Goal: Task Accomplishment & Management: Use online tool/utility

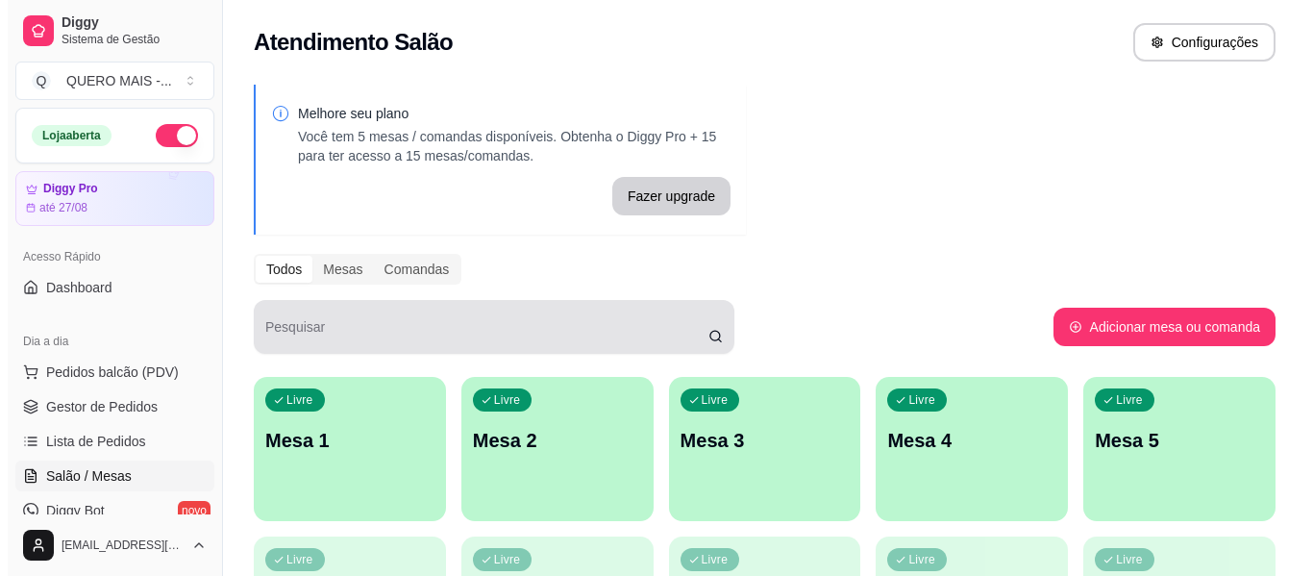
scroll to position [192, 0]
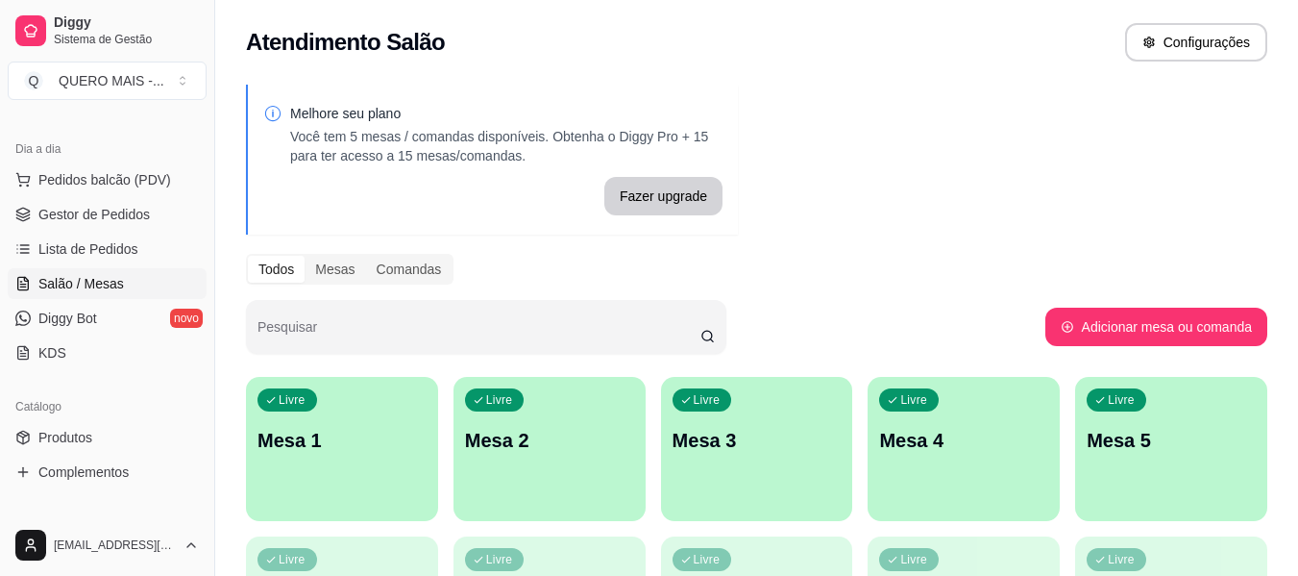
click at [380, 436] on p "Mesa 1" at bounding box center [342, 440] width 169 height 27
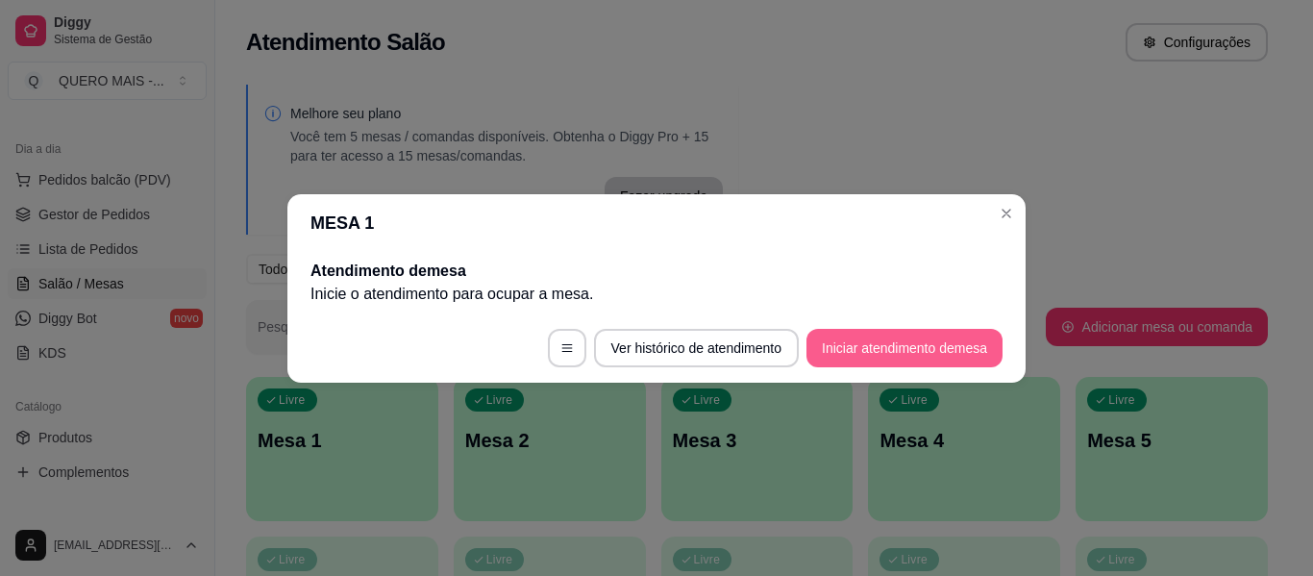
click at [911, 354] on button "Iniciar atendimento de mesa" at bounding box center [904, 348] width 196 height 38
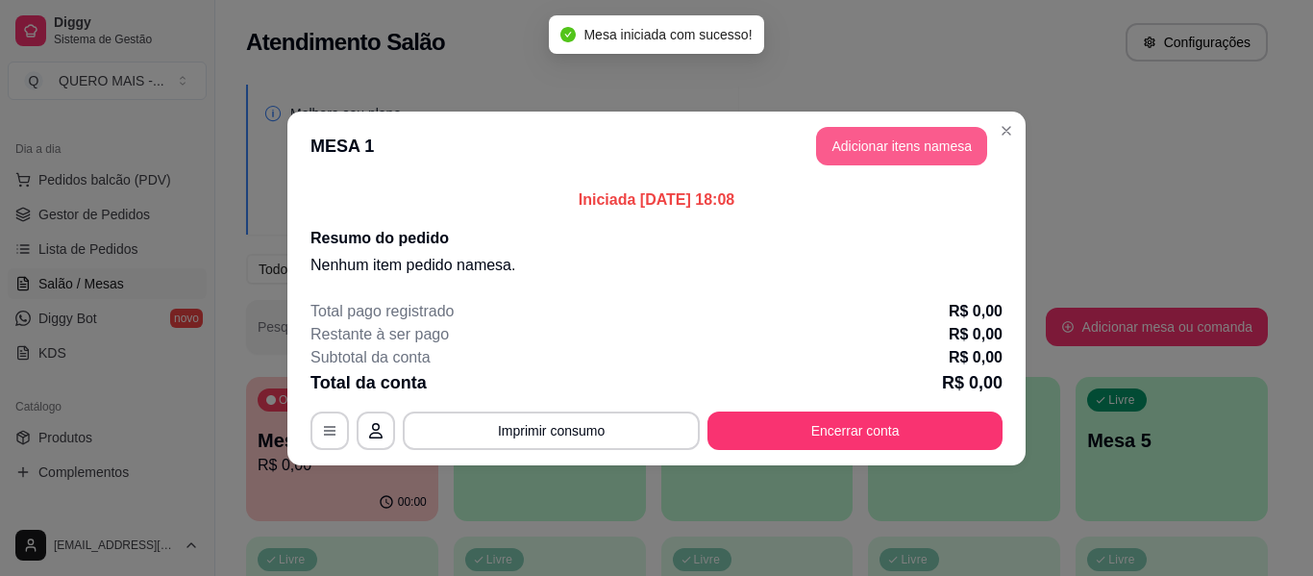
click at [921, 155] on button "Adicionar itens na mesa" at bounding box center [901, 146] width 171 height 38
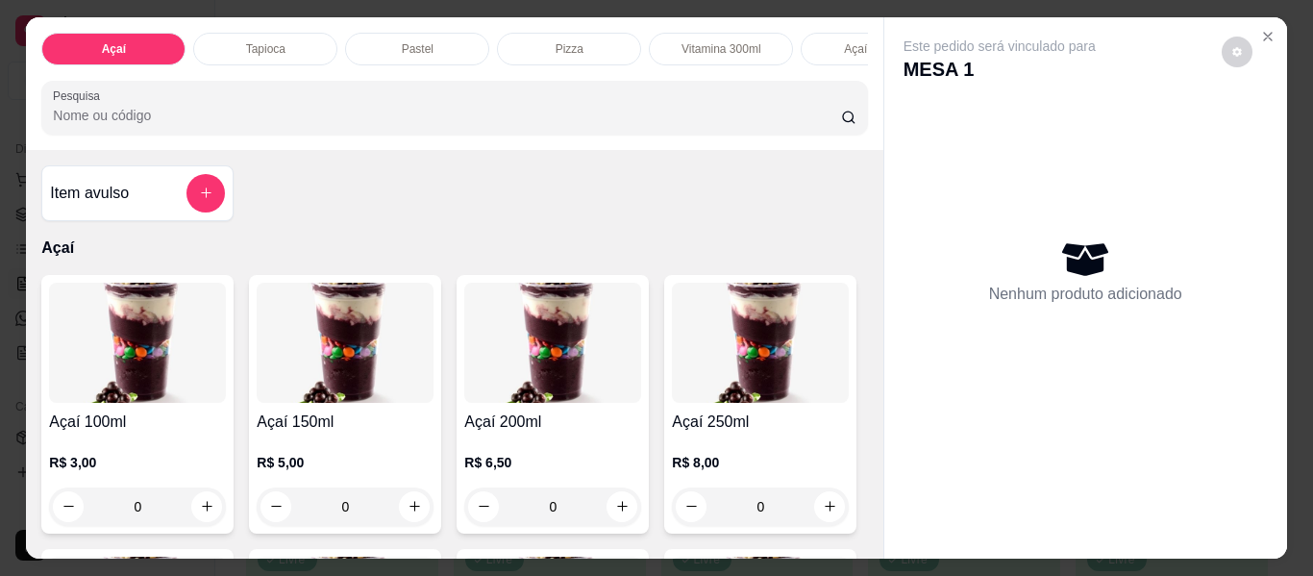
scroll to position [0, 548]
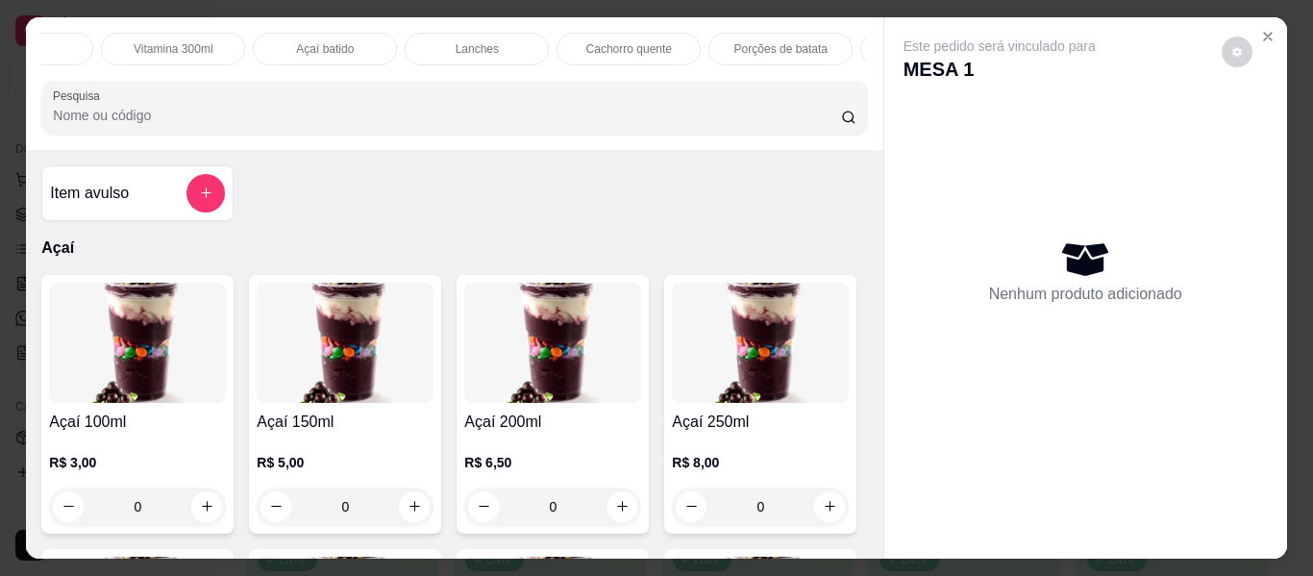
click at [738, 41] on p "Porções de batata" at bounding box center [780, 48] width 93 height 15
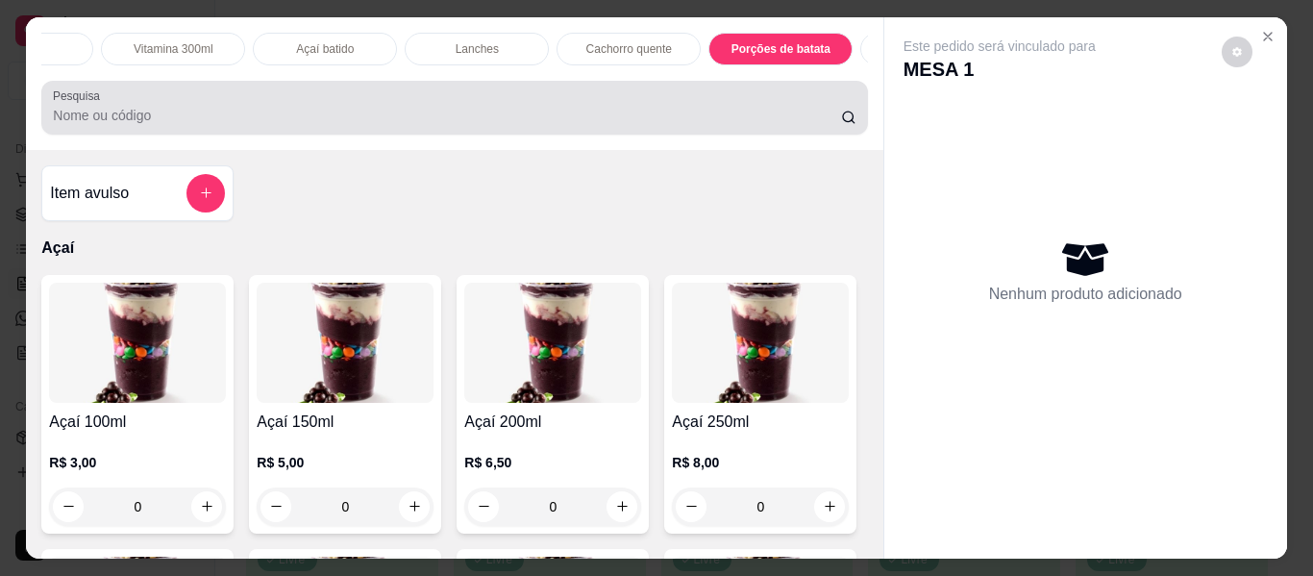
scroll to position [52, 0]
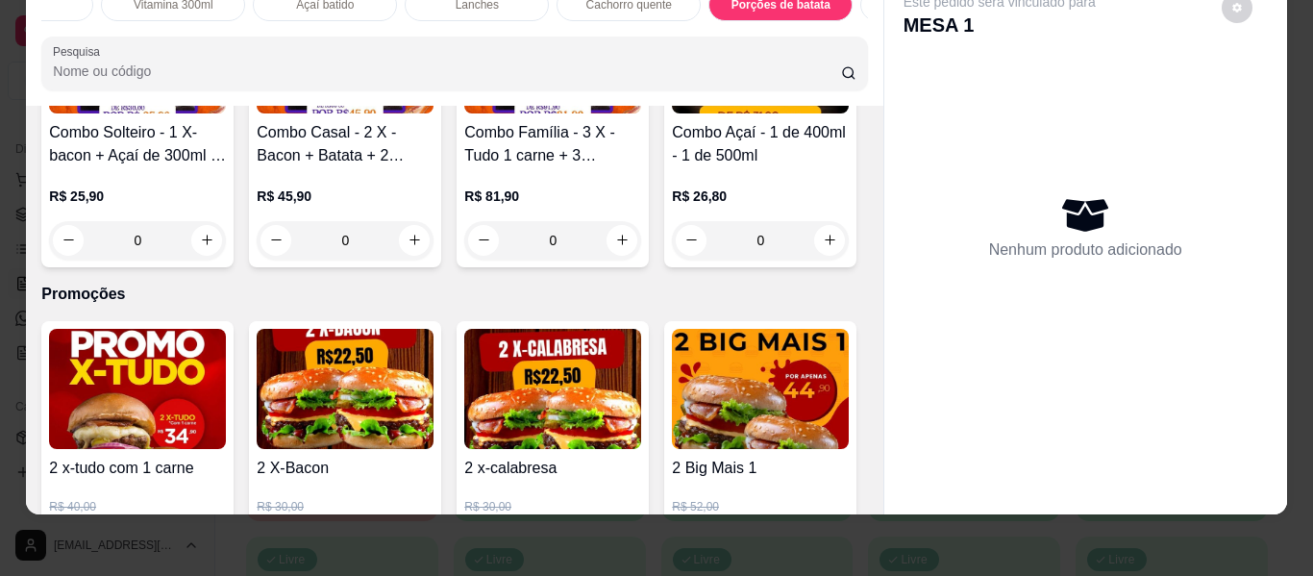
type input "1"
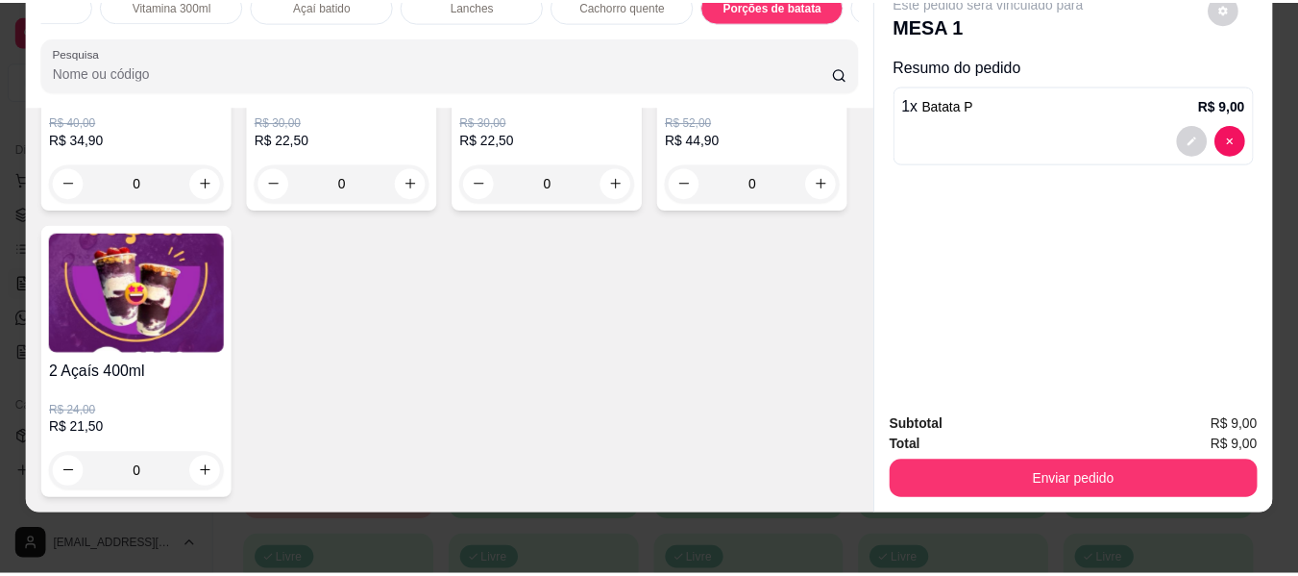
scroll to position [5443, 0]
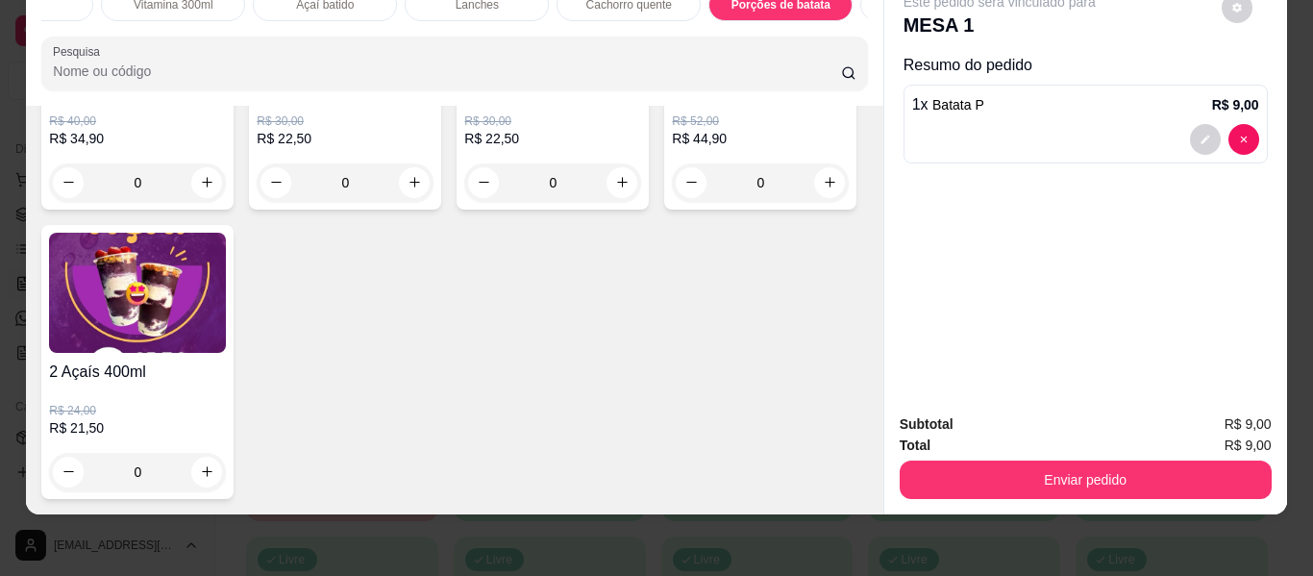
type input "2"
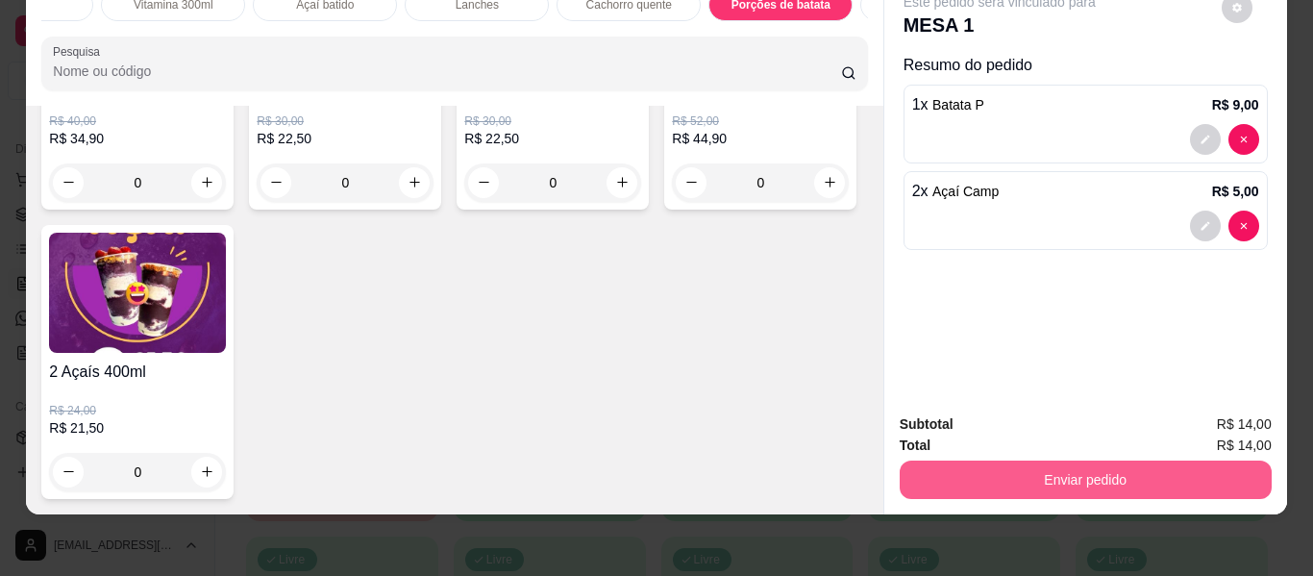
click at [1014, 462] on button "Enviar pedido" at bounding box center [1086, 479] width 372 height 38
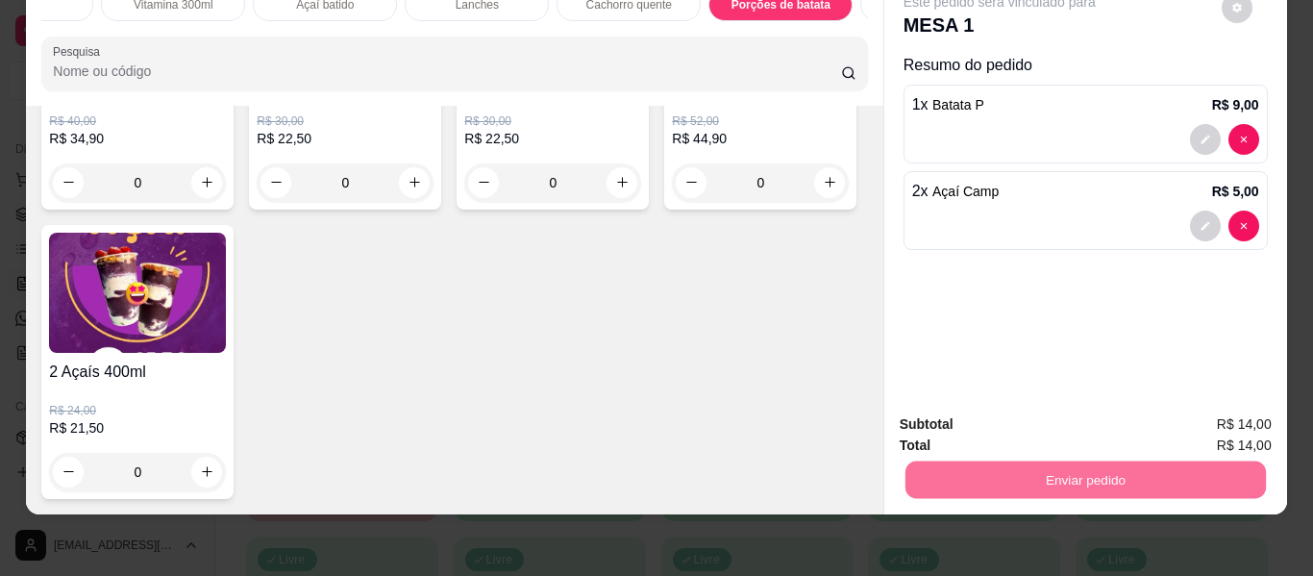
click at [1003, 411] on button "Não registrar e enviar pedido" at bounding box center [1022, 417] width 200 height 37
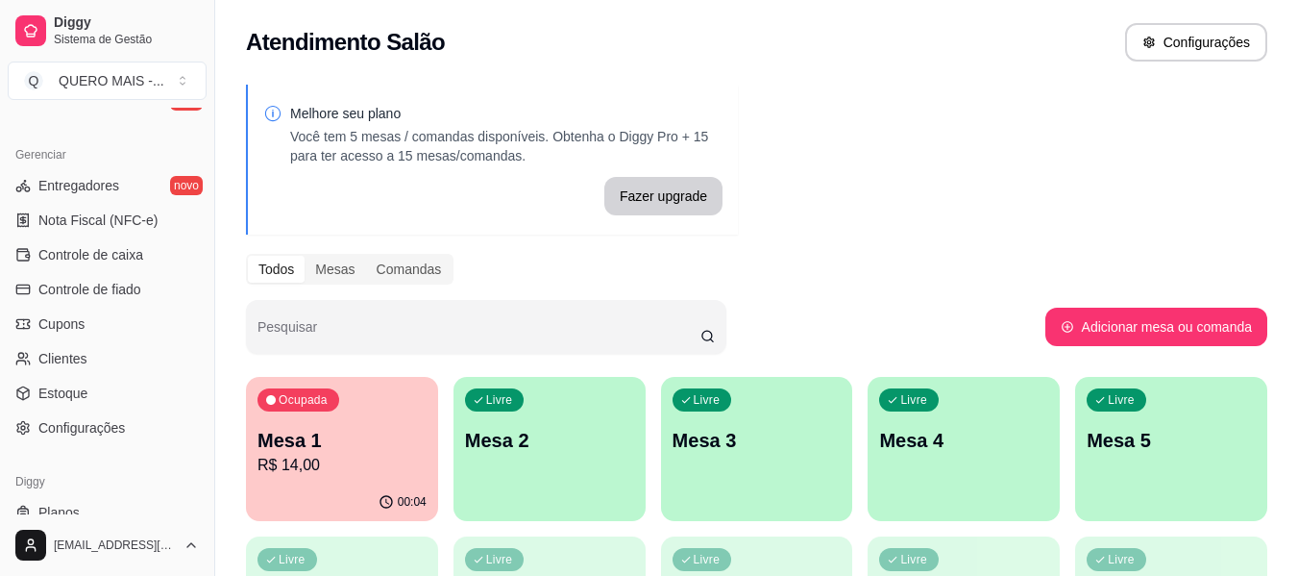
scroll to position [769, 0]
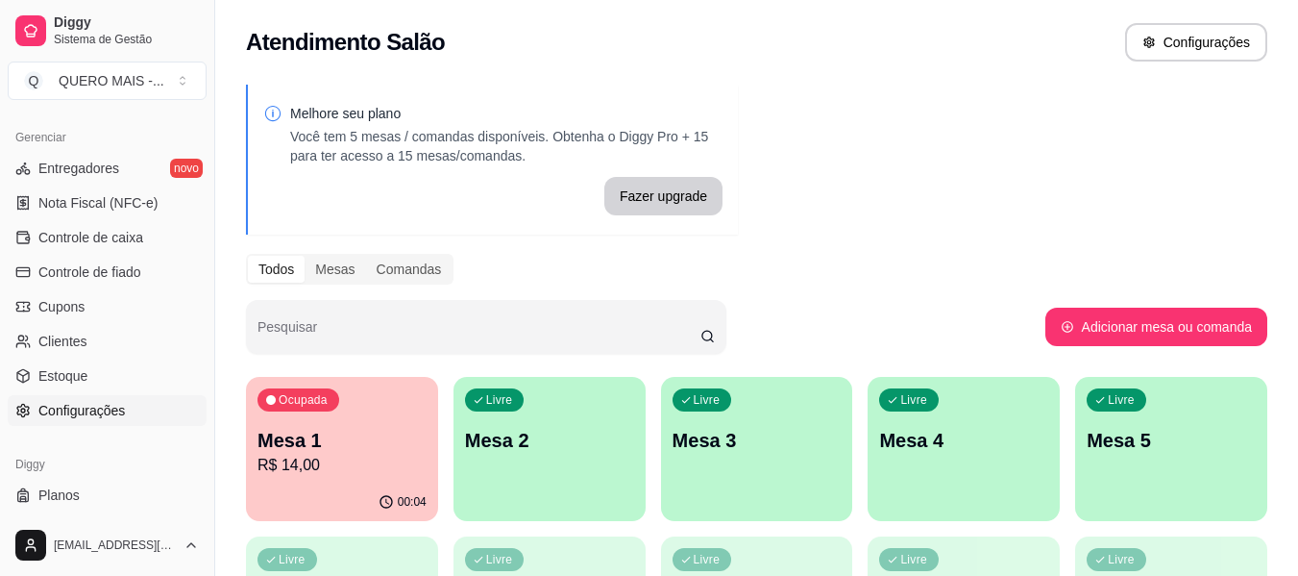
click at [98, 416] on span "Configurações" at bounding box center [81, 410] width 86 height 19
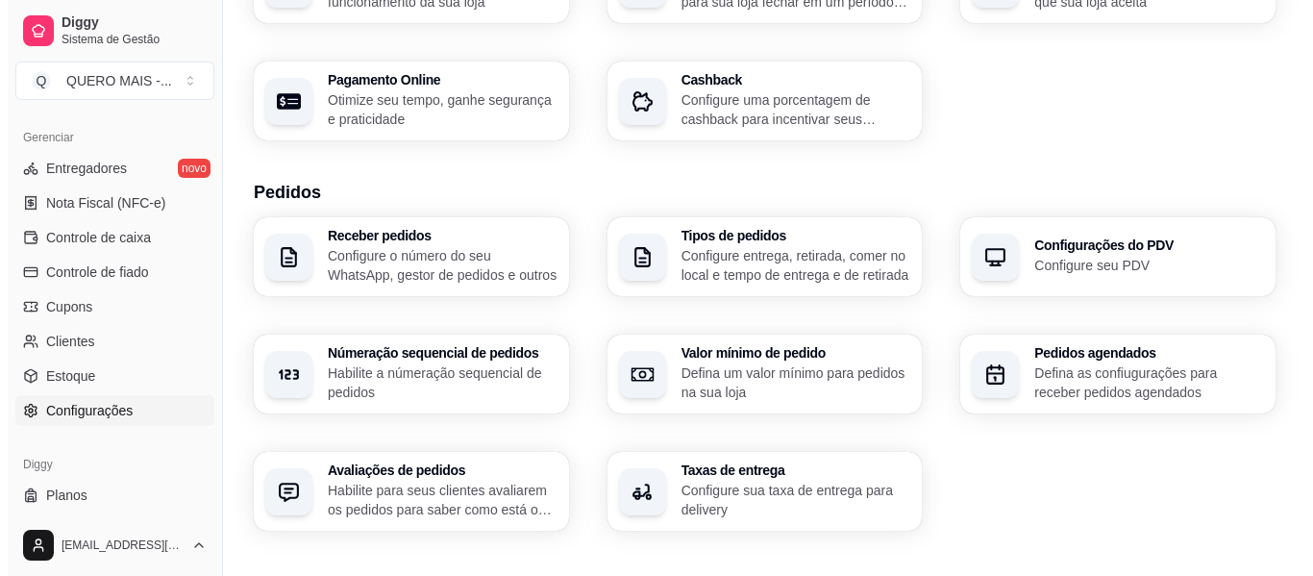
scroll to position [384, 0]
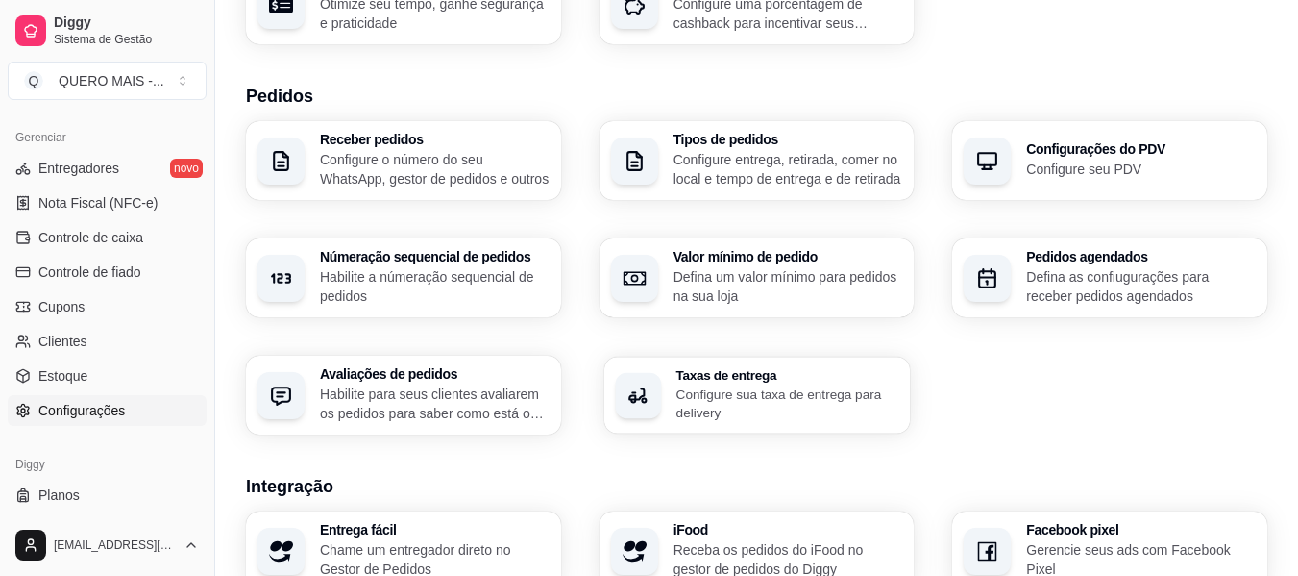
click at [704, 375] on h3 "Taxas de entrega" at bounding box center [787, 374] width 223 height 13
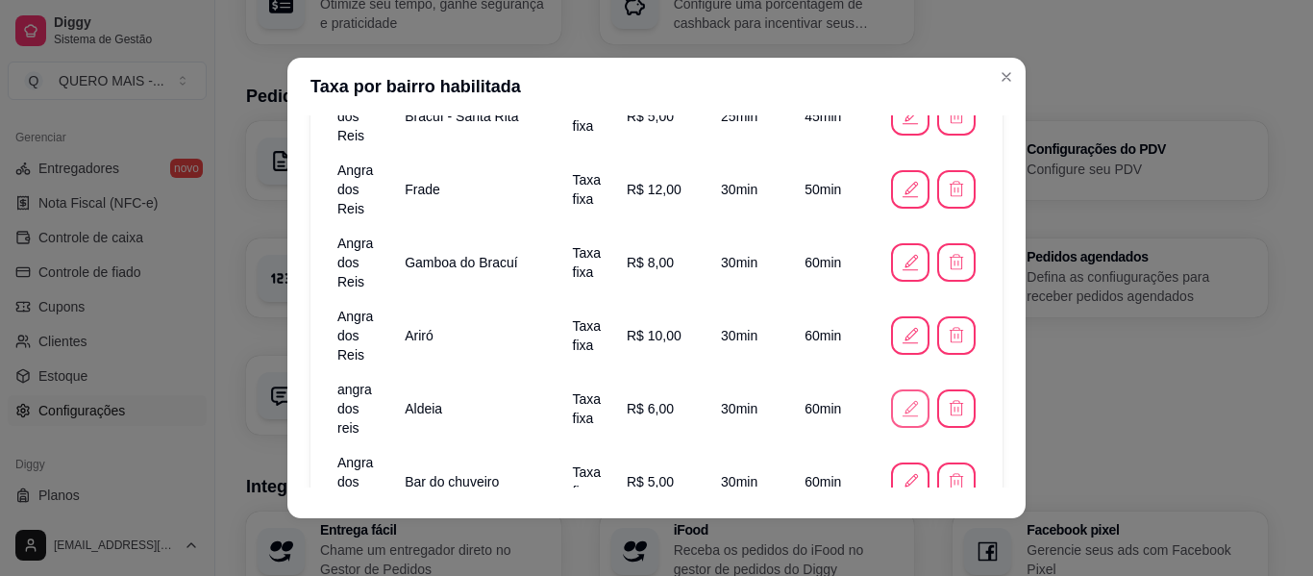
click at [904, 401] on icon "button" at bounding box center [910, 407] width 13 height 13
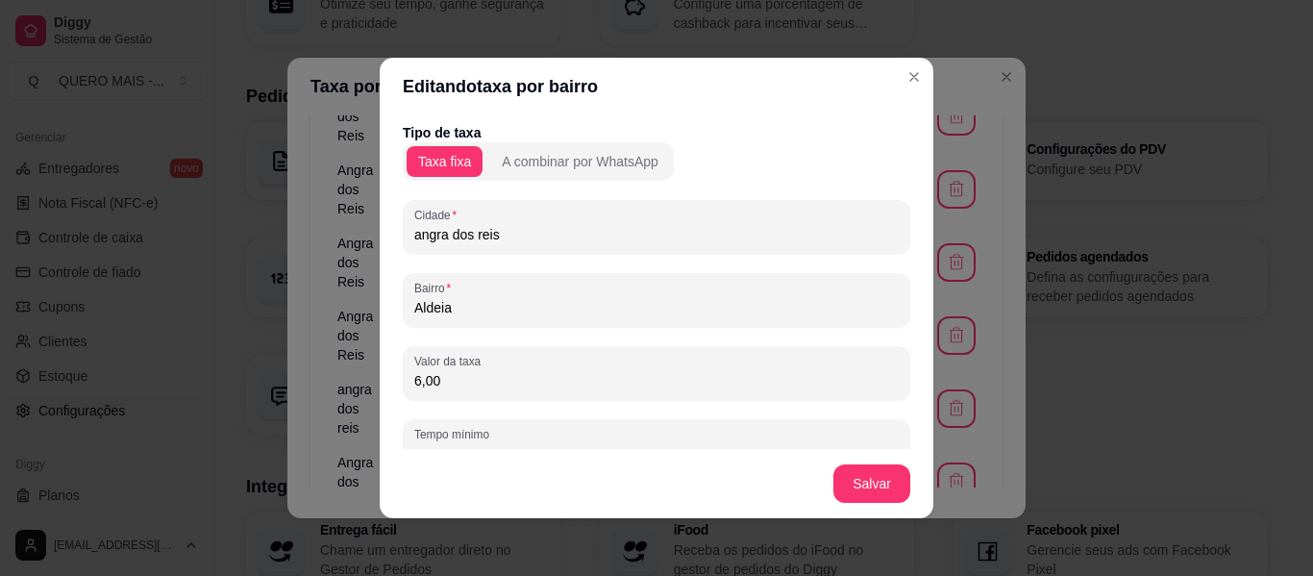
click at [469, 375] on input "6,00" at bounding box center [656, 380] width 484 height 19
type input "8,00"
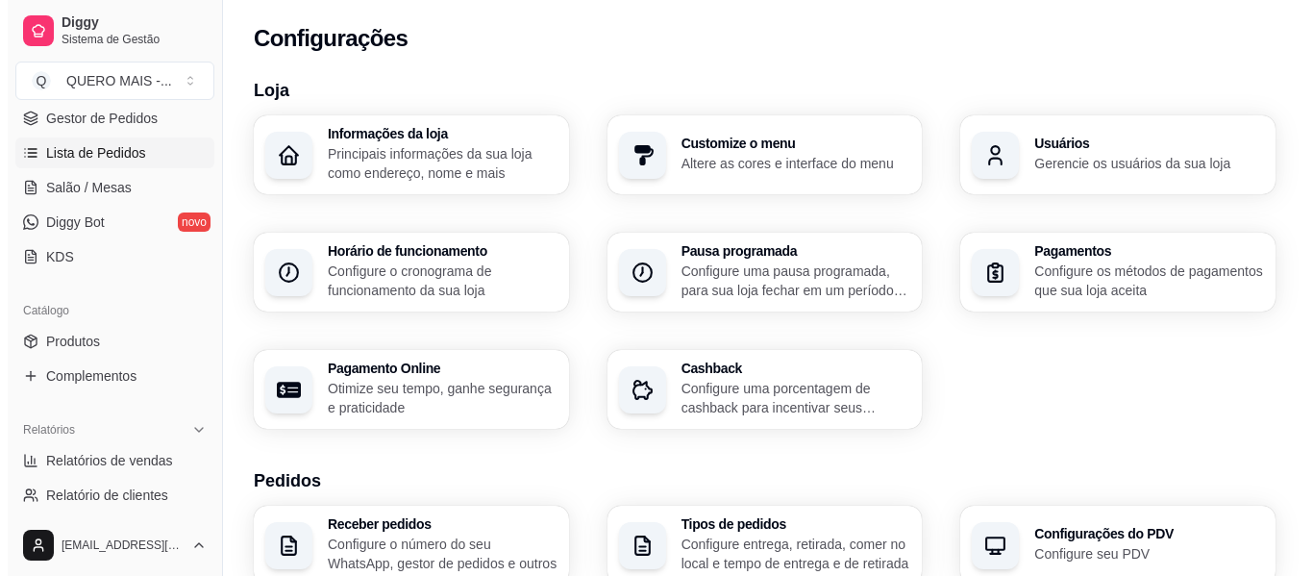
scroll to position [0, 0]
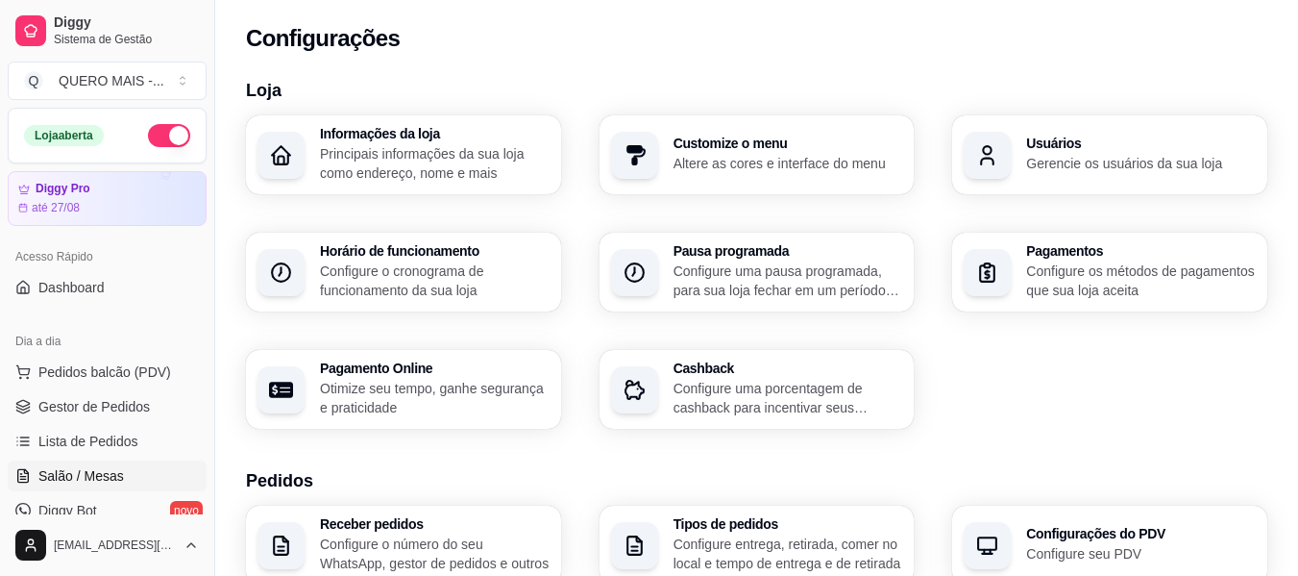
click at [92, 462] on link "Salão / Mesas" at bounding box center [107, 475] width 199 height 31
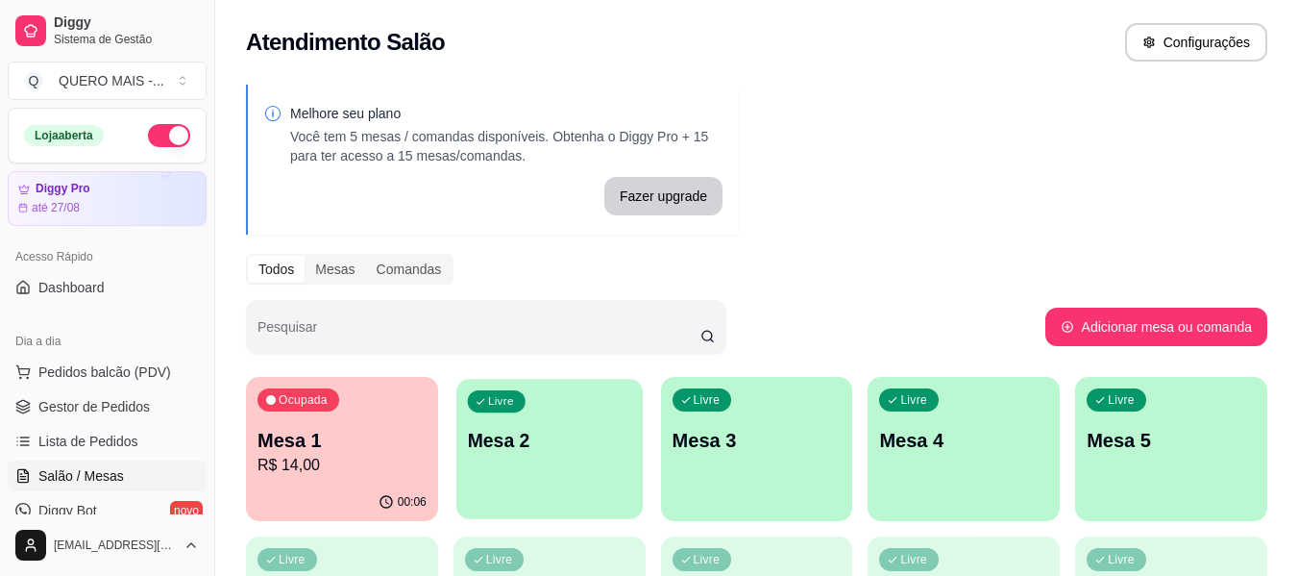
click at [588, 459] on div "Livre Mesa 2" at bounding box center [550, 437] width 186 height 117
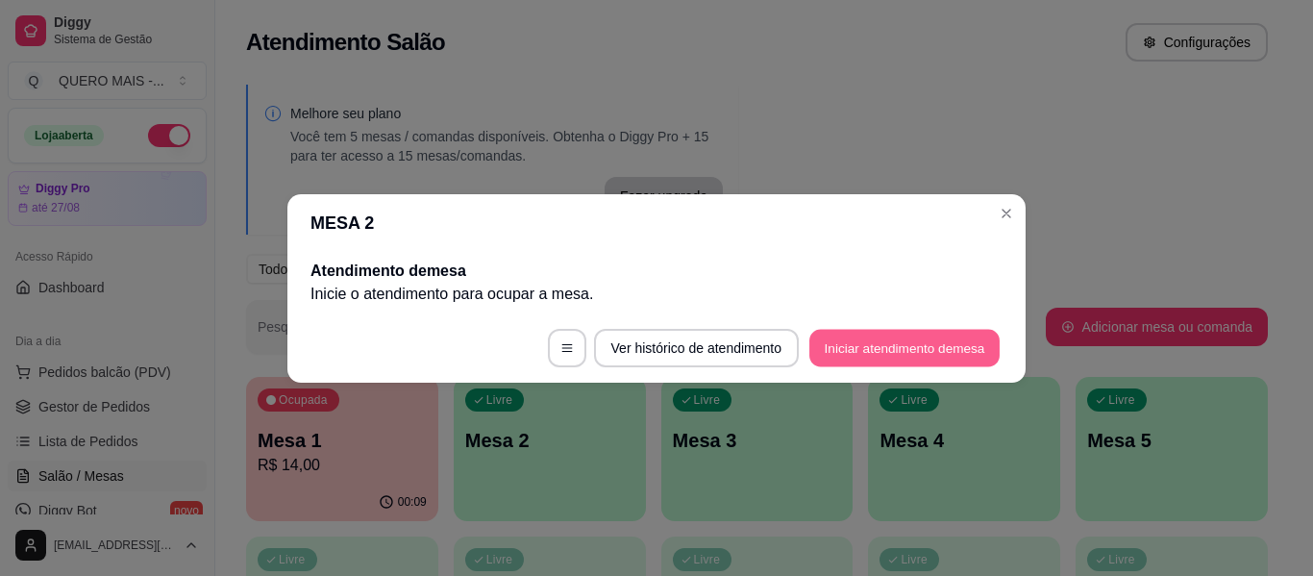
click at [882, 350] on button "Iniciar atendimento de mesa" at bounding box center [904, 347] width 190 height 37
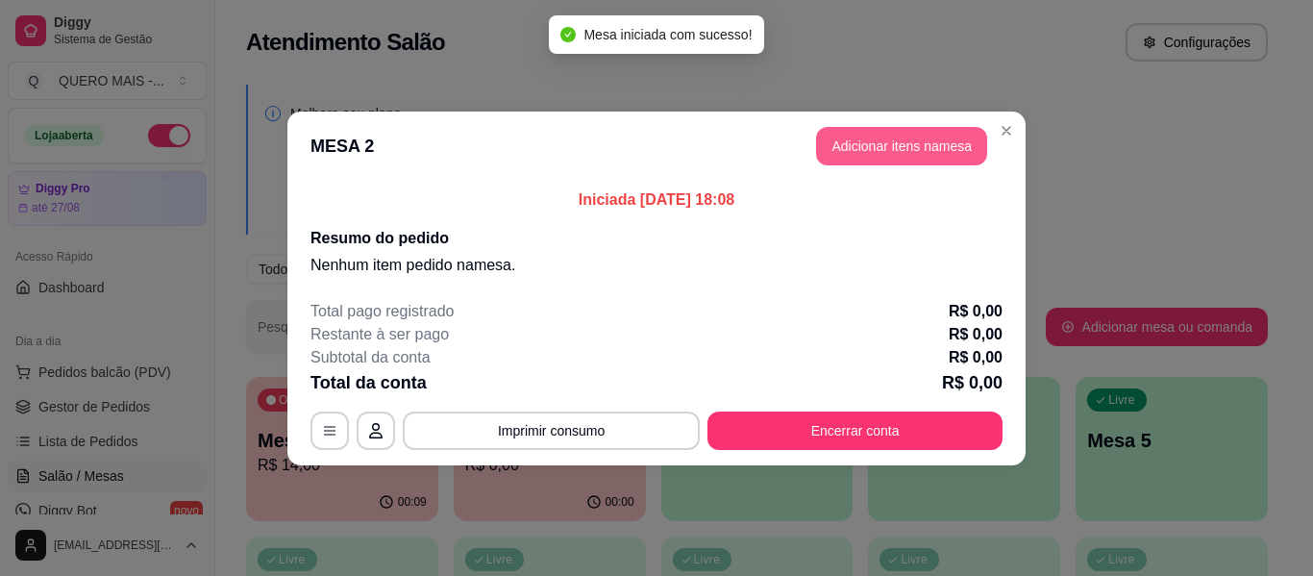
click at [918, 127] on button "Adicionar itens na mesa" at bounding box center [901, 146] width 171 height 38
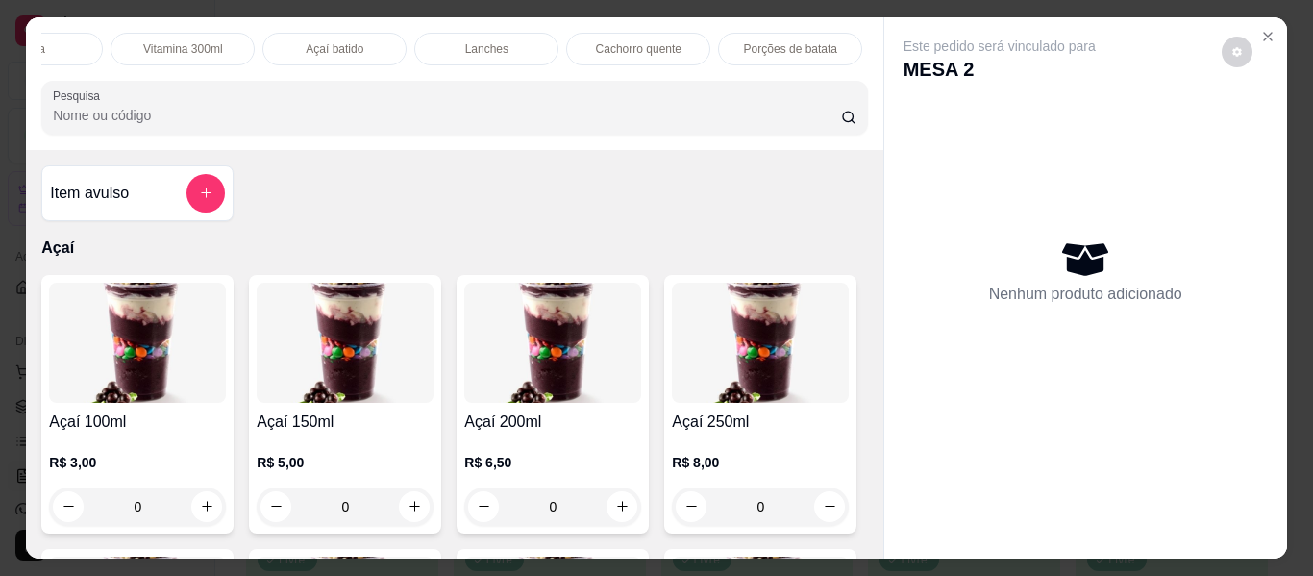
scroll to position [0, 557]
click at [453, 42] on p "Lanches" at bounding box center [467, 48] width 43 height 15
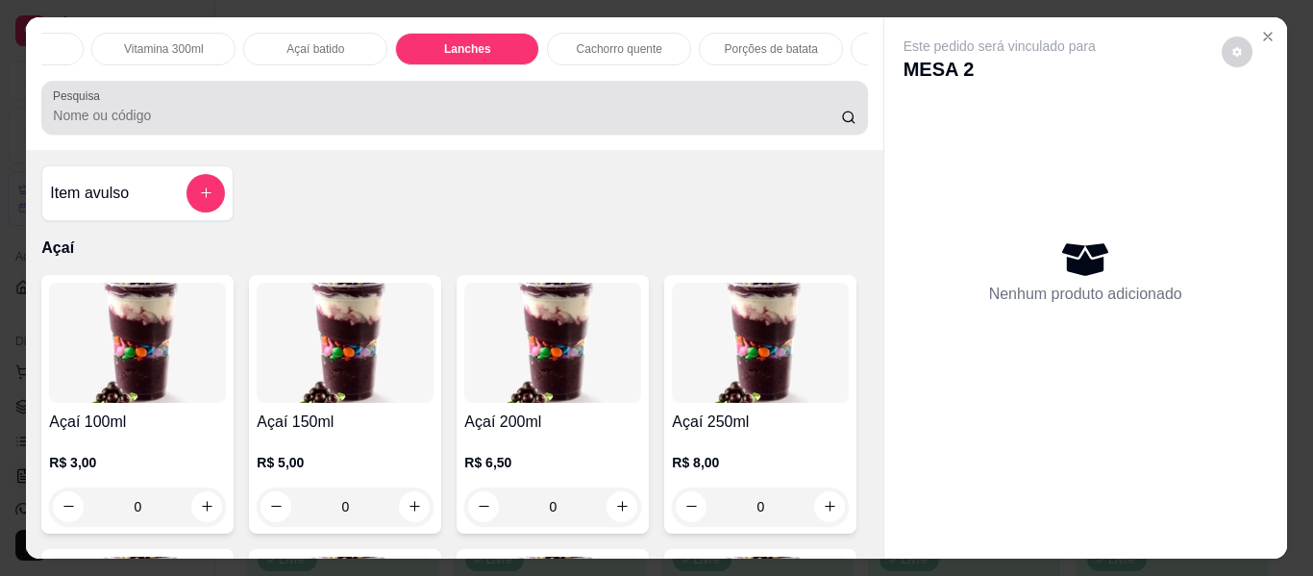
scroll to position [52, 0]
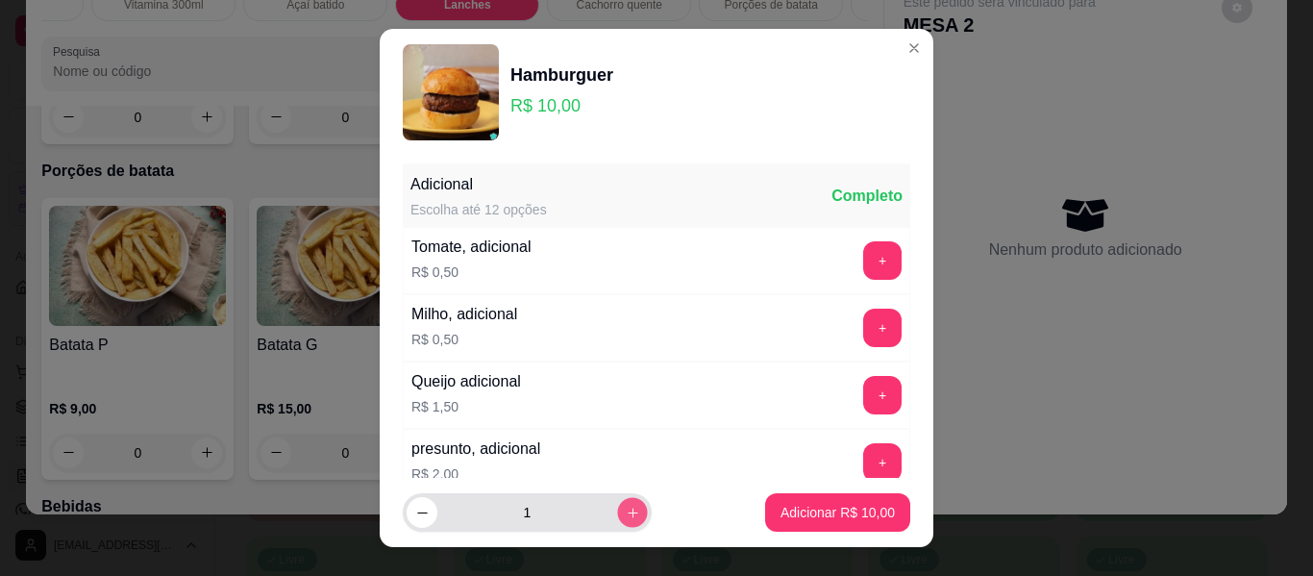
click at [626, 511] on icon "increase-product-quantity" at bounding box center [633, 513] width 14 height 14
type input "3"
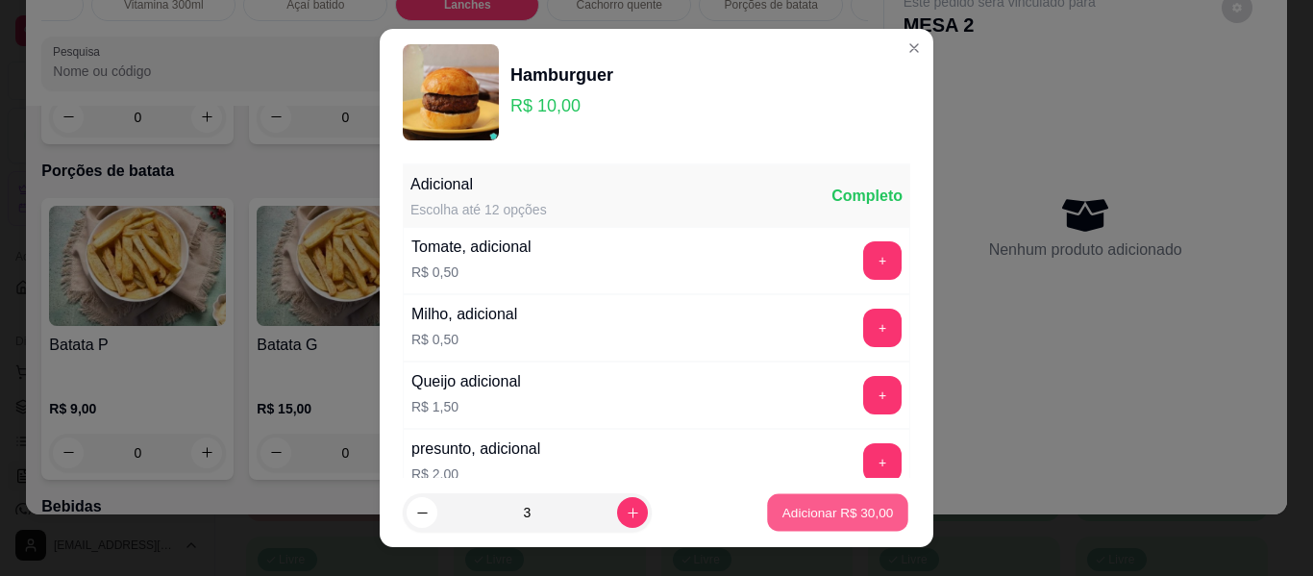
click at [788, 516] on p "Adicionar R$ 30,00" at bounding box center [837, 512] width 111 height 18
type input "3"
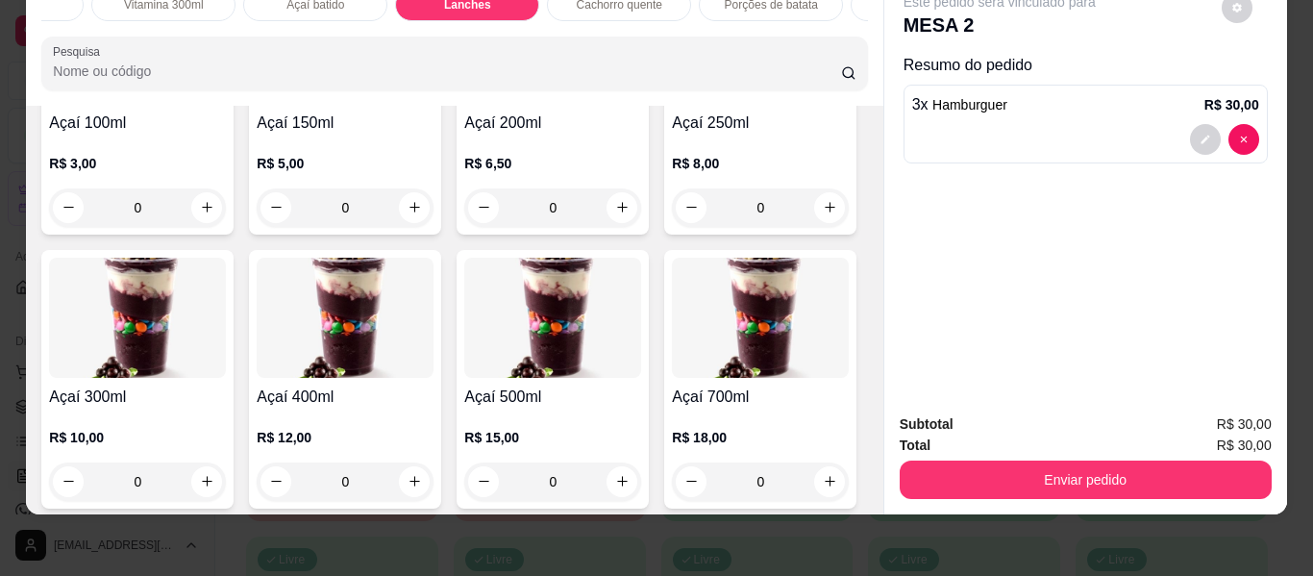
scroll to position [288, 0]
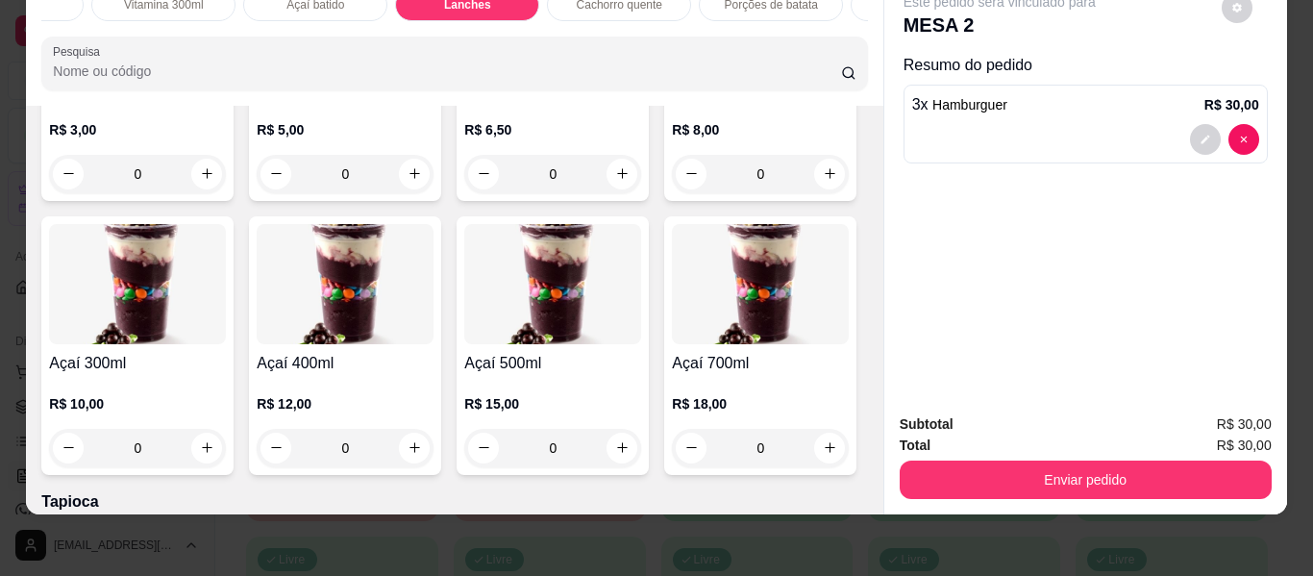
click at [226, 445] on div "0" at bounding box center [137, 448] width 177 height 38
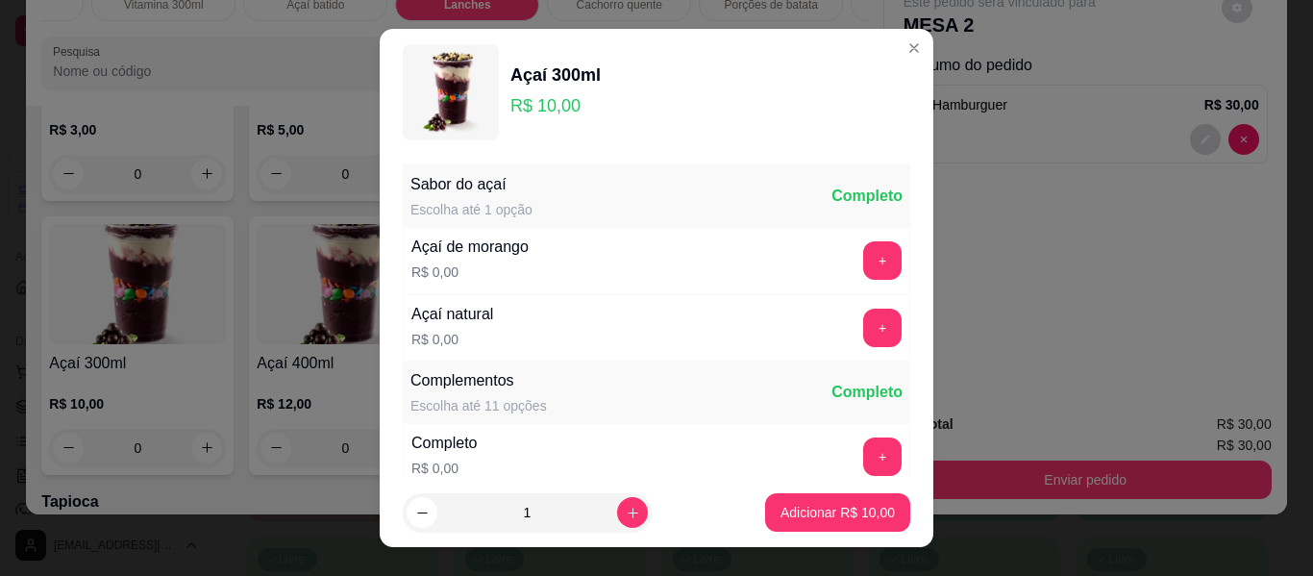
click at [863, 334] on button "+" at bounding box center [882, 328] width 38 height 38
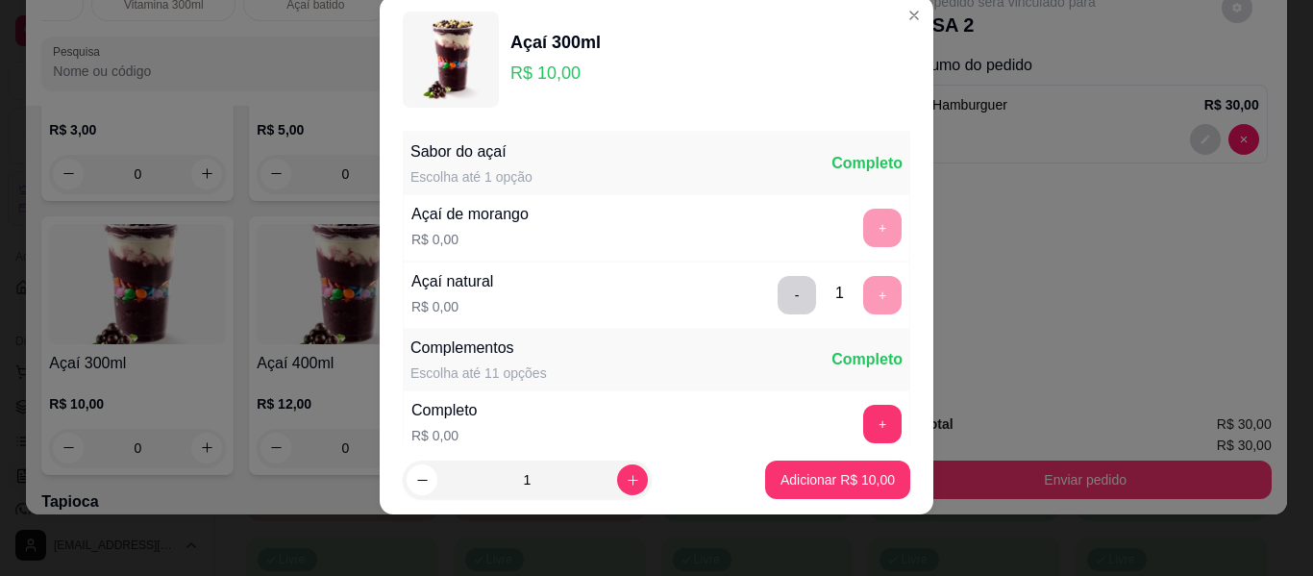
scroll to position [206, 0]
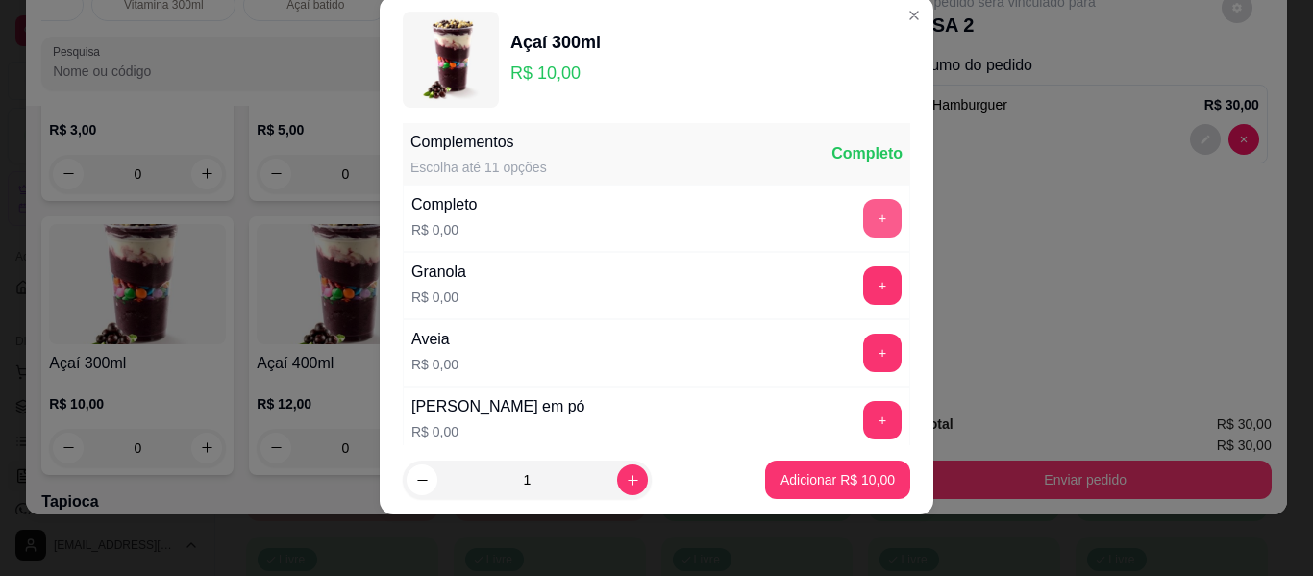
click at [863, 218] on button "+" at bounding box center [882, 218] width 38 height 38
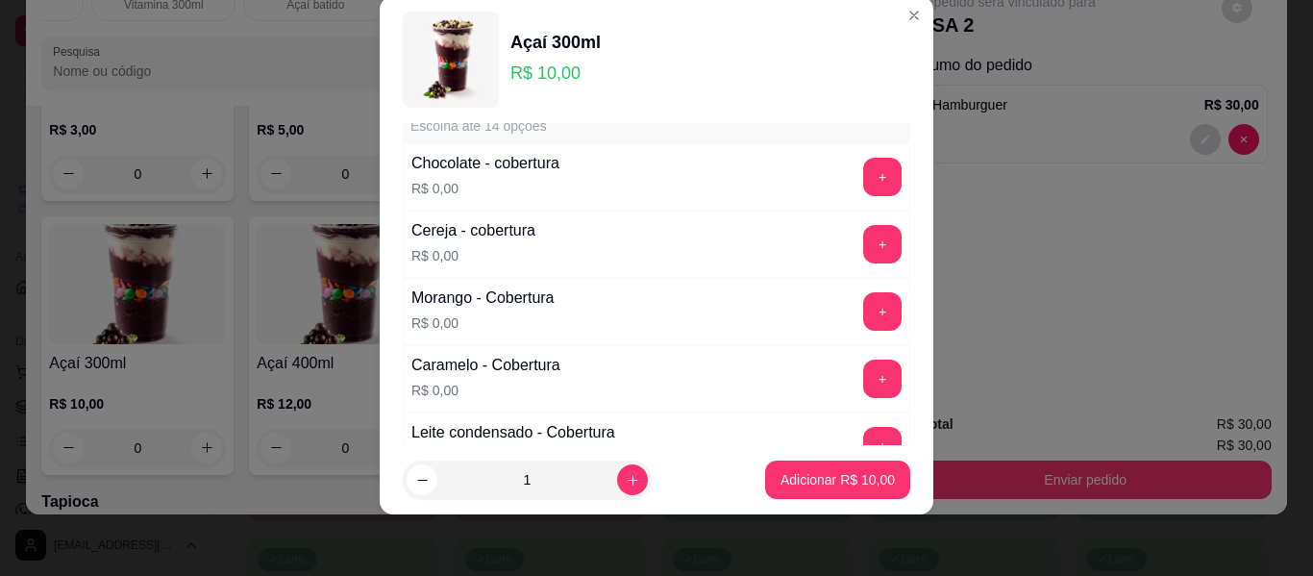
scroll to position [1167, 0]
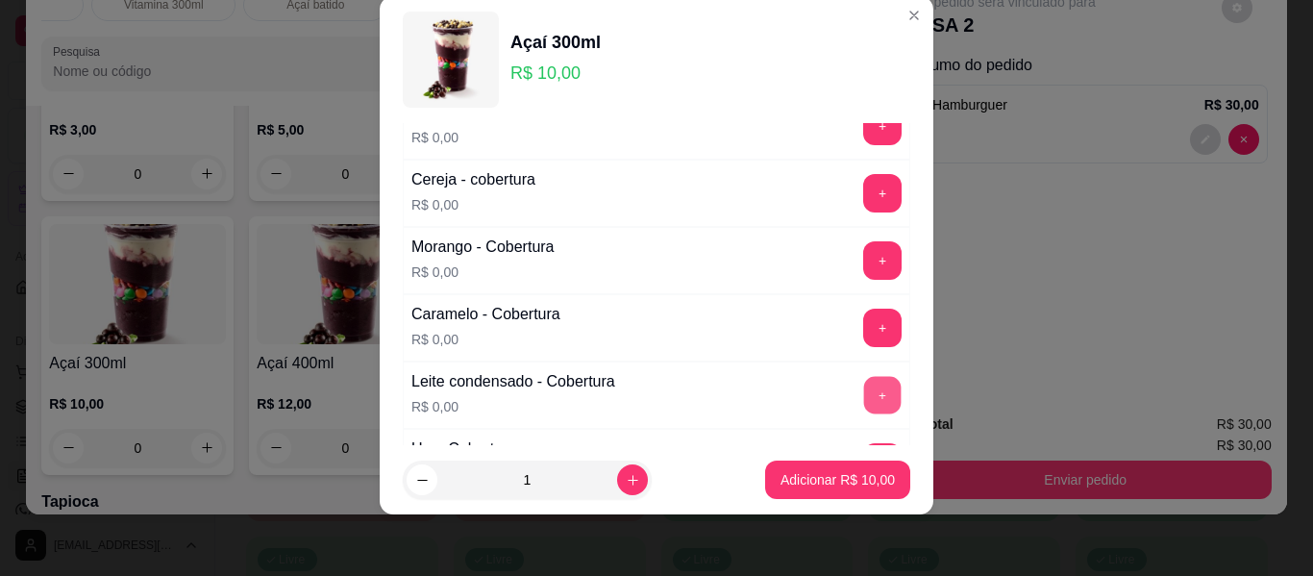
click at [864, 402] on button "+" at bounding box center [882, 395] width 37 height 37
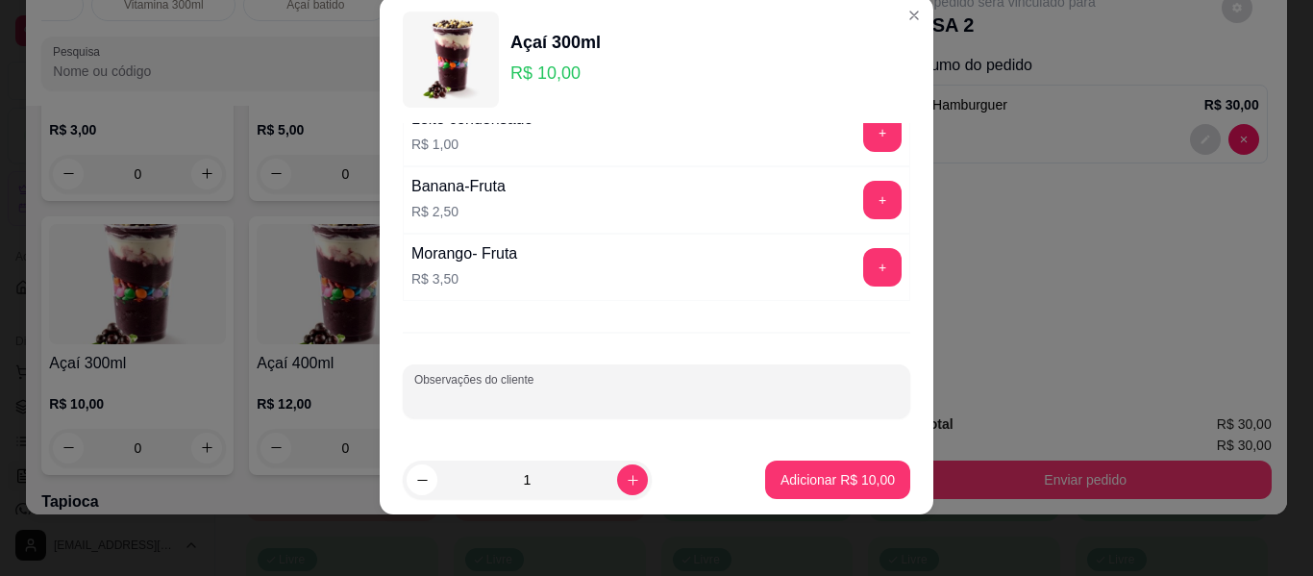
click at [746, 407] on input "Observações do cliente" at bounding box center [656, 398] width 484 height 19
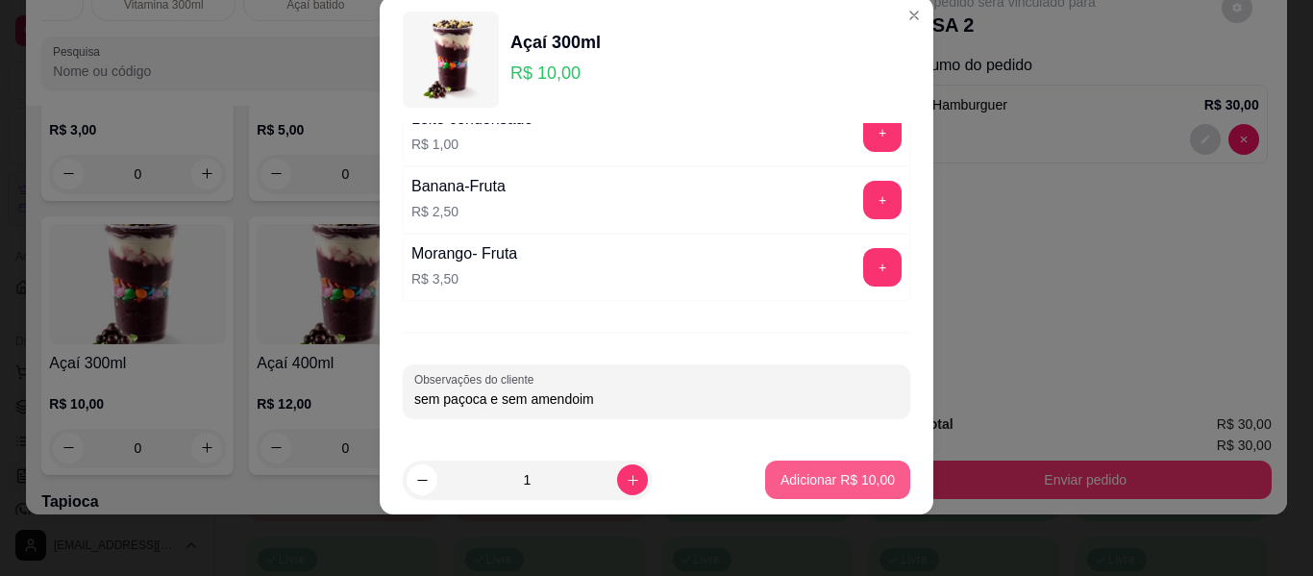
type input "sem paçoca e sem amendoim"
click at [796, 473] on p "Adicionar R$ 10,00" at bounding box center [837, 479] width 114 height 19
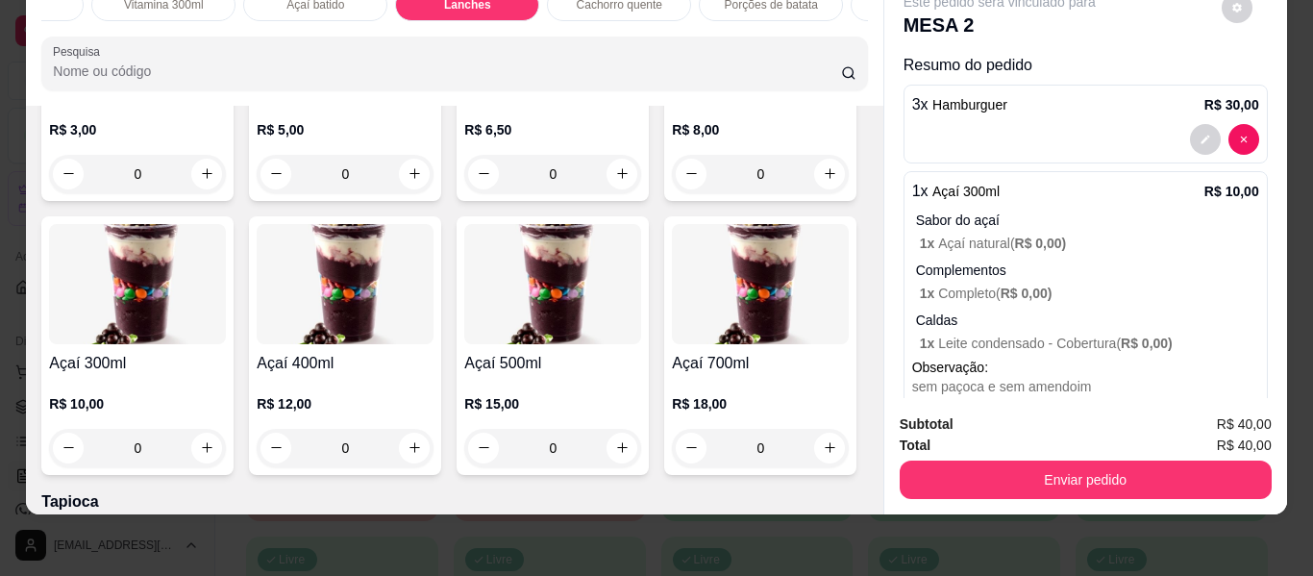
click at [612, 171] on div "0" at bounding box center [552, 174] width 177 height 38
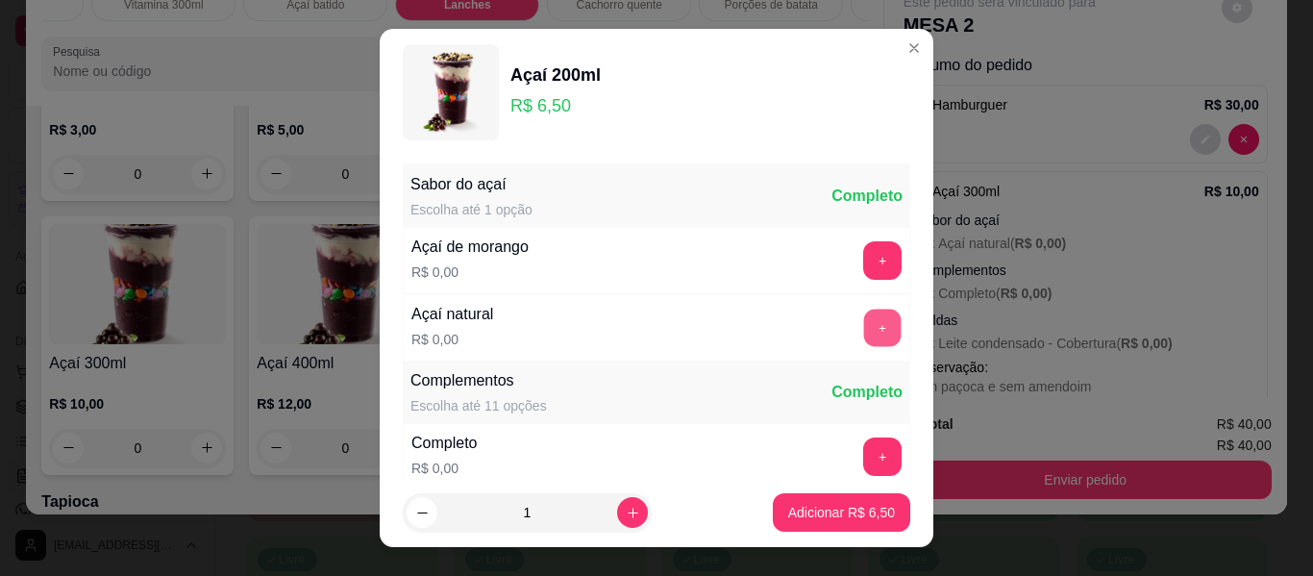
click at [864, 333] on button "+" at bounding box center [882, 327] width 37 height 37
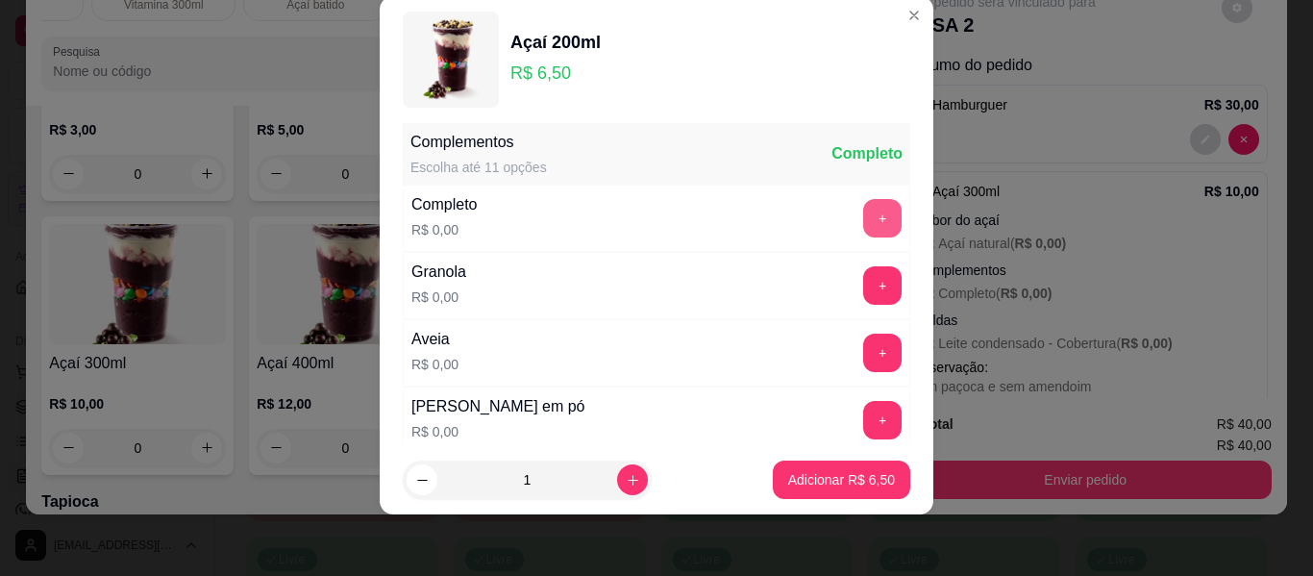
click at [863, 223] on button "+" at bounding box center [882, 218] width 38 height 38
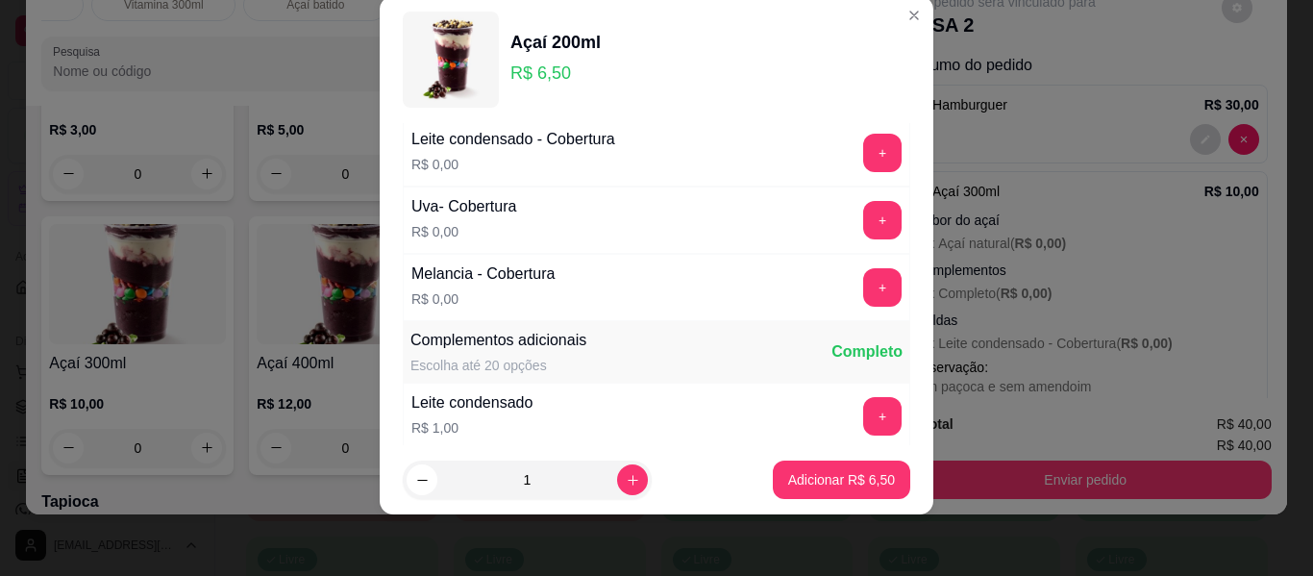
scroll to position [1404, 0]
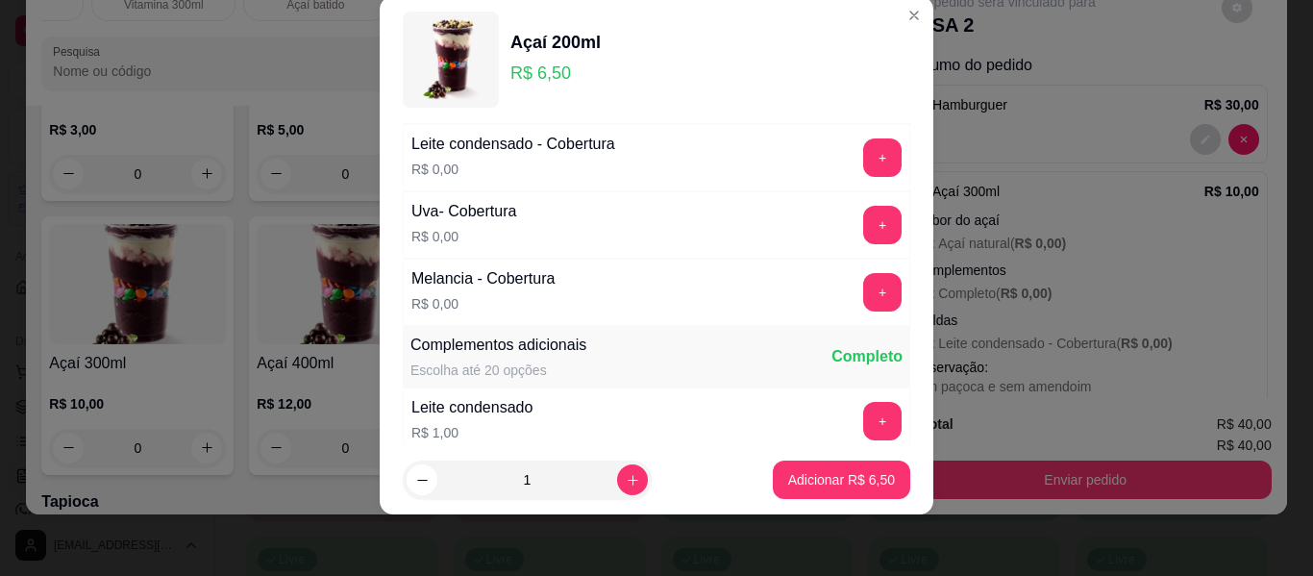
click at [863, 167] on button "+" at bounding box center [882, 157] width 38 height 38
click at [824, 471] on p "Adicionar R$ 6,50" at bounding box center [841, 479] width 104 height 18
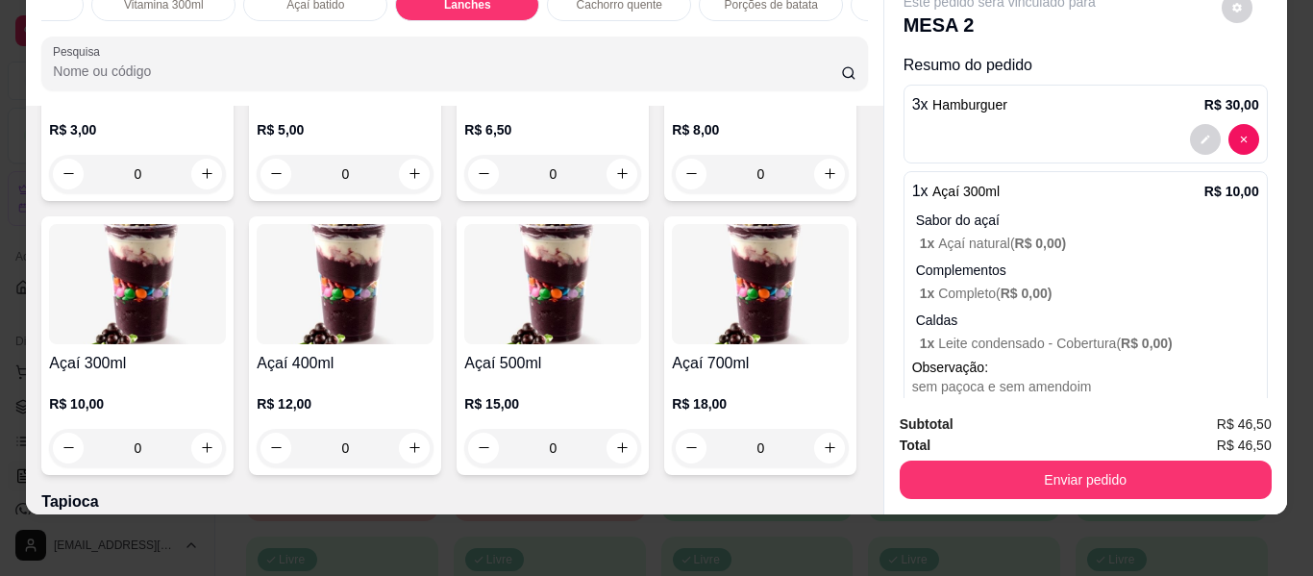
scroll to position [0, 0]
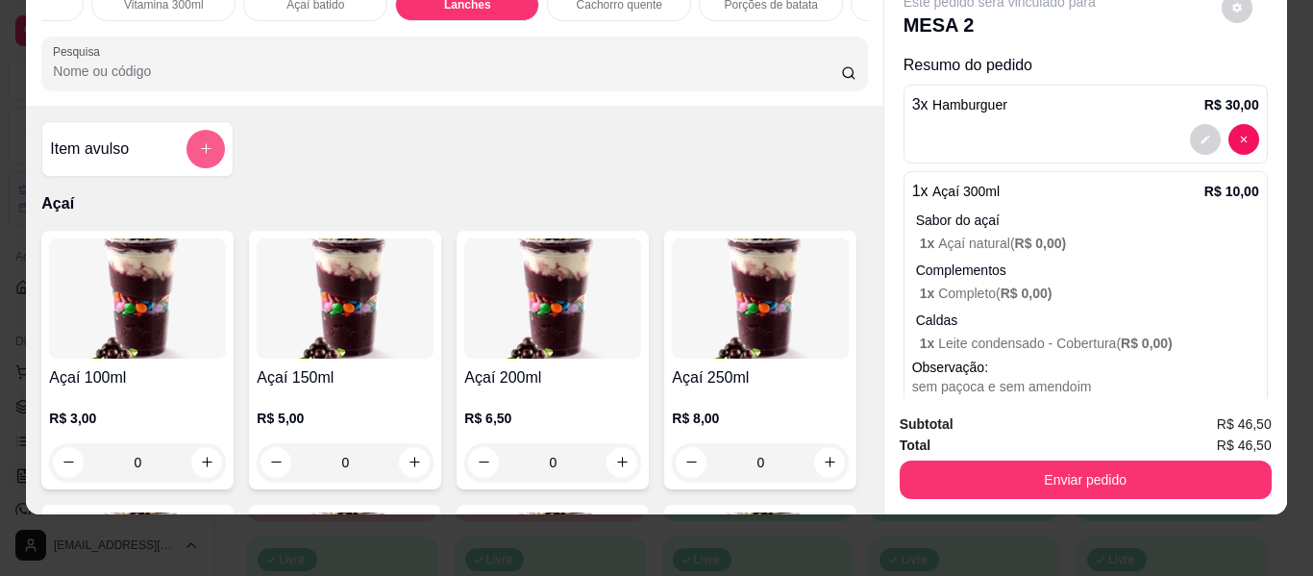
click at [199, 143] on icon "add-separate-item" at bounding box center [206, 148] width 14 height 14
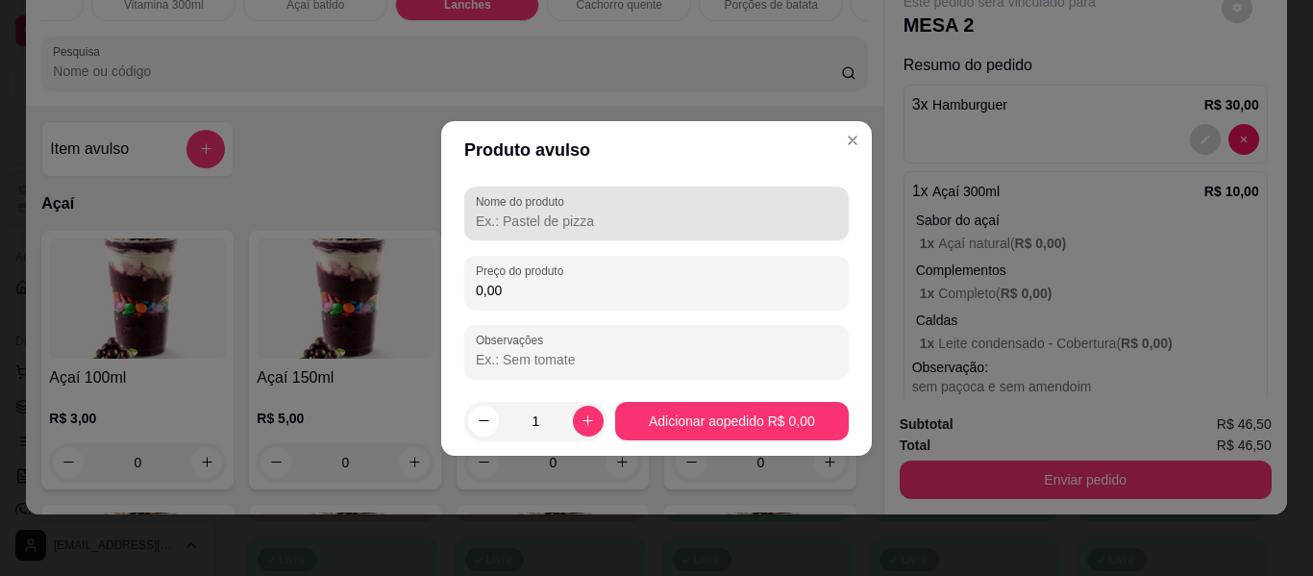
click at [567, 218] on input "Nome do produto" at bounding box center [656, 220] width 361 height 19
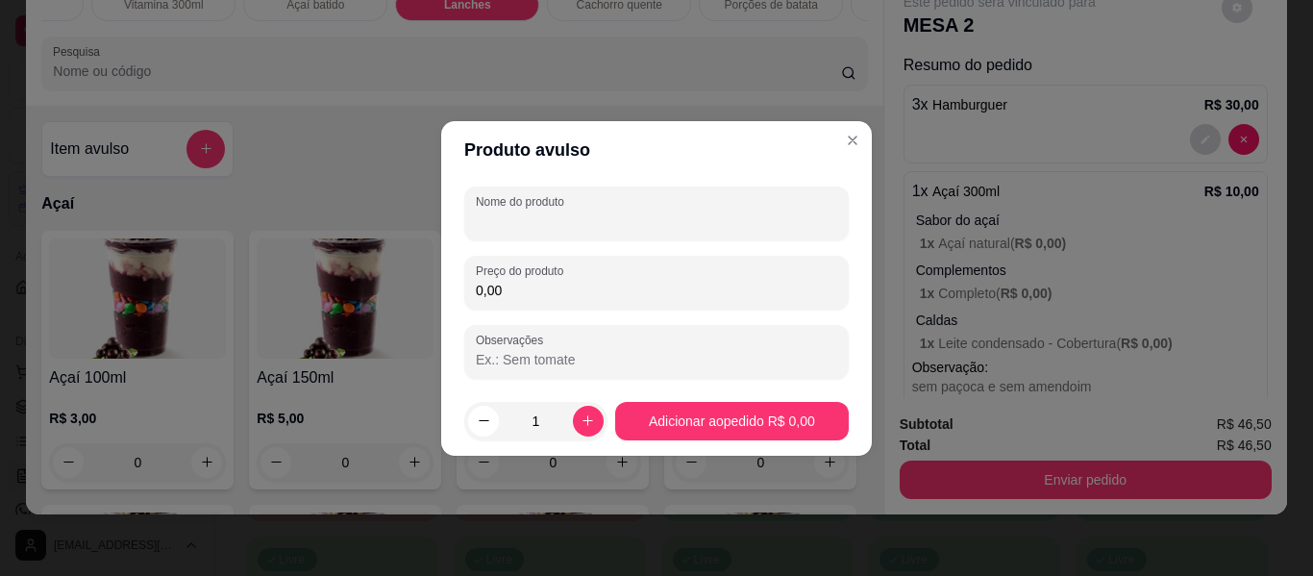
type input "c"
type input "taxa de entrega"
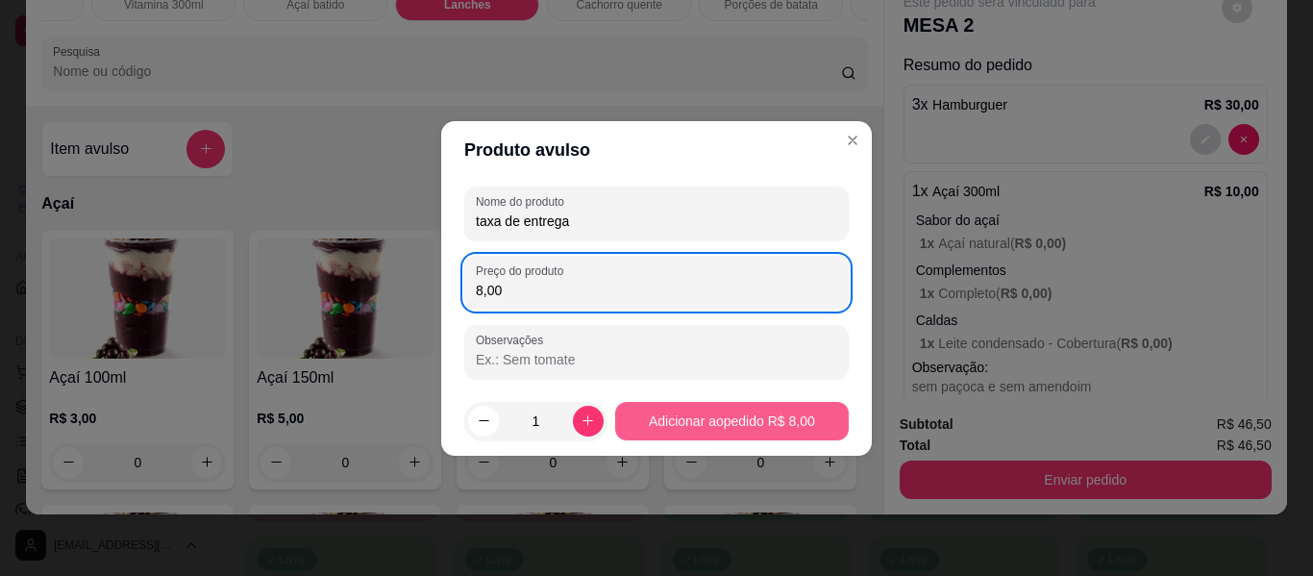
type input "8,00"
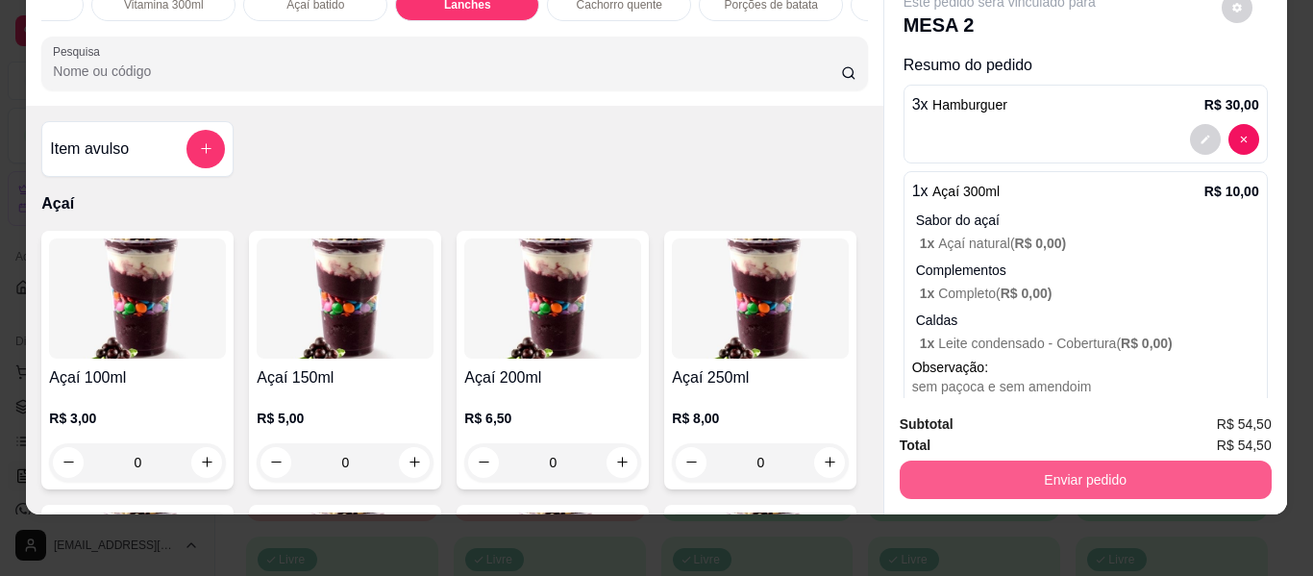
click at [1067, 470] on button "Enviar pedido" at bounding box center [1086, 479] width 372 height 38
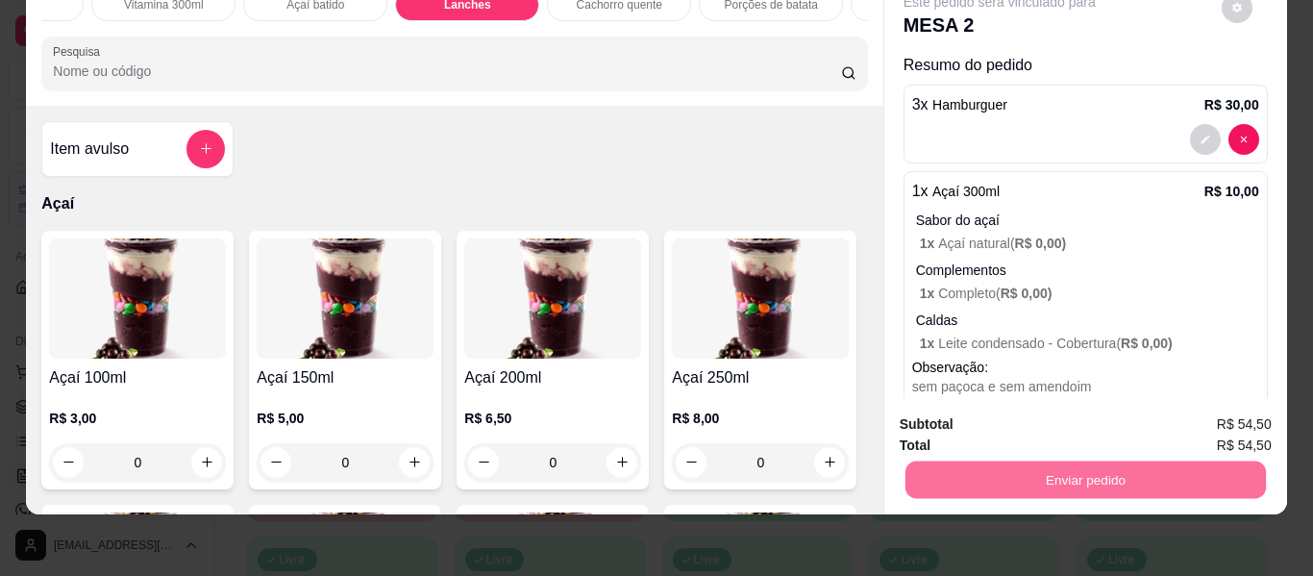
click at [1052, 414] on button "Não registrar e enviar pedido" at bounding box center [1022, 418] width 200 height 37
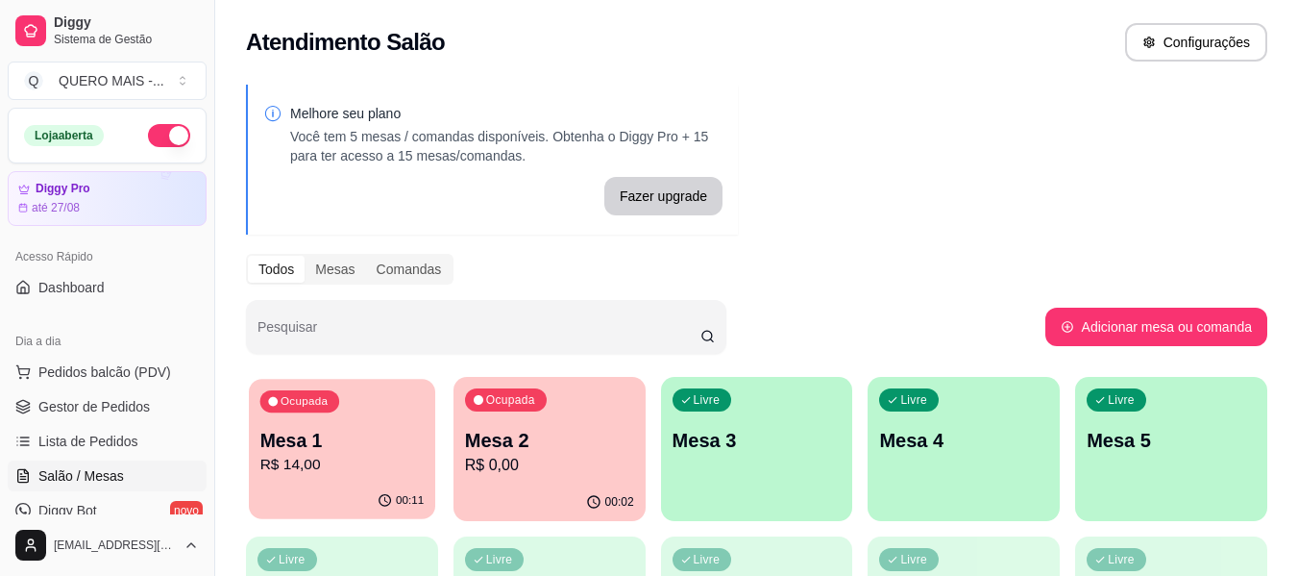
click at [387, 469] on p "R$ 14,00" at bounding box center [342, 465] width 164 height 22
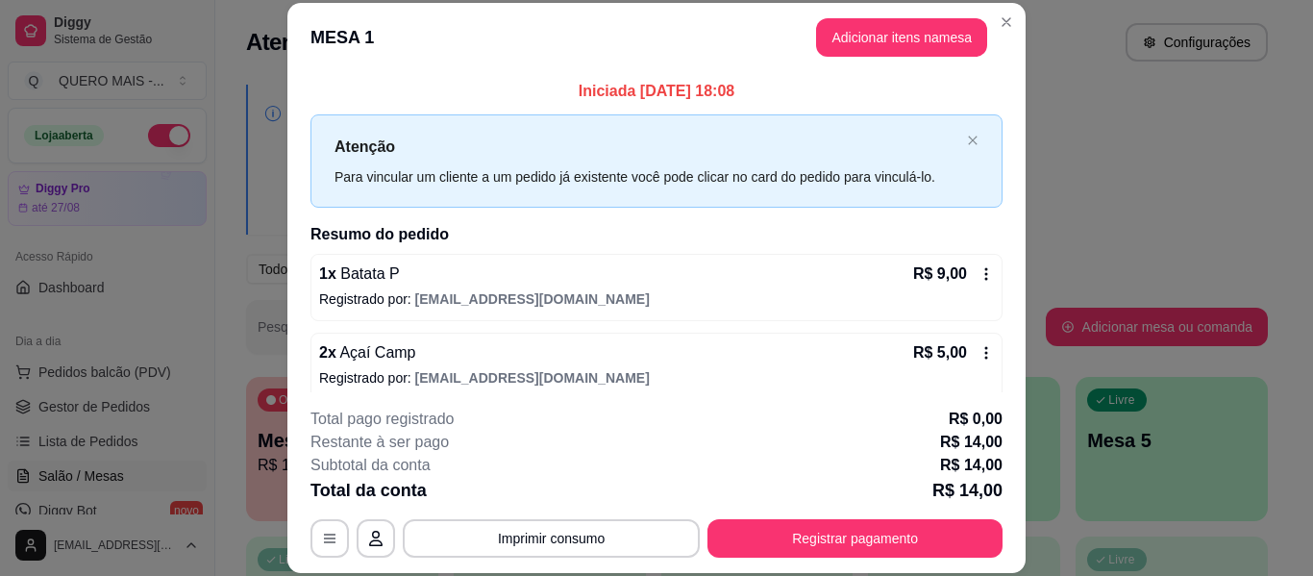
click at [978, 275] on icon at bounding box center [985, 273] width 15 height 15
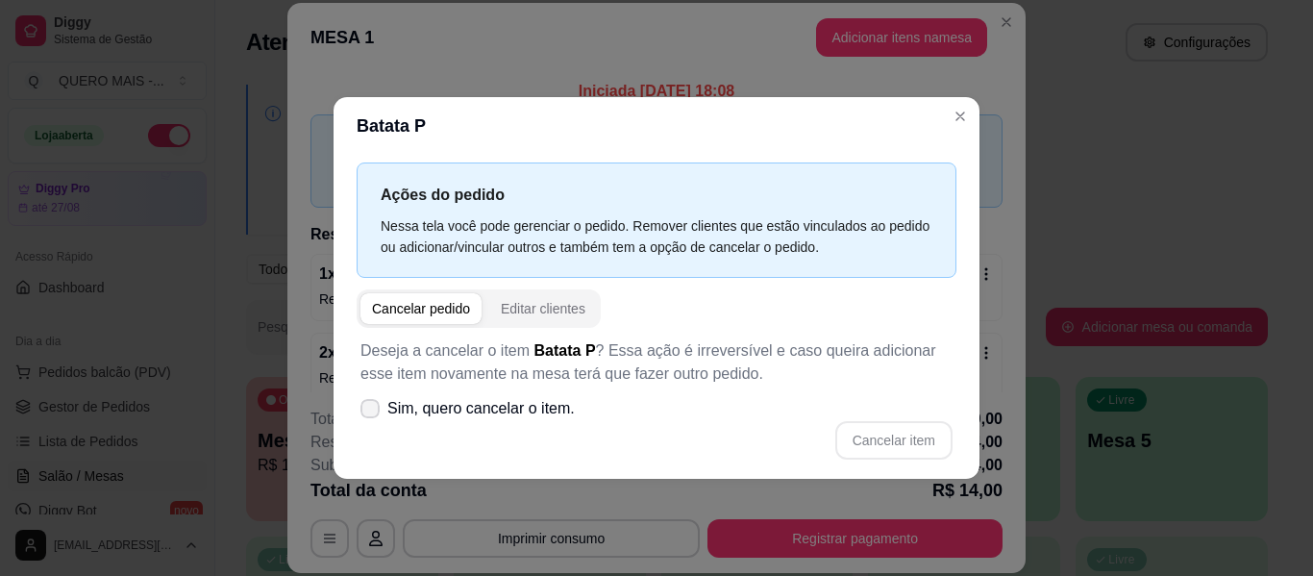
click at [392, 404] on span "Sim, quero cancelar o item." at bounding box center [480, 408] width 187 height 23
click at [372, 411] on input "Sim, quero cancelar o item." at bounding box center [365, 417] width 12 height 12
checkbox input "true"
click at [887, 431] on button "Cancelar item" at bounding box center [893, 440] width 117 height 38
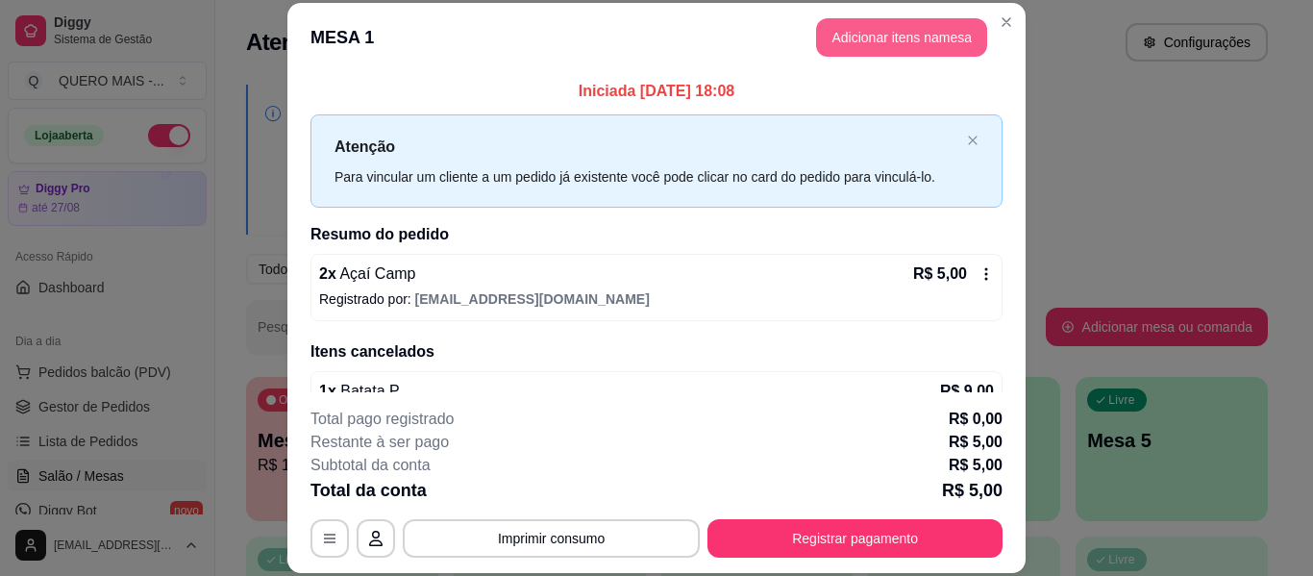
click at [916, 30] on button "Adicionar itens na mesa" at bounding box center [901, 37] width 171 height 38
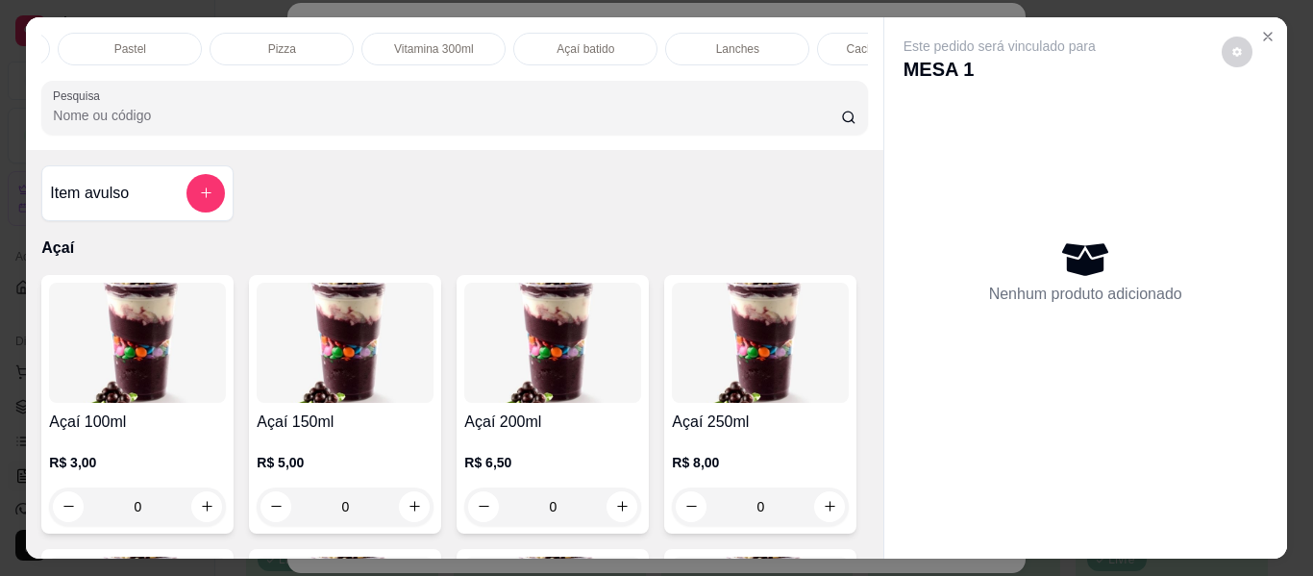
scroll to position [0, 490]
click at [779, 37] on div "Porções de batata" at bounding box center [838, 49] width 144 height 33
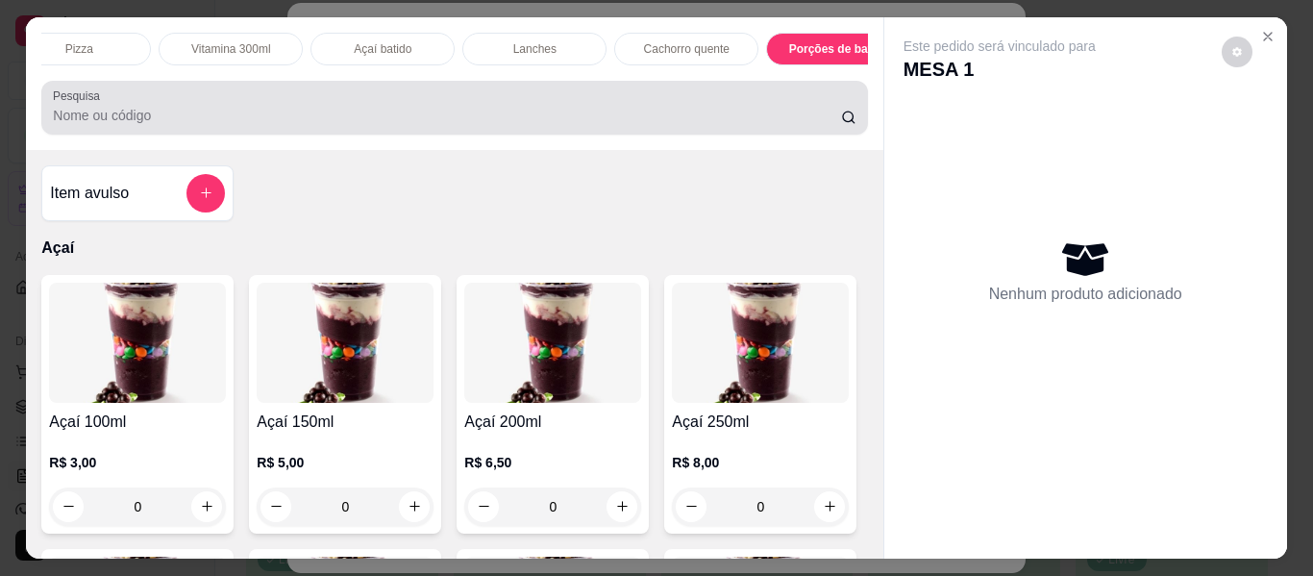
scroll to position [52, 0]
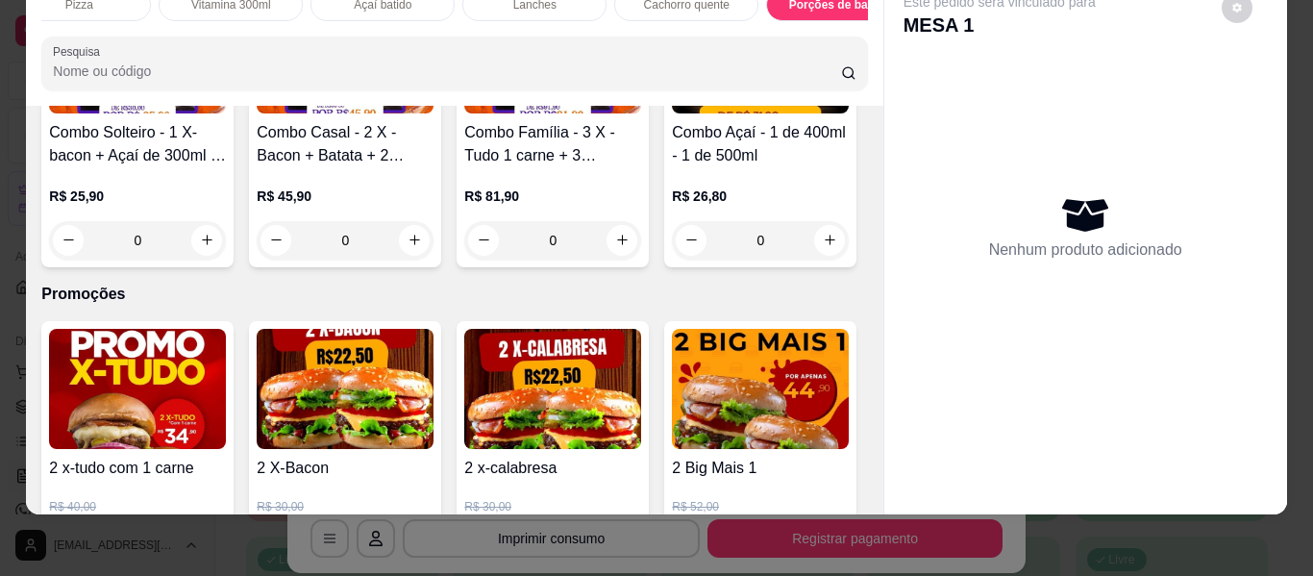
type input "1"
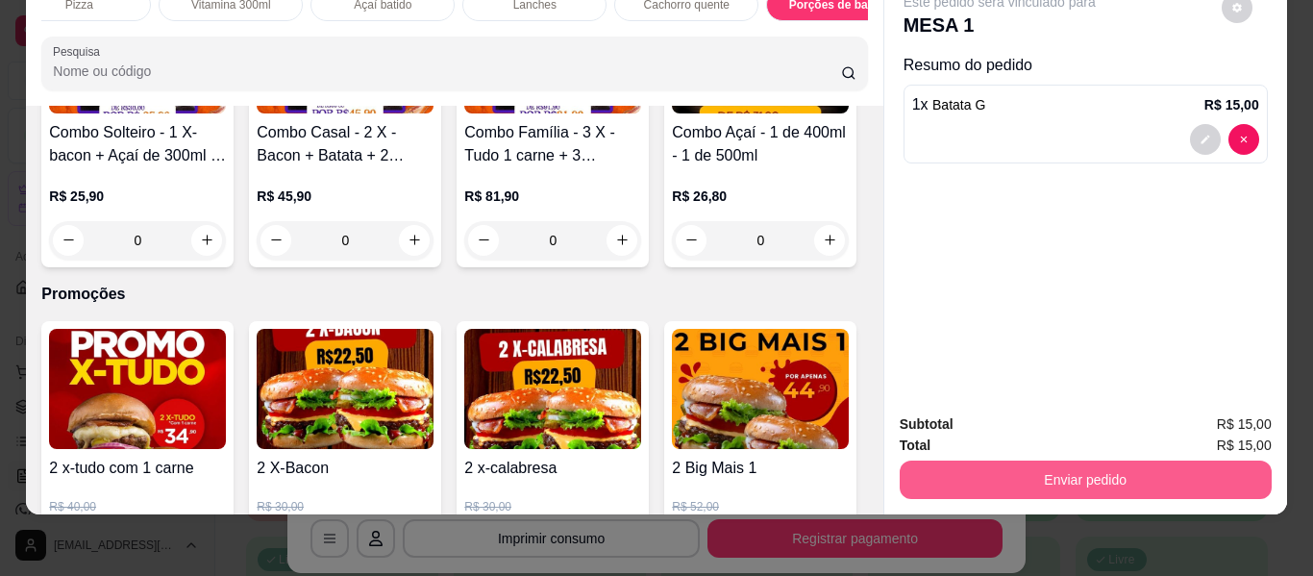
click at [1050, 464] on button "Enviar pedido" at bounding box center [1086, 479] width 372 height 38
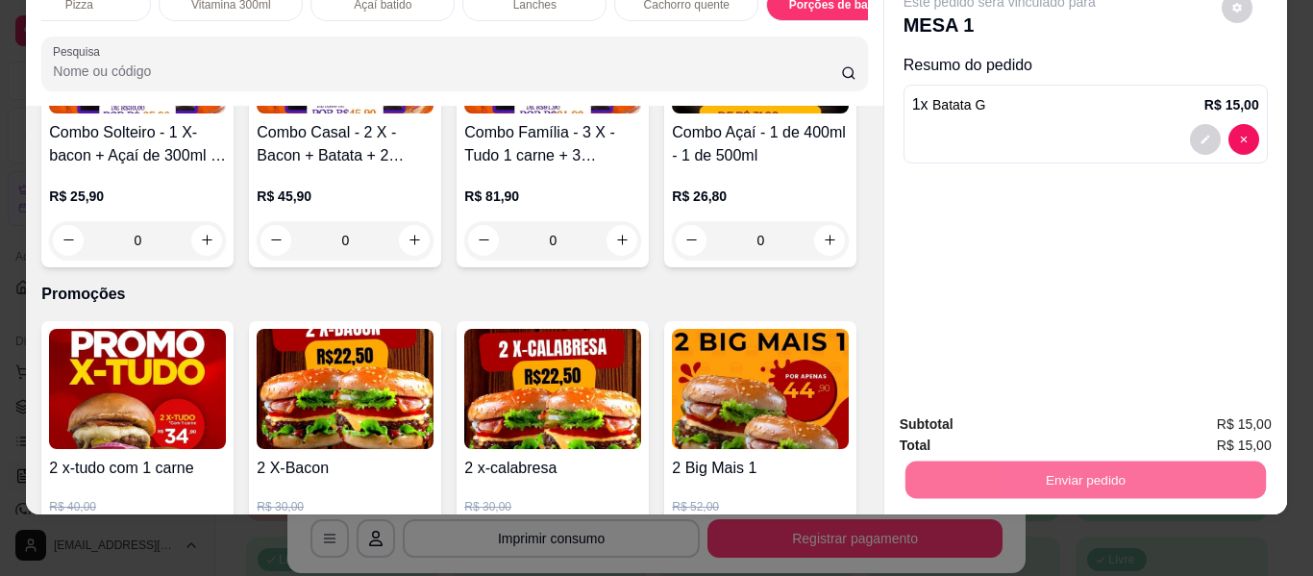
click at [1015, 419] on button "Não registrar e enviar pedido" at bounding box center [1022, 417] width 194 height 36
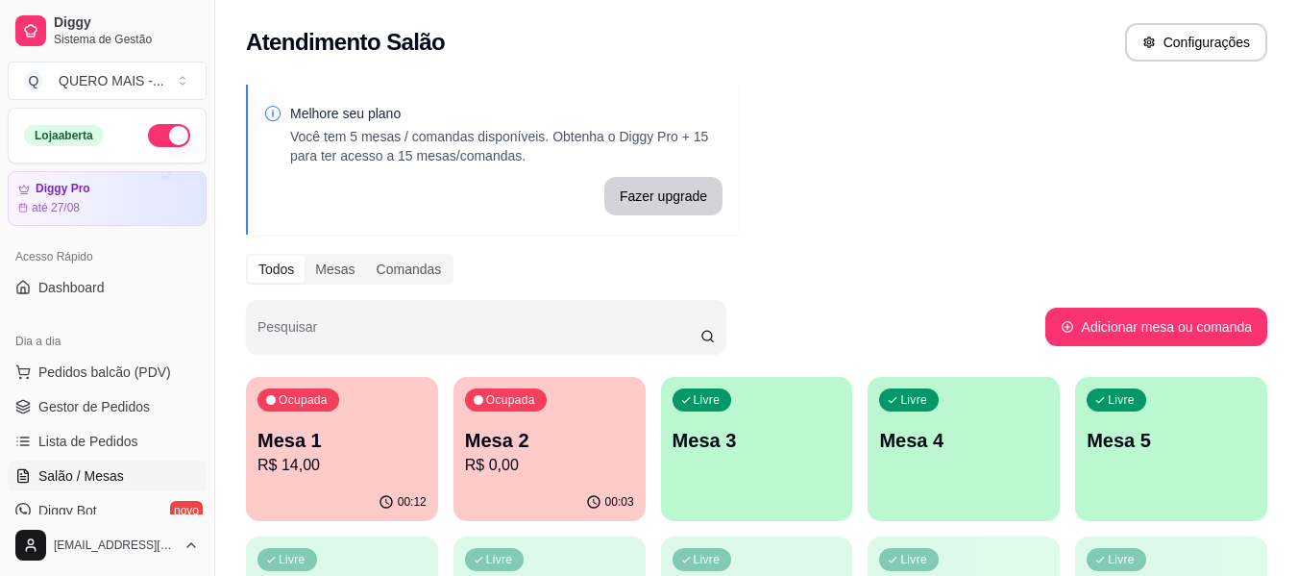
click at [749, 439] on p "Mesa 3" at bounding box center [757, 440] width 169 height 27
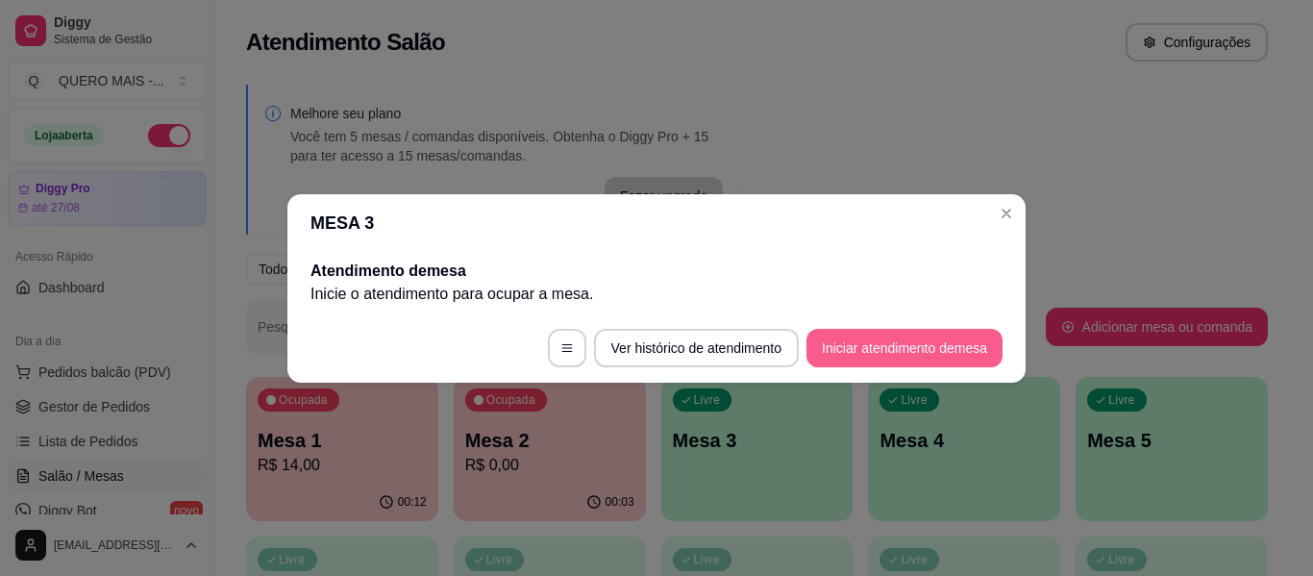
click at [861, 351] on button "Iniciar atendimento de mesa" at bounding box center [904, 348] width 196 height 38
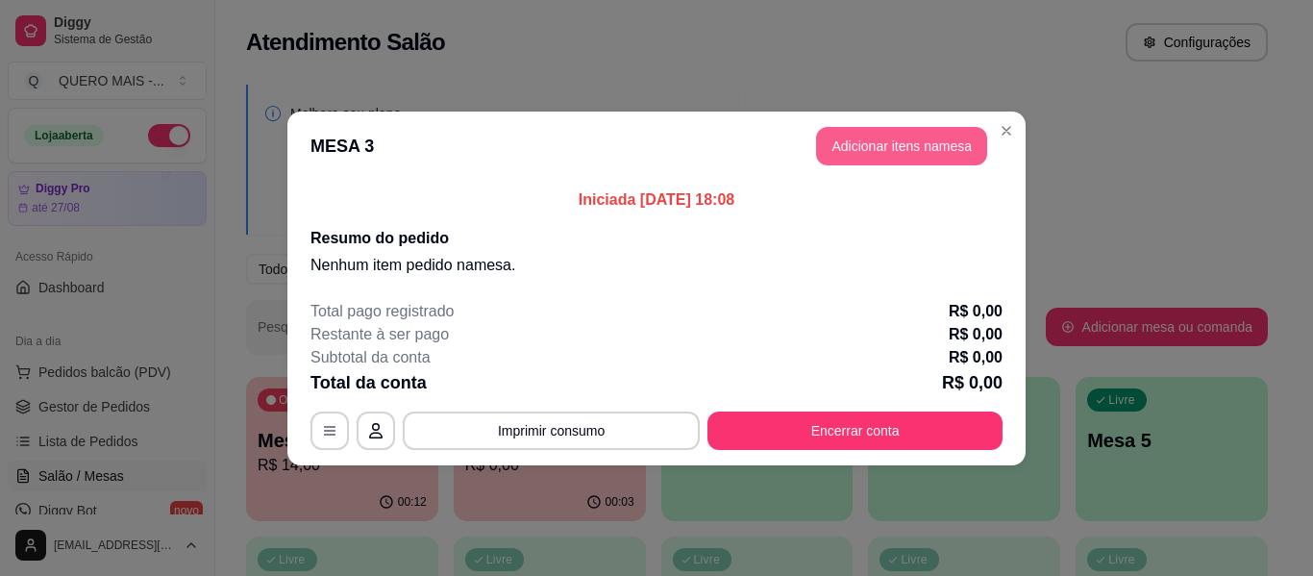
click at [966, 154] on button "Adicionar itens na mesa" at bounding box center [901, 146] width 171 height 38
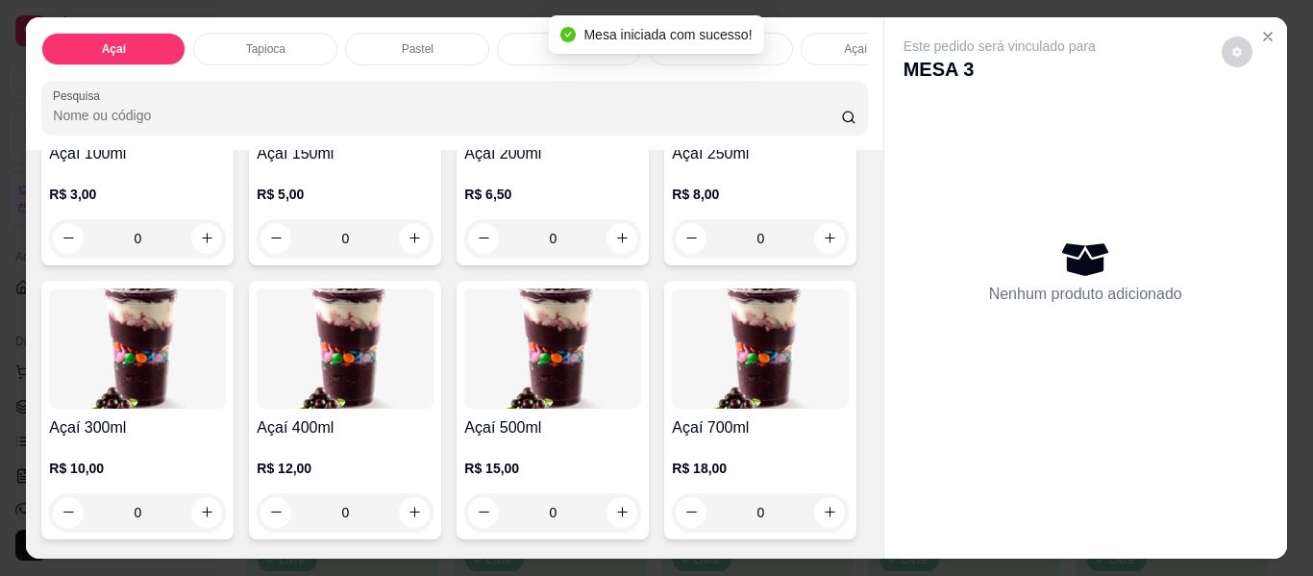
scroll to position [384, 0]
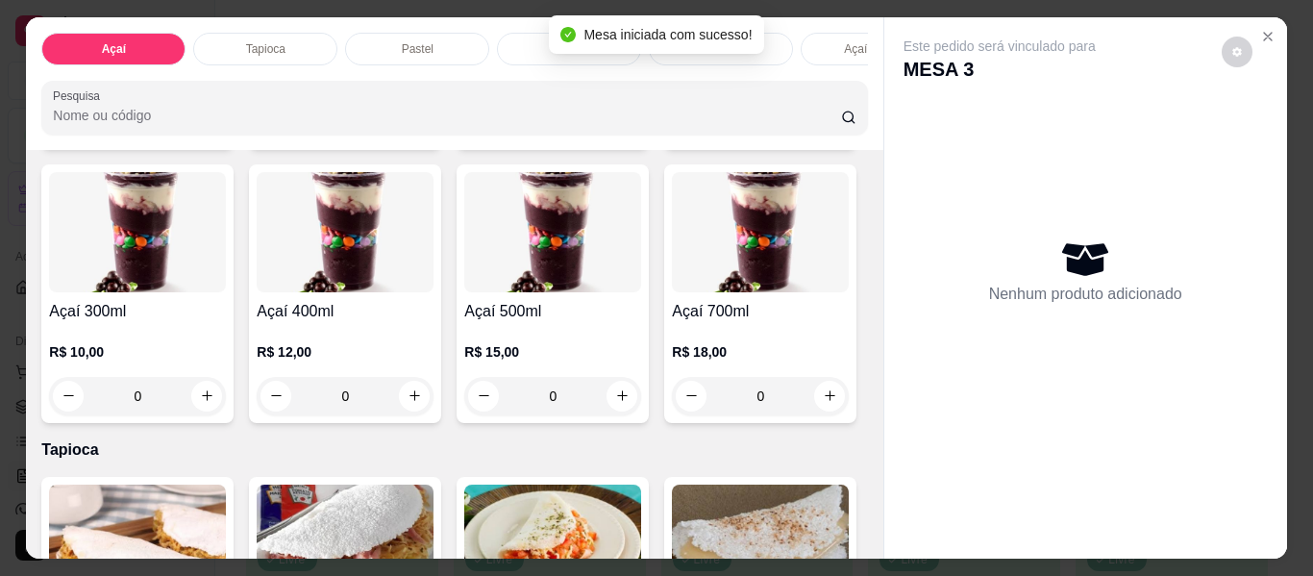
click at [226, 406] on div "0" at bounding box center [137, 396] width 177 height 38
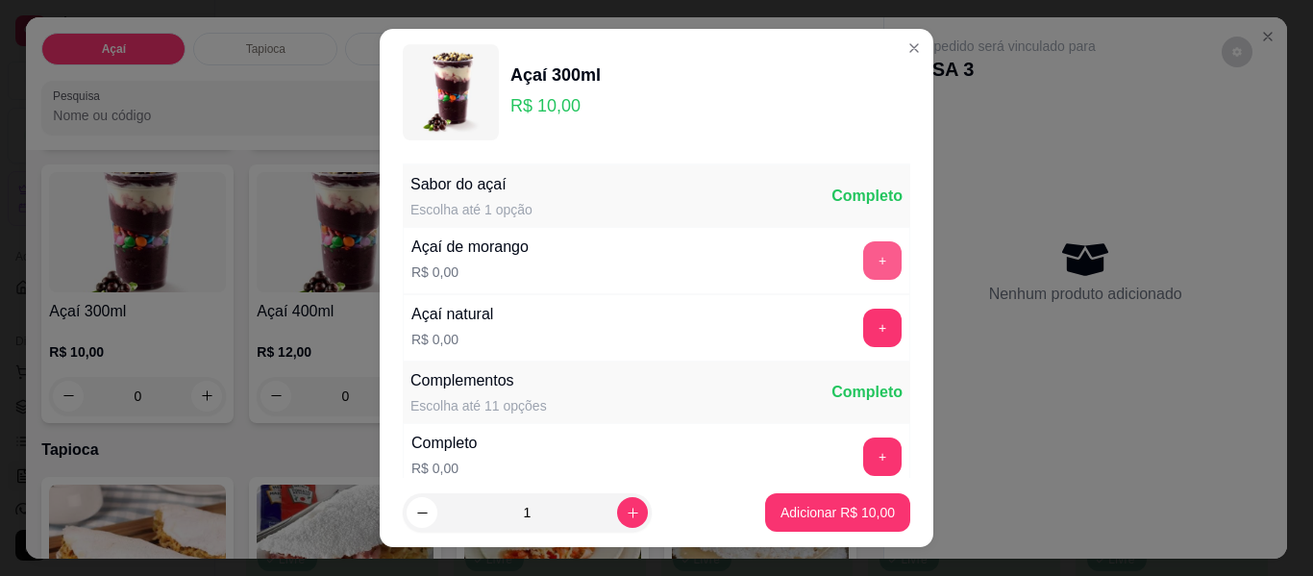
click at [863, 260] on button "+" at bounding box center [882, 260] width 38 height 38
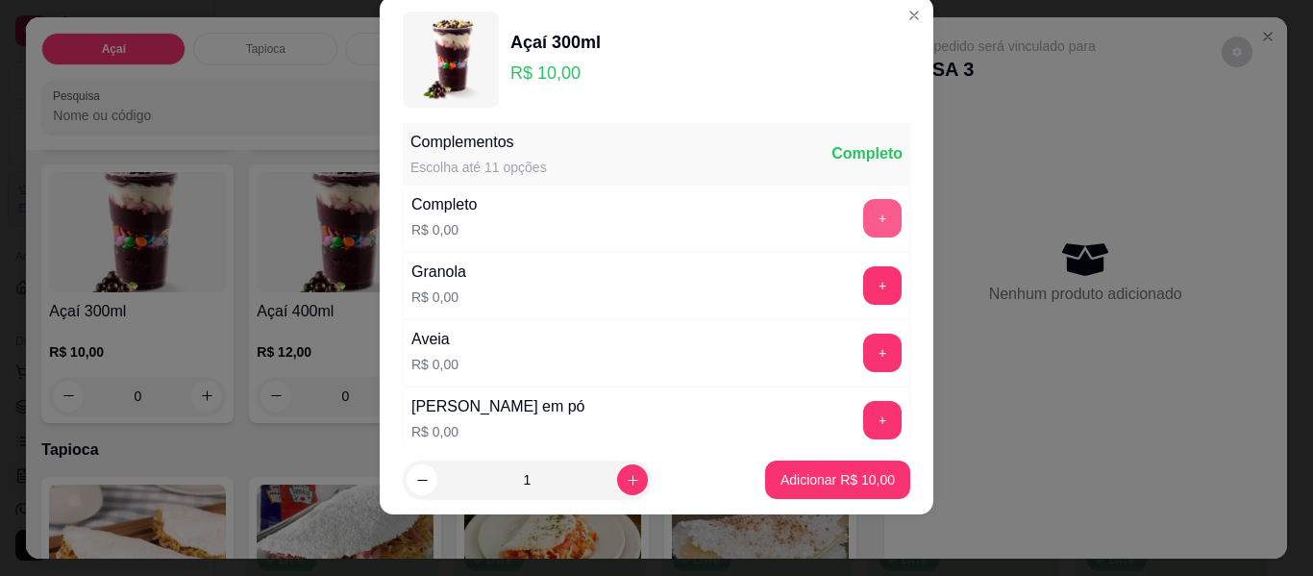
click at [867, 218] on div "+" at bounding box center [882, 218] width 54 height 38
click at [864, 221] on button "+" at bounding box center [882, 218] width 37 height 37
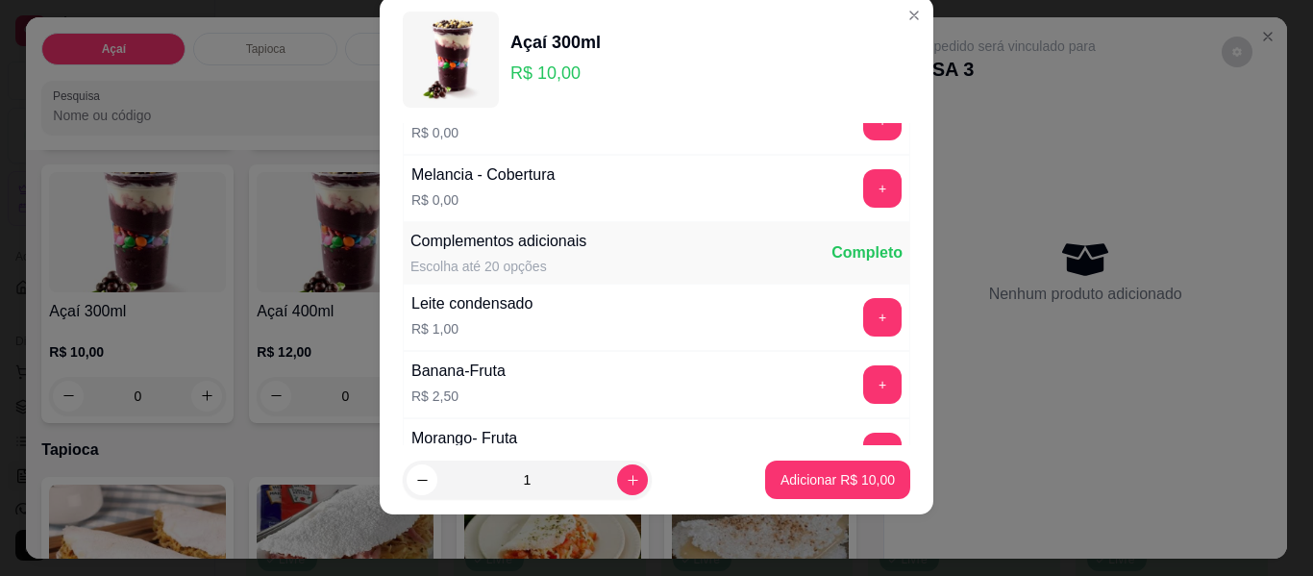
scroll to position [1551, 0]
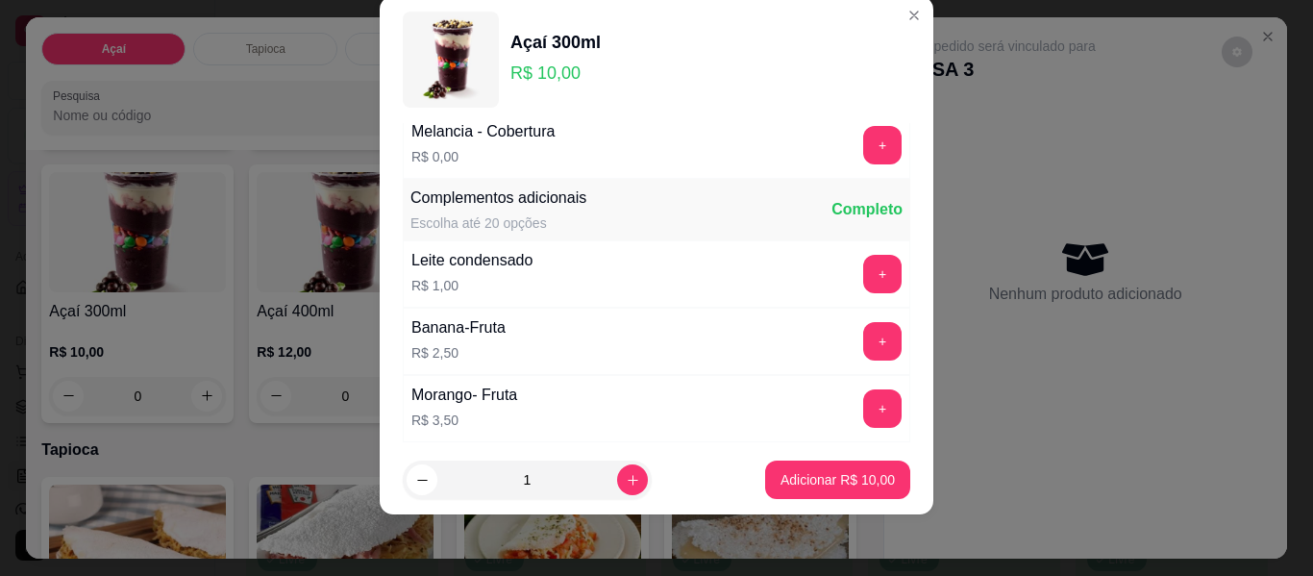
click at [868, 406] on div "+" at bounding box center [882, 408] width 54 height 38
click at [863, 417] on button "+" at bounding box center [882, 408] width 38 height 38
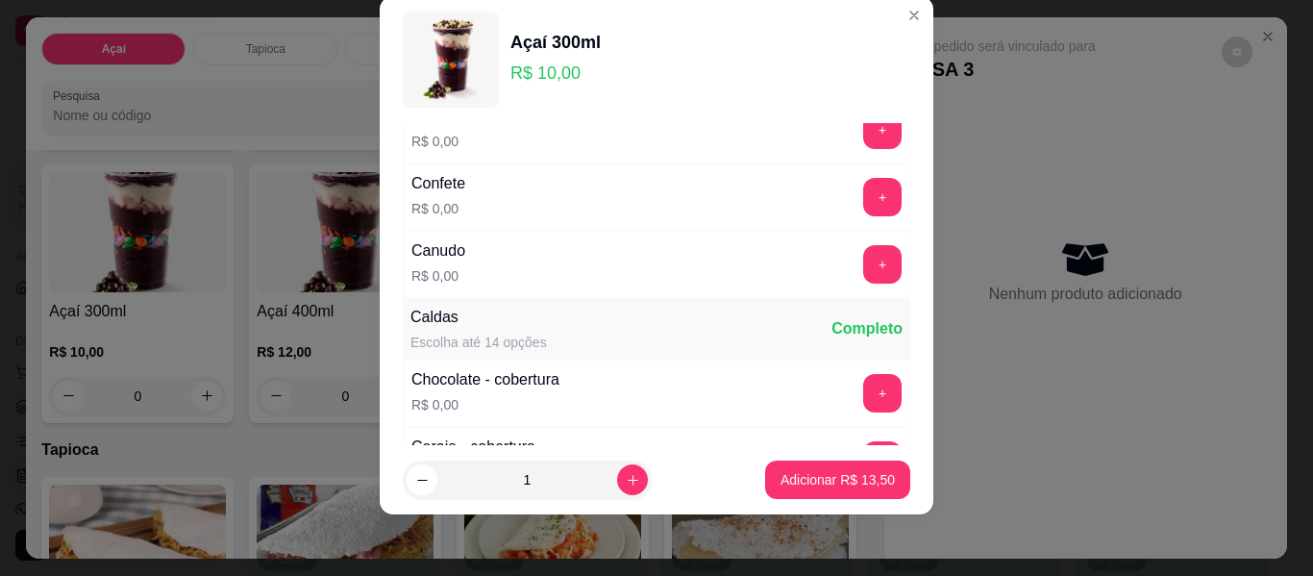
scroll to position [878, 0]
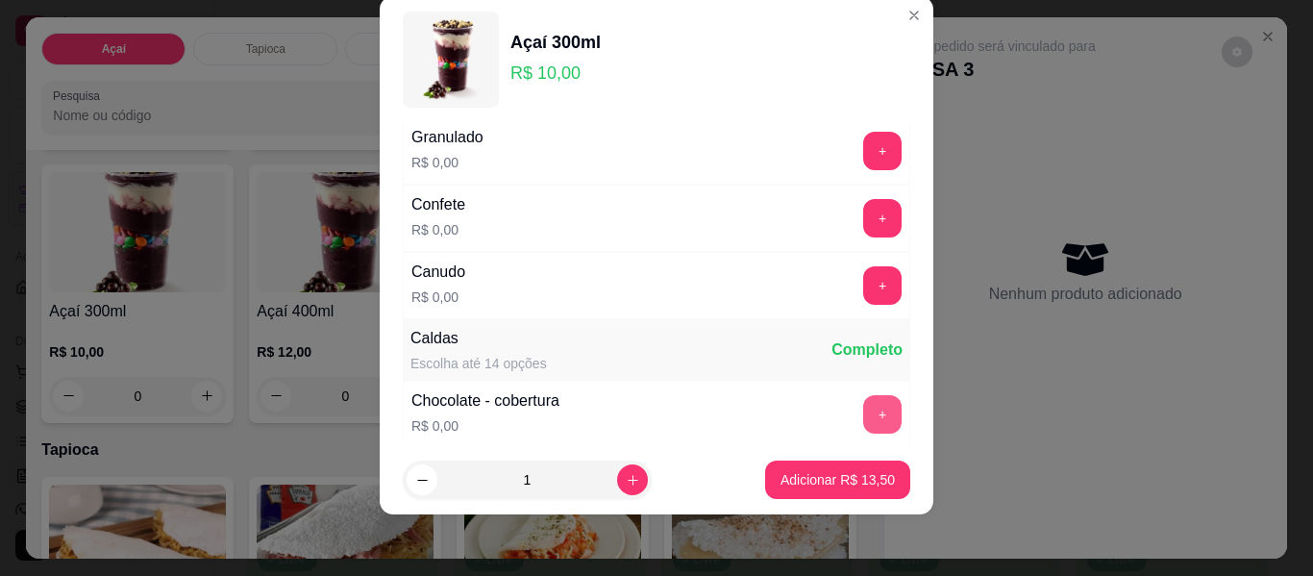
click at [863, 415] on button "+" at bounding box center [882, 414] width 38 height 38
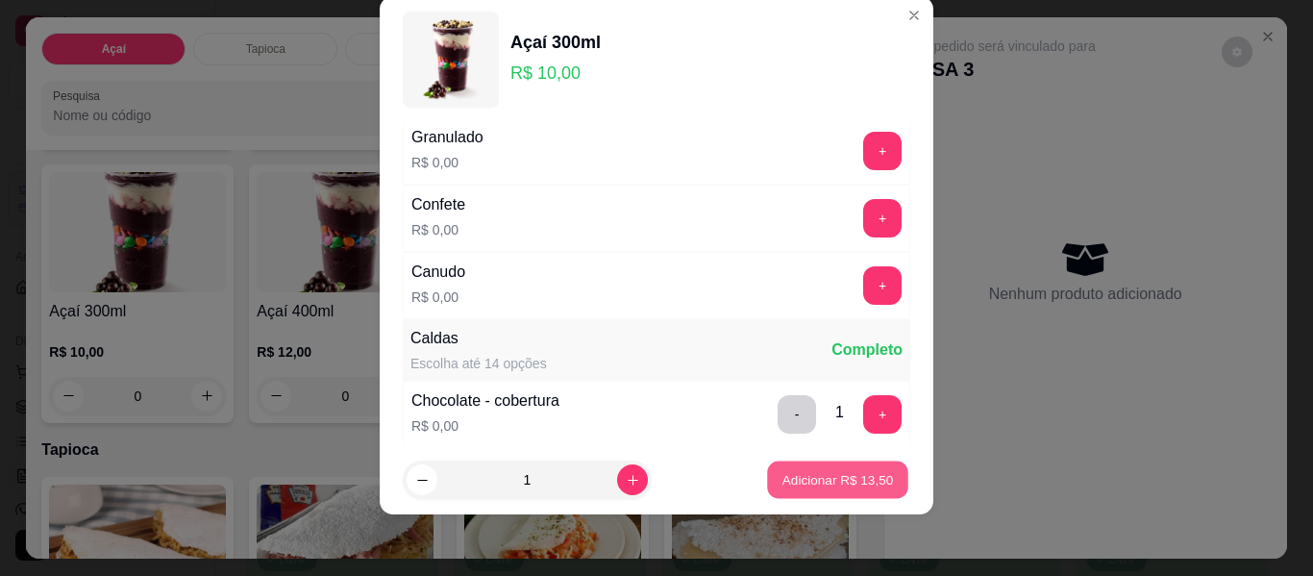
click at [818, 480] on p "Adicionar R$ 13,50" at bounding box center [837, 479] width 111 height 18
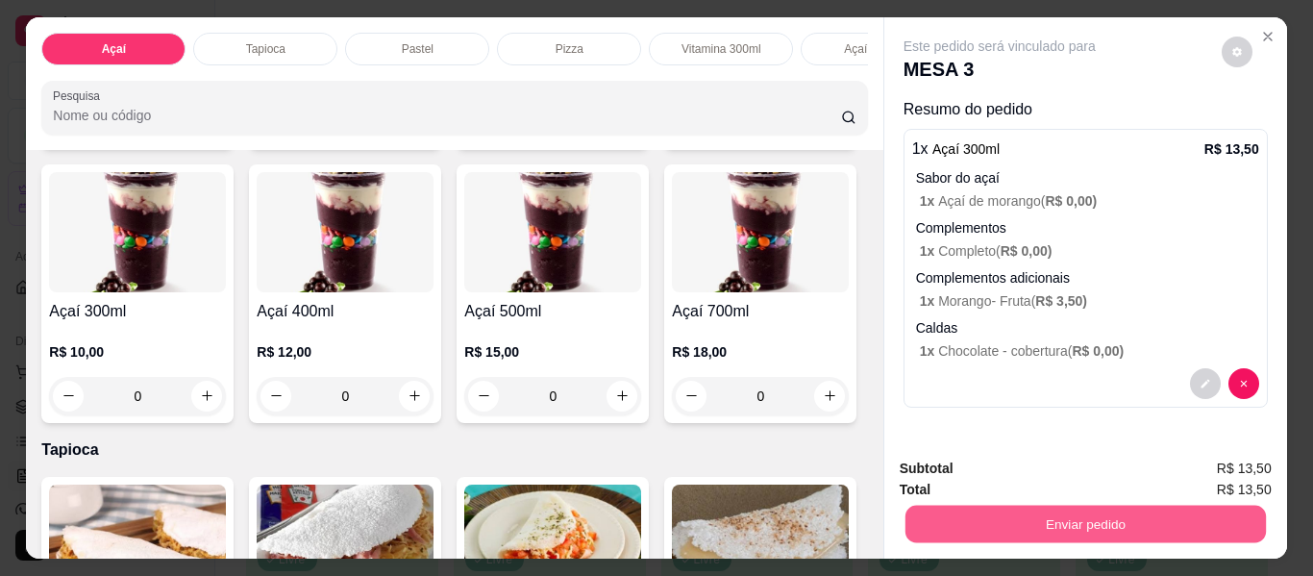
click at [1044, 521] on button "Enviar pedido" at bounding box center [1084, 524] width 360 height 37
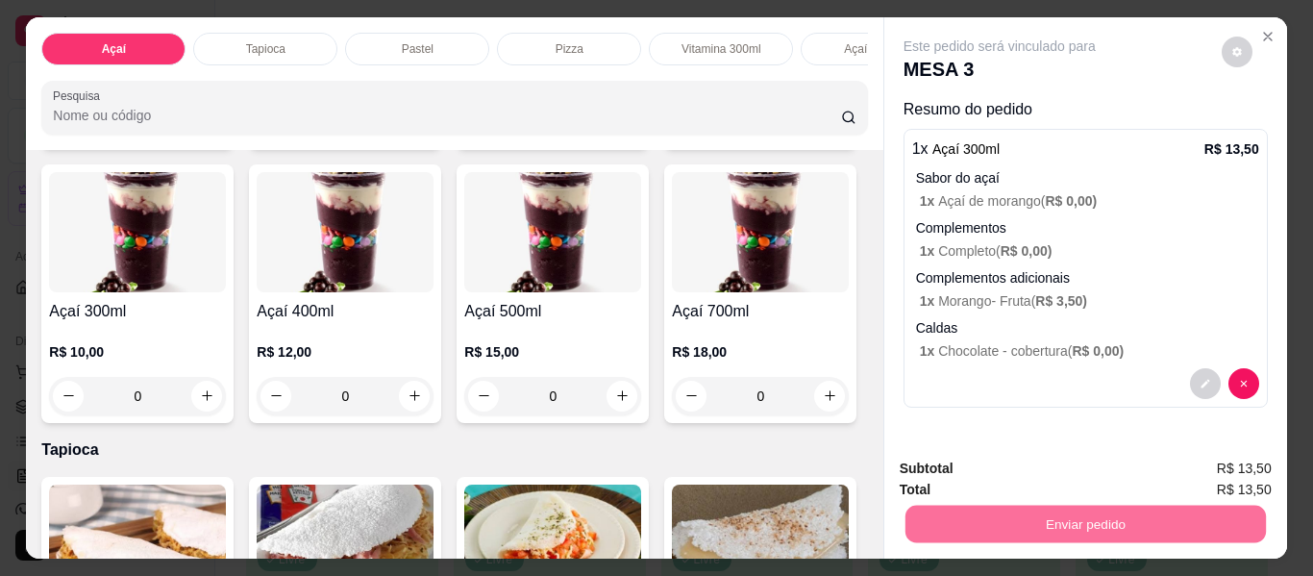
click at [995, 465] on button "Não registrar e enviar pedido" at bounding box center [1022, 469] width 194 height 36
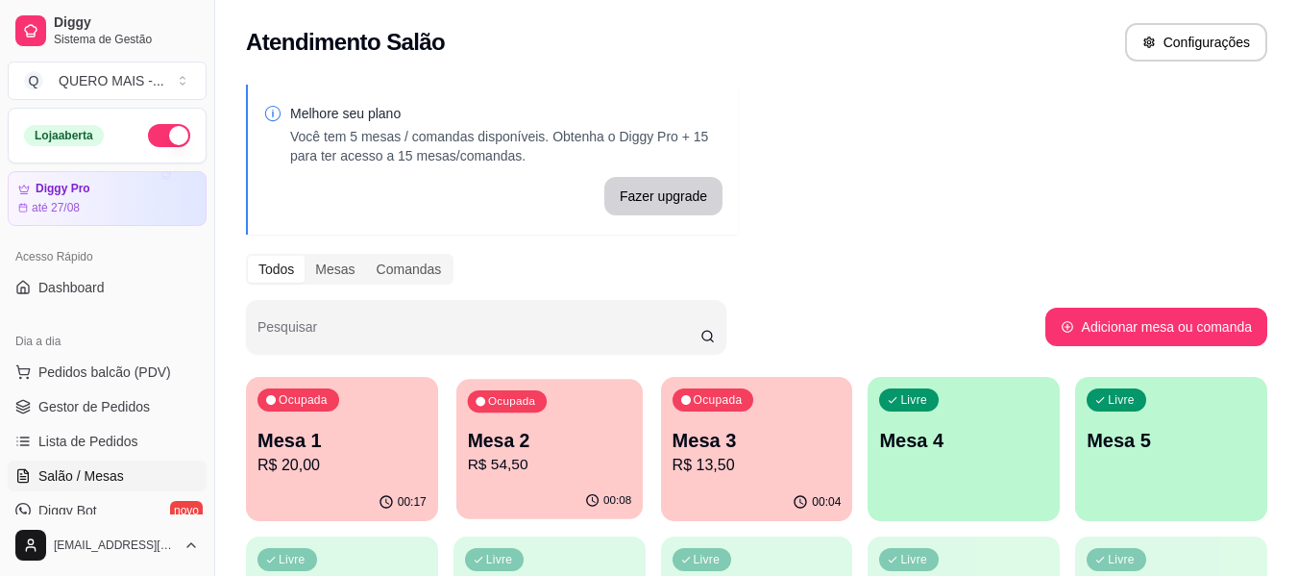
click at [584, 467] on p "R$ 54,50" at bounding box center [549, 465] width 164 height 22
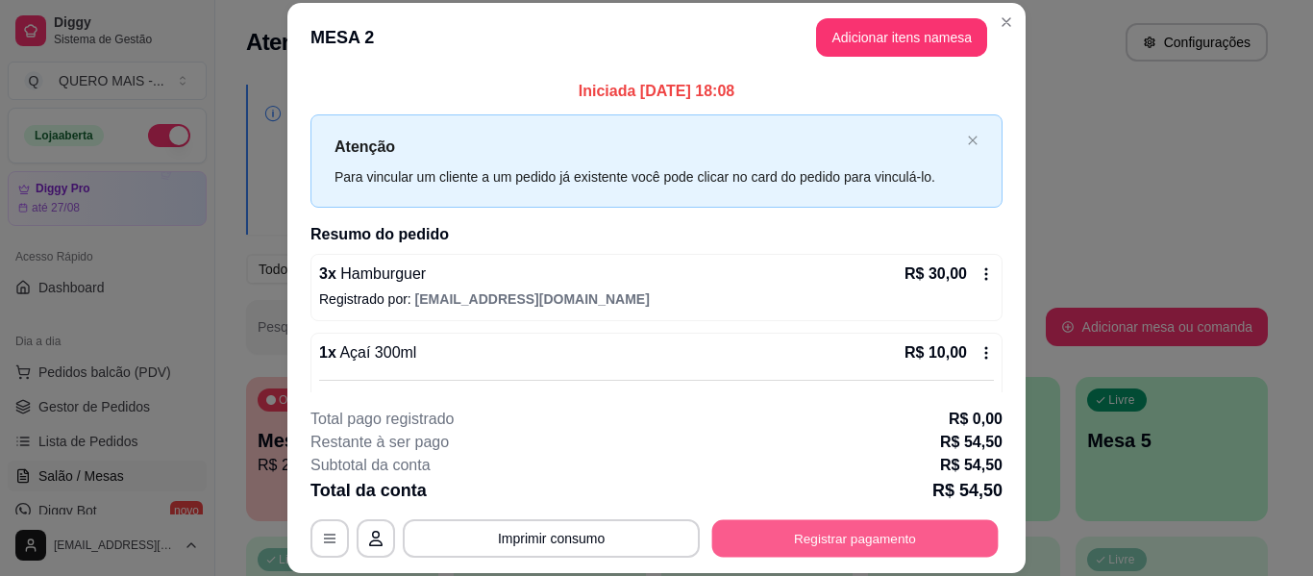
click at [849, 544] on button "Registrar pagamento" at bounding box center [855, 538] width 286 height 37
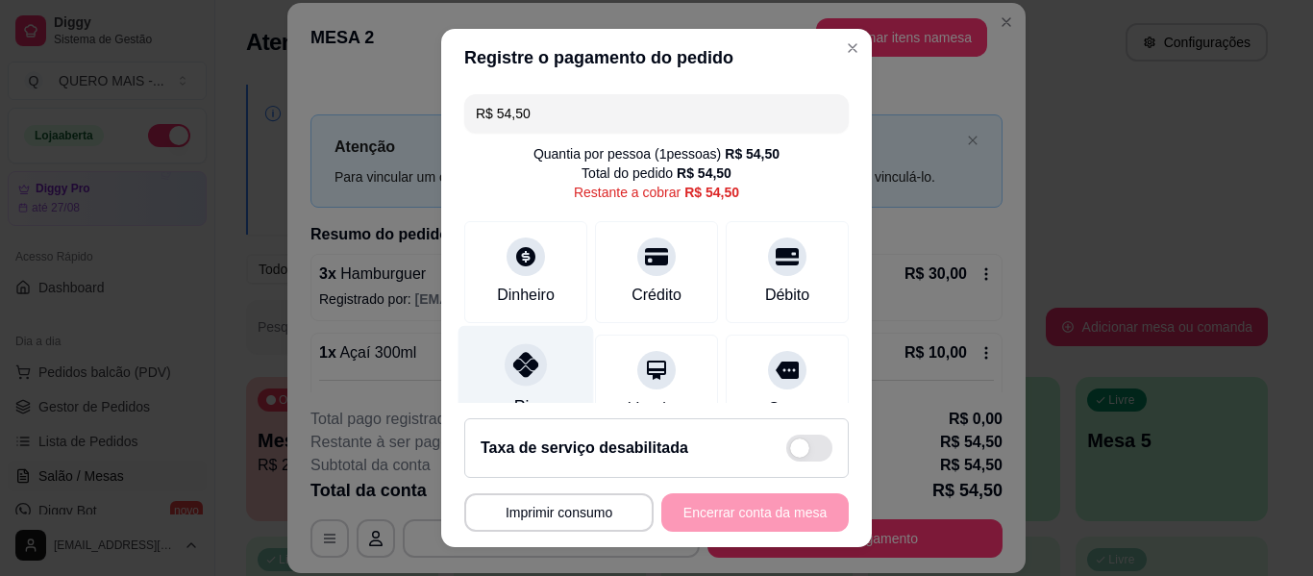
click at [517, 378] on div at bounding box center [526, 364] width 42 height 42
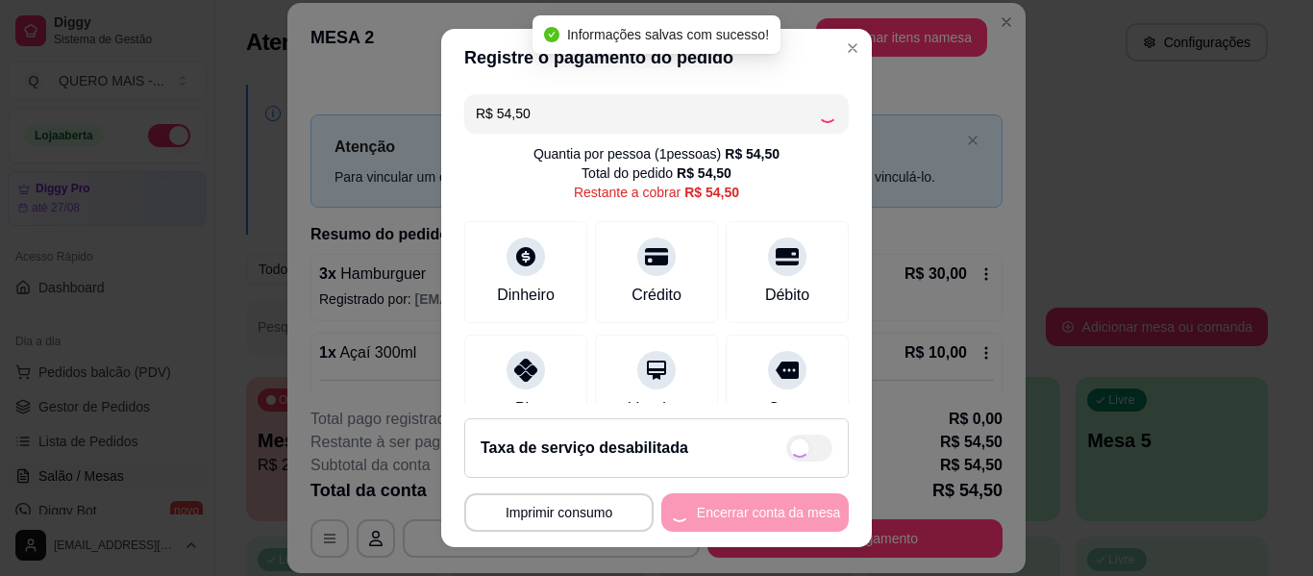
type input "R$ 0,00"
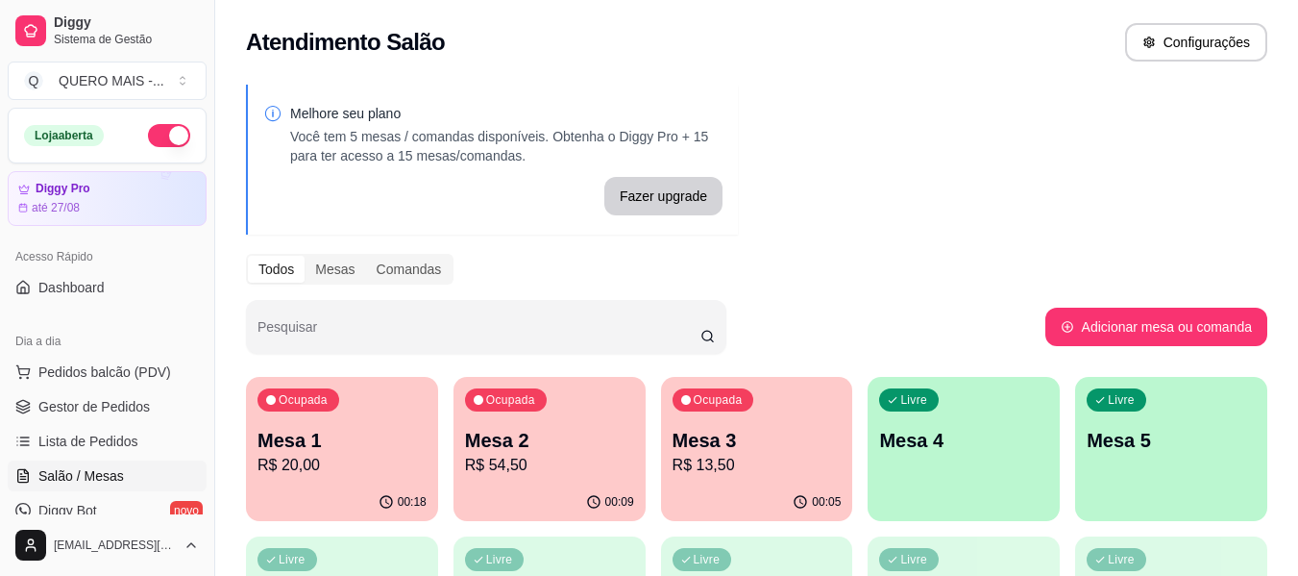
click at [727, 481] on div "Ocupada Mesa 3 R$ 13,50" at bounding box center [757, 430] width 192 height 107
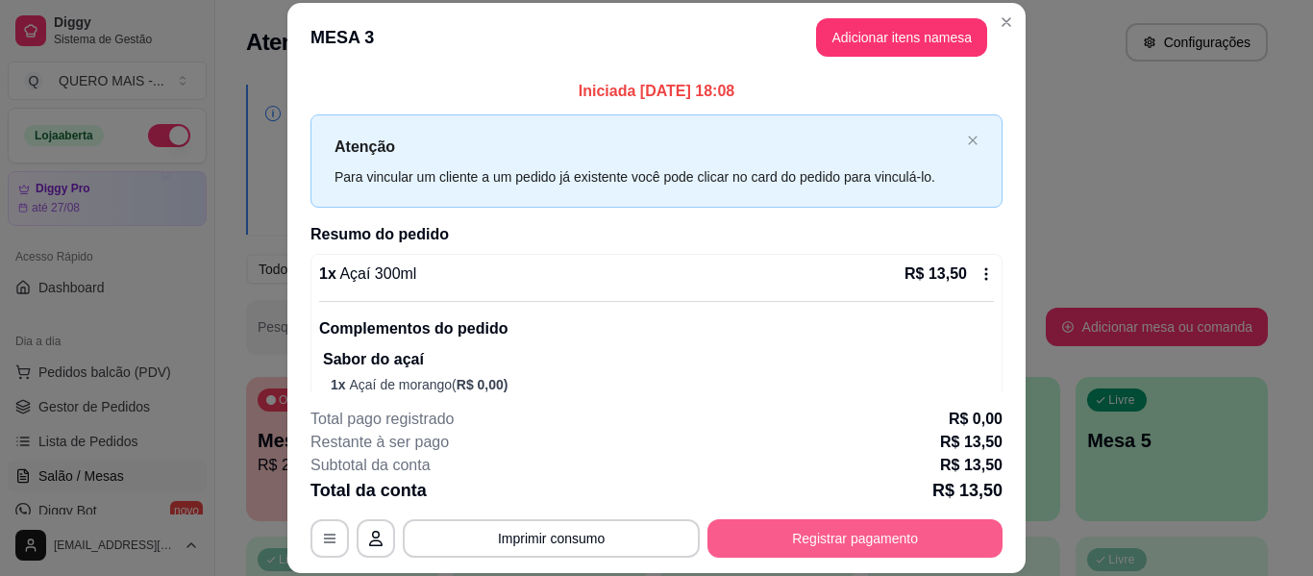
click at [886, 534] on button "Registrar pagamento" at bounding box center [854, 538] width 295 height 38
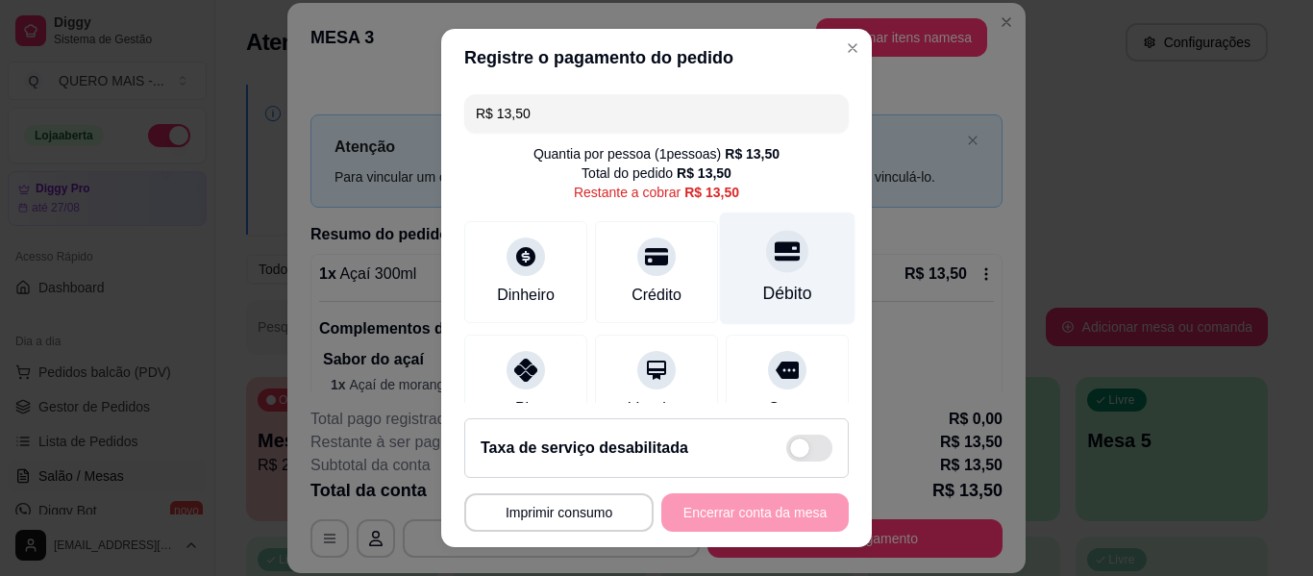
click at [766, 271] on div at bounding box center [787, 251] width 42 height 42
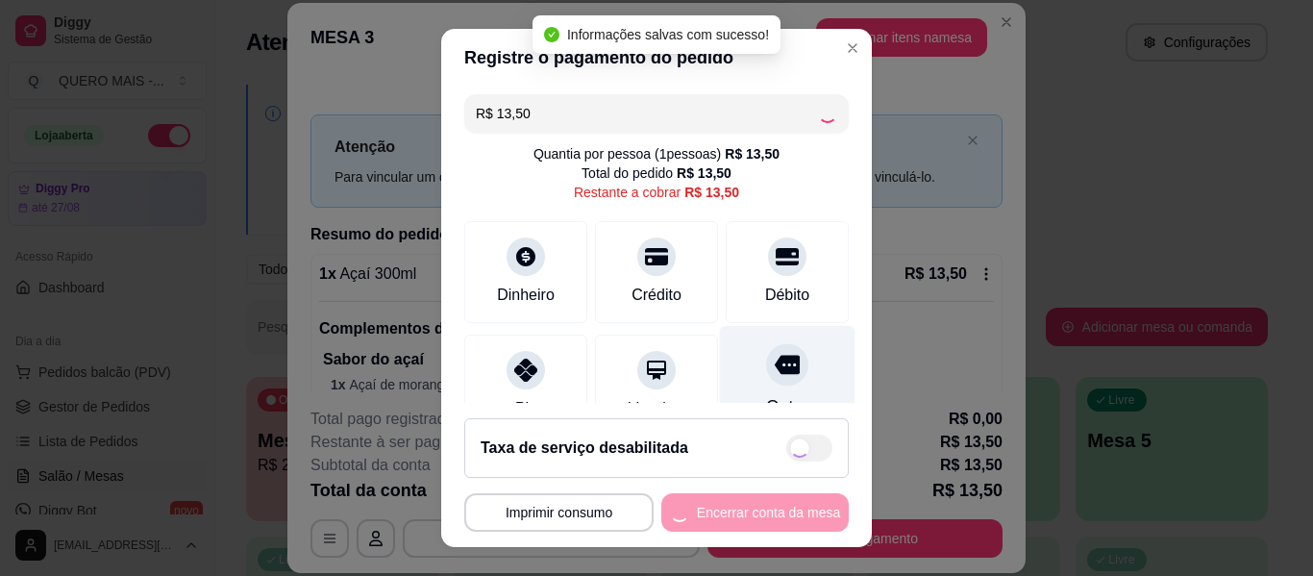
type input "R$ 0,00"
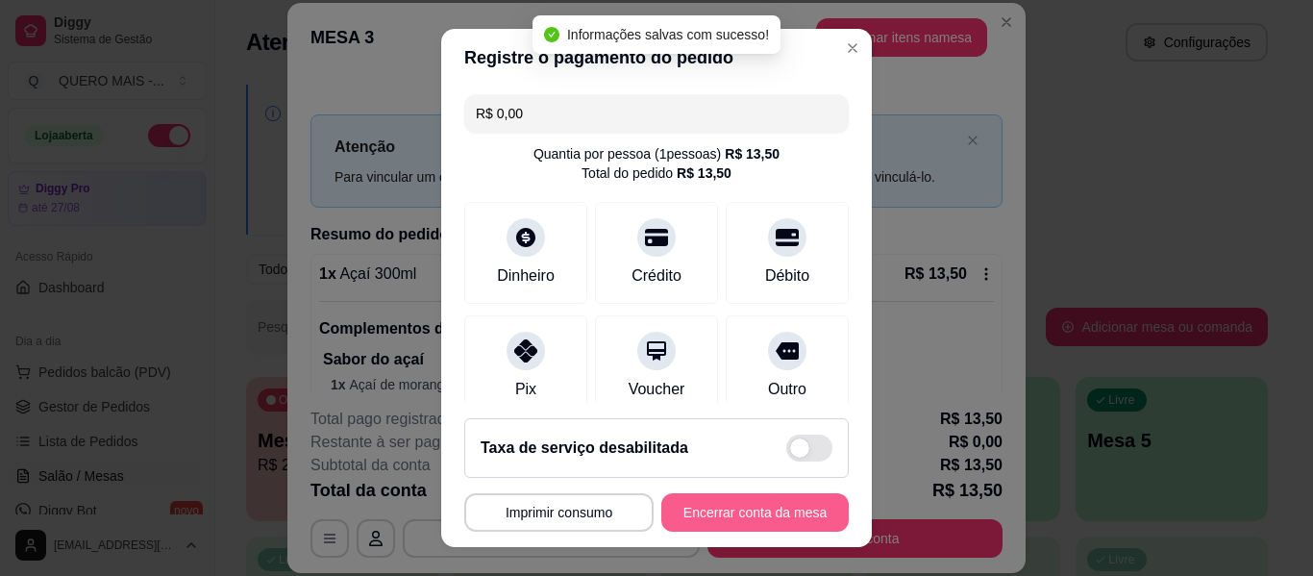
click at [738, 506] on button "Encerrar conta da mesa" at bounding box center [754, 512] width 187 height 38
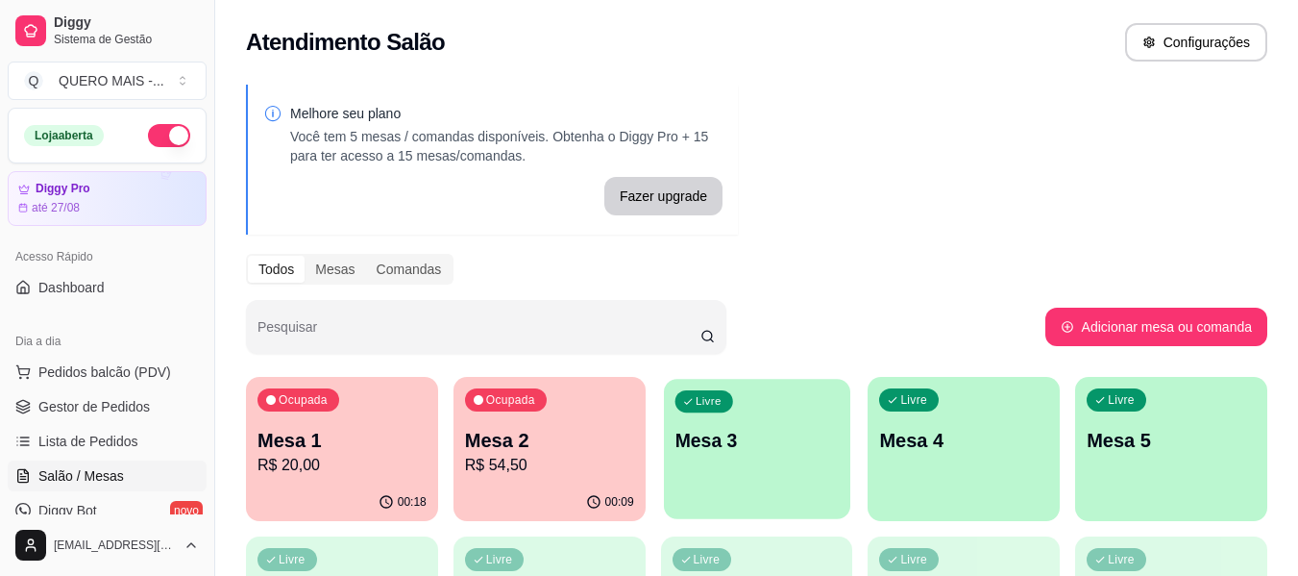
click at [758, 456] on div "Livre Mesa 3" at bounding box center [757, 437] width 186 height 117
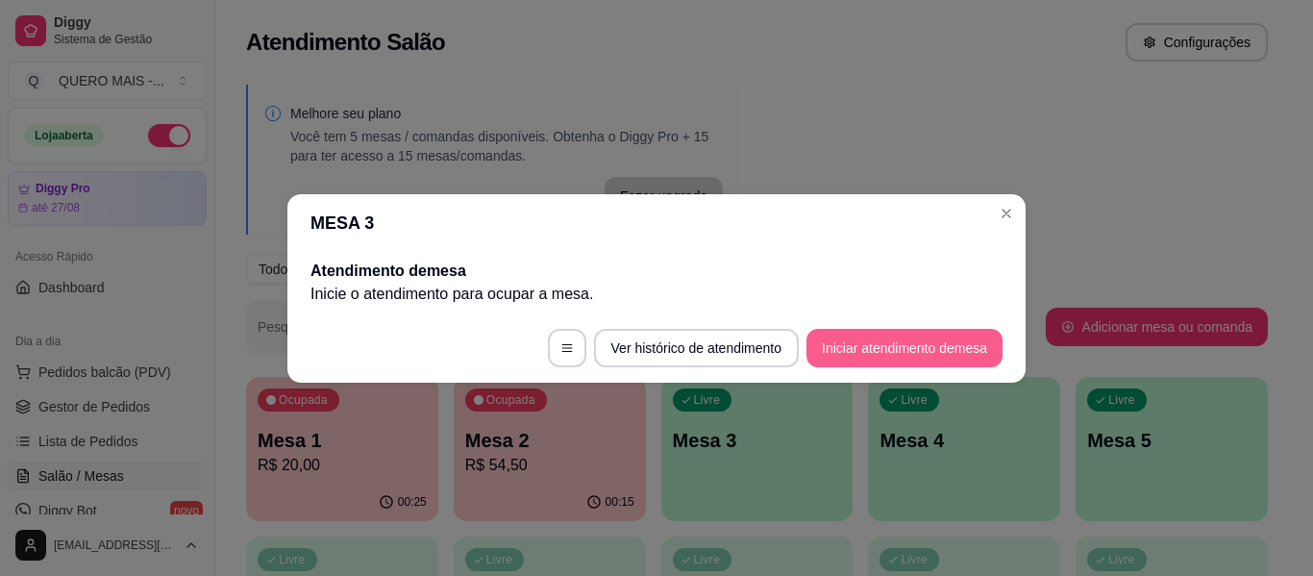
click at [839, 355] on button "Iniciar atendimento de mesa" at bounding box center [904, 348] width 196 height 38
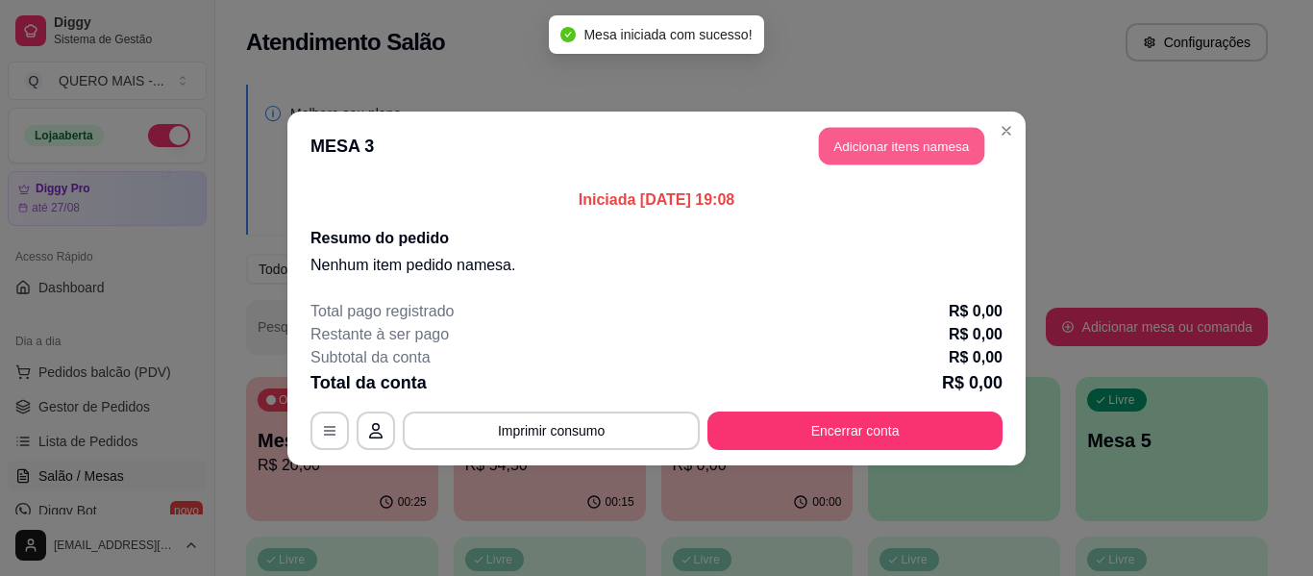
click at [867, 139] on button "Adicionar itens na mesa" at bounding box center [901, 145] width 165 height 37
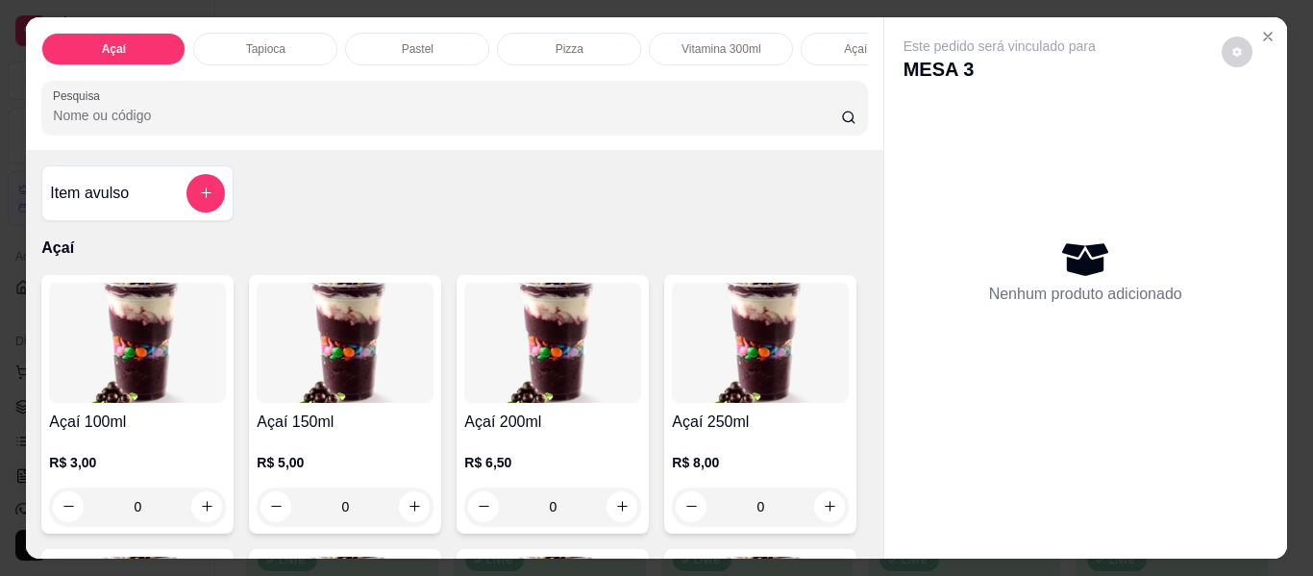
click at [408, 41] on p "Pastel" at bounding box center [418, 48] width 32 height 15
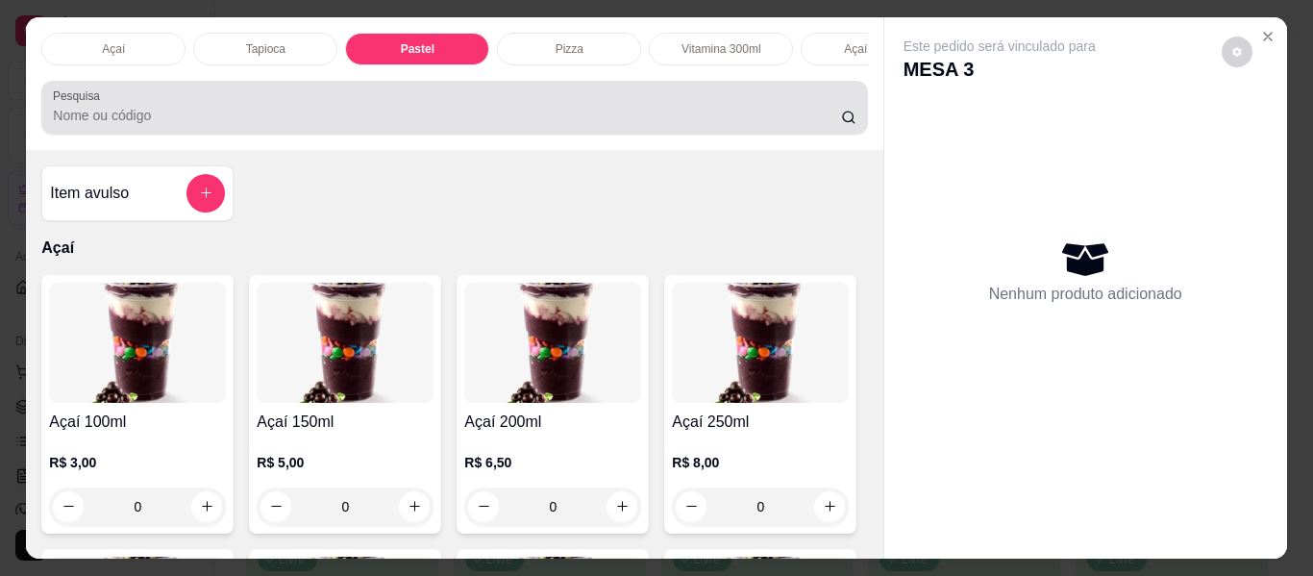
scroll to position [52, 0]
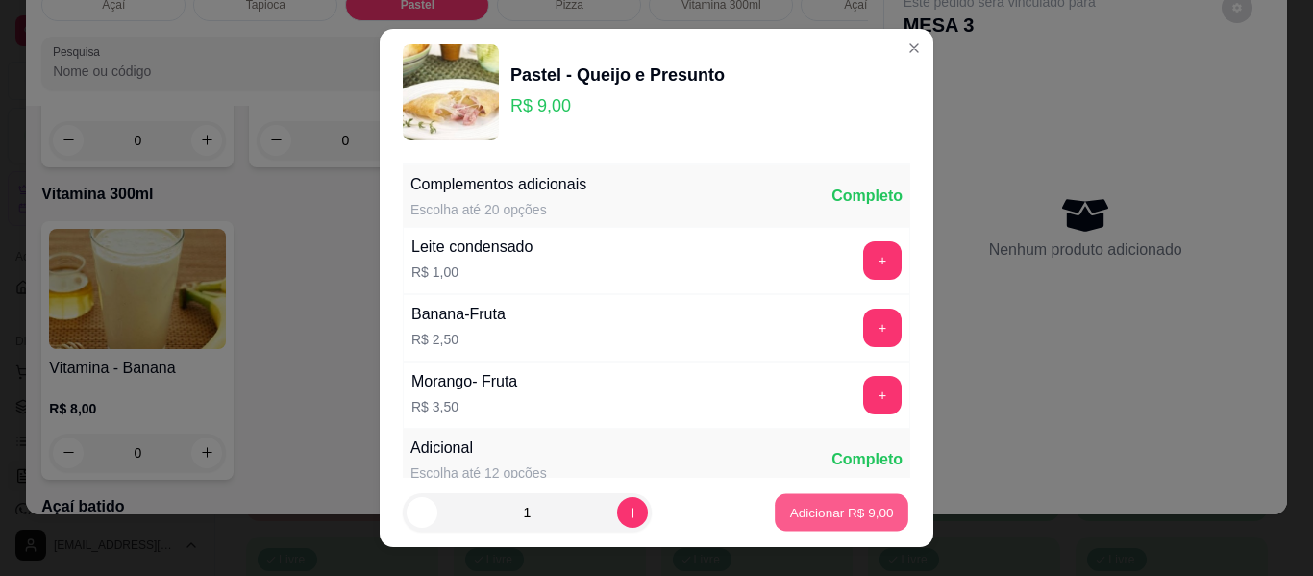
click at [857, 509] on p "Adicionar R$ 9,00" at bounding box center [841, 512] width 104 height 18
type input "1"
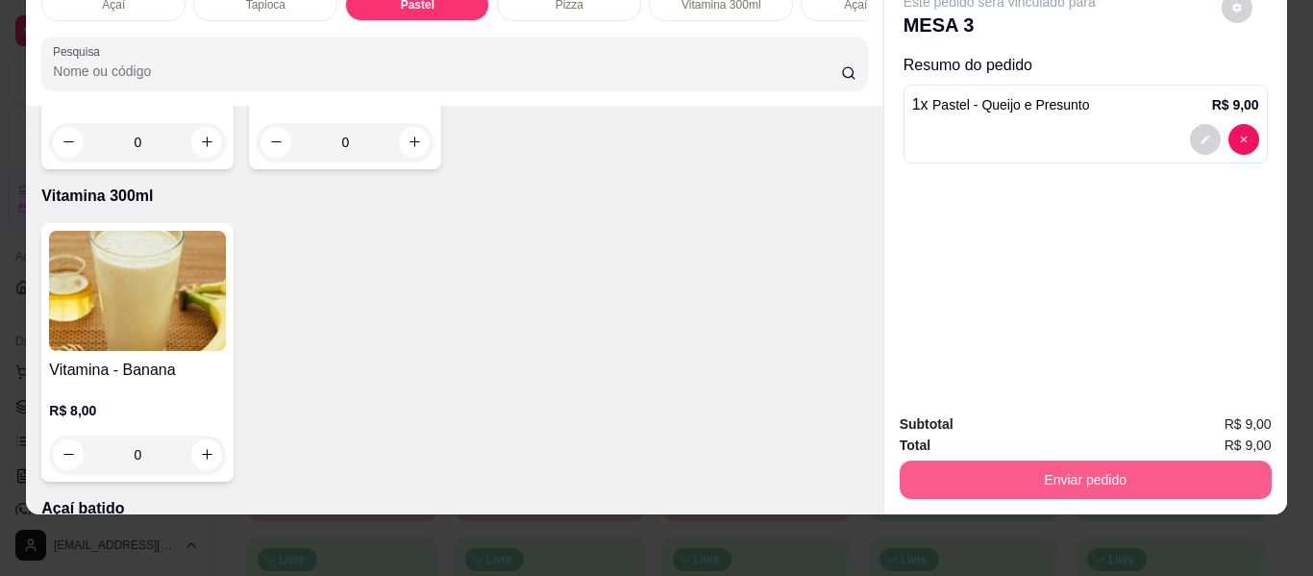
click at [1071, 464] on button "Enviar pedido" at bounding box center [1086, 479] width 372 height 38
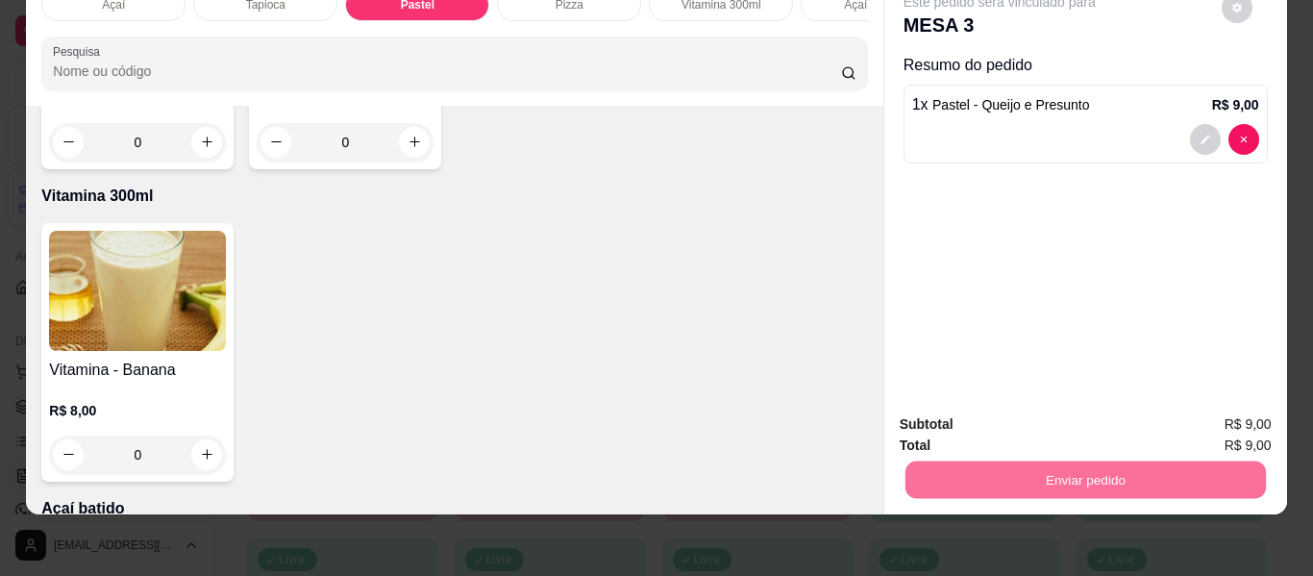
click at [995, 413] on button "Não registrar e enviar pedido" at bounding box center [1022, 418] width 200 height 37
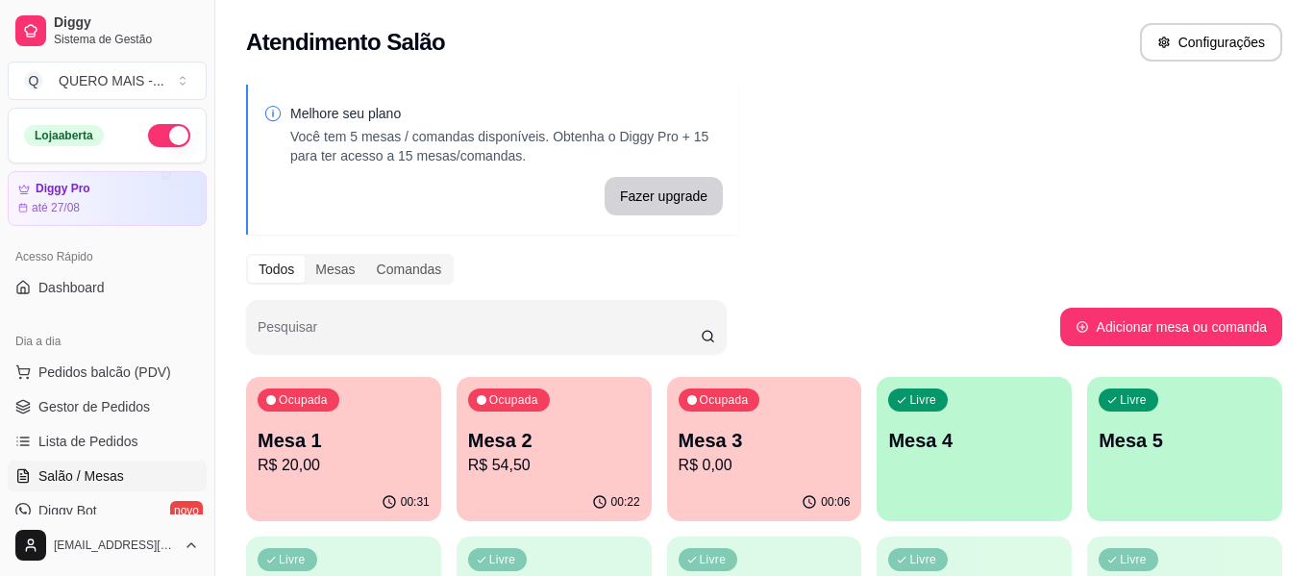
drag, startPoint x: 1110, startPoint y: 140, endPoint x: 1120, endPoint y: 159, distance: 20.6
click at [1111, 136] on div "Melhore seu plano Você tem 5 mesas / comandas disponíveis. Obtenha o Diggy Pro …" at bounding box center [764, 468] width 1098 height 790
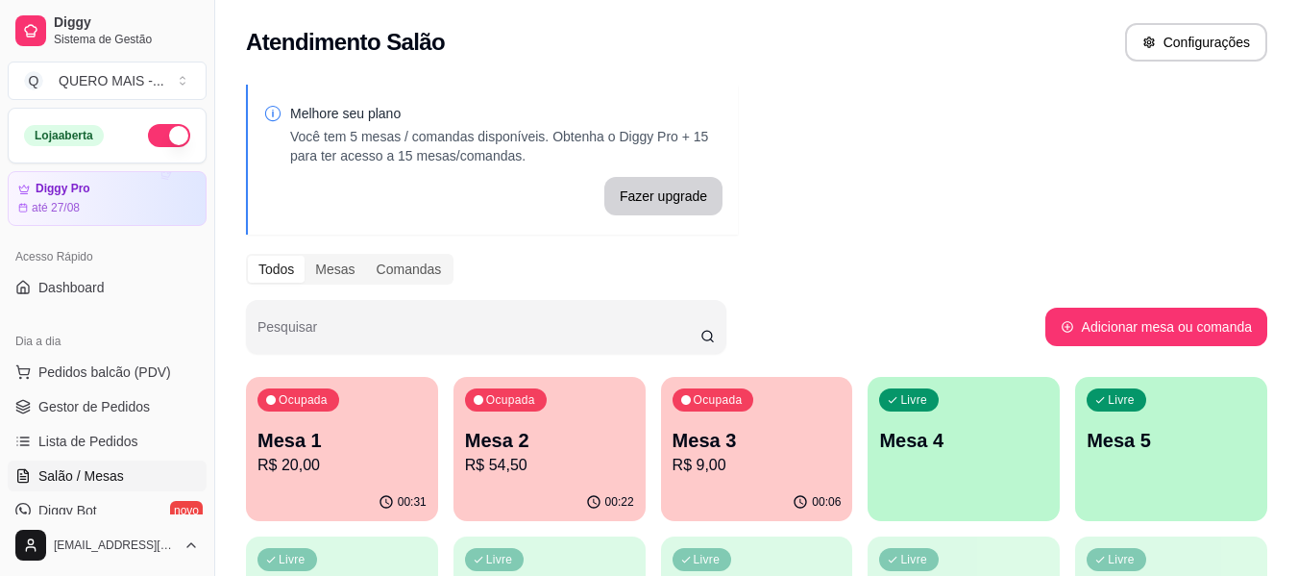
click at [978, 466] on div "Livre Mesa 4" at bounding box center [964, 437] width 192 height 121
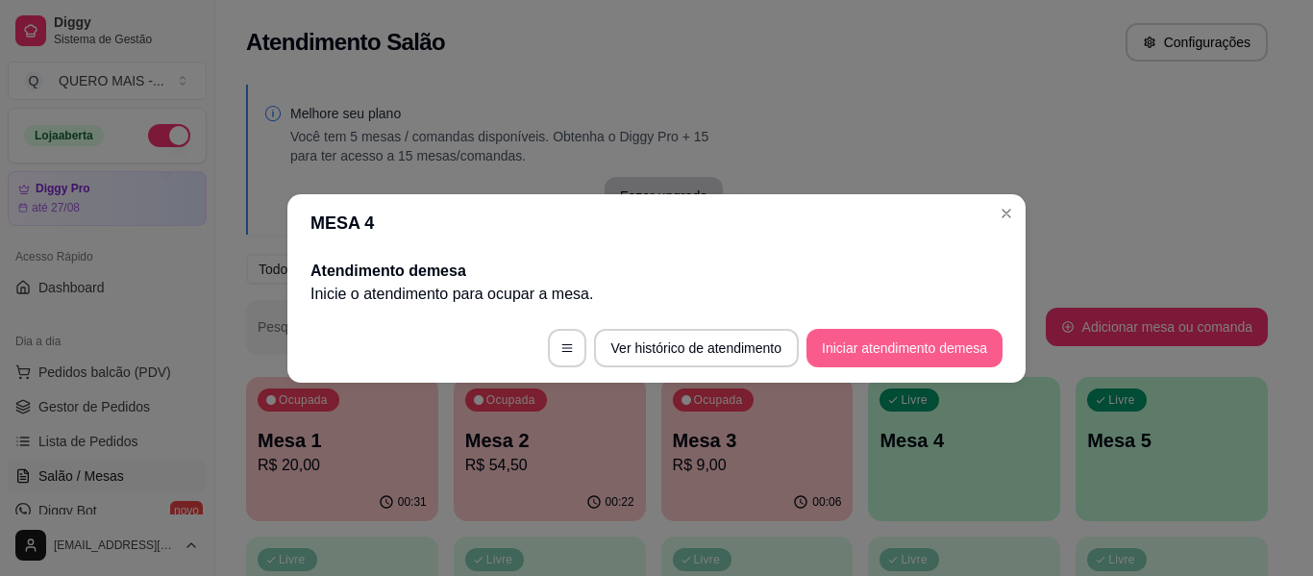
click at [886, 343] on button "Iniciar atendimento de mesa" at bounding box center [904, 348] width 196 height 38
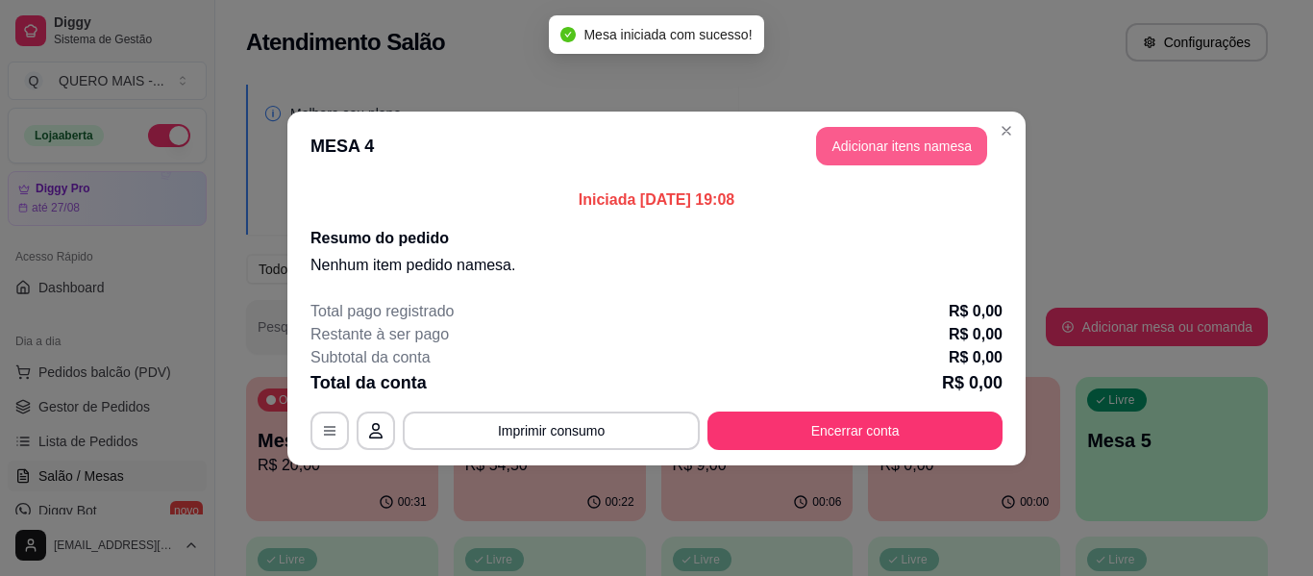
click at [928, 135] on button "Adicionar itens na mesa" at bounding box center [901, 146] width 171 height 38
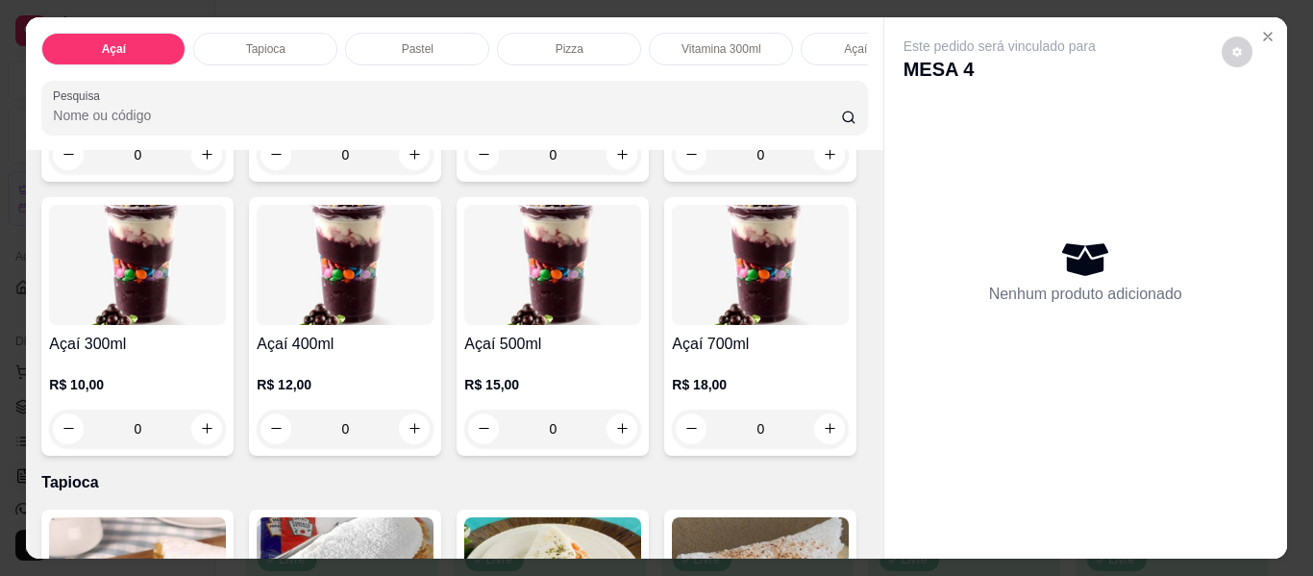
scroll to position [384, 0]
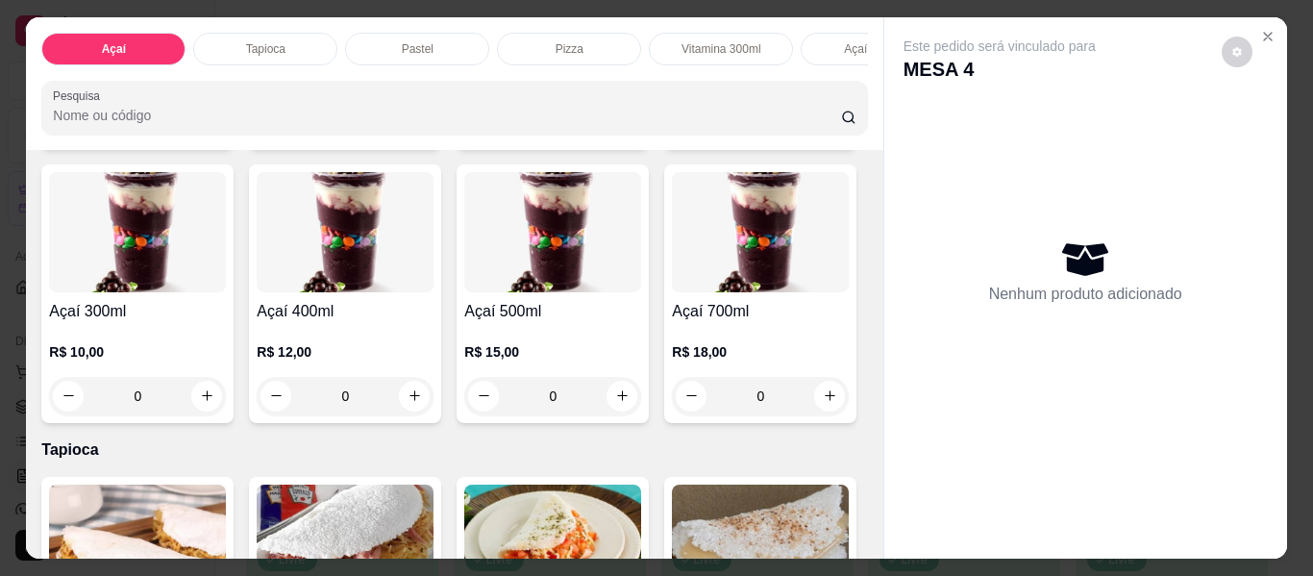
click at [433, 408] on div "0" at bounding box center [345, 396] width 177 height 38
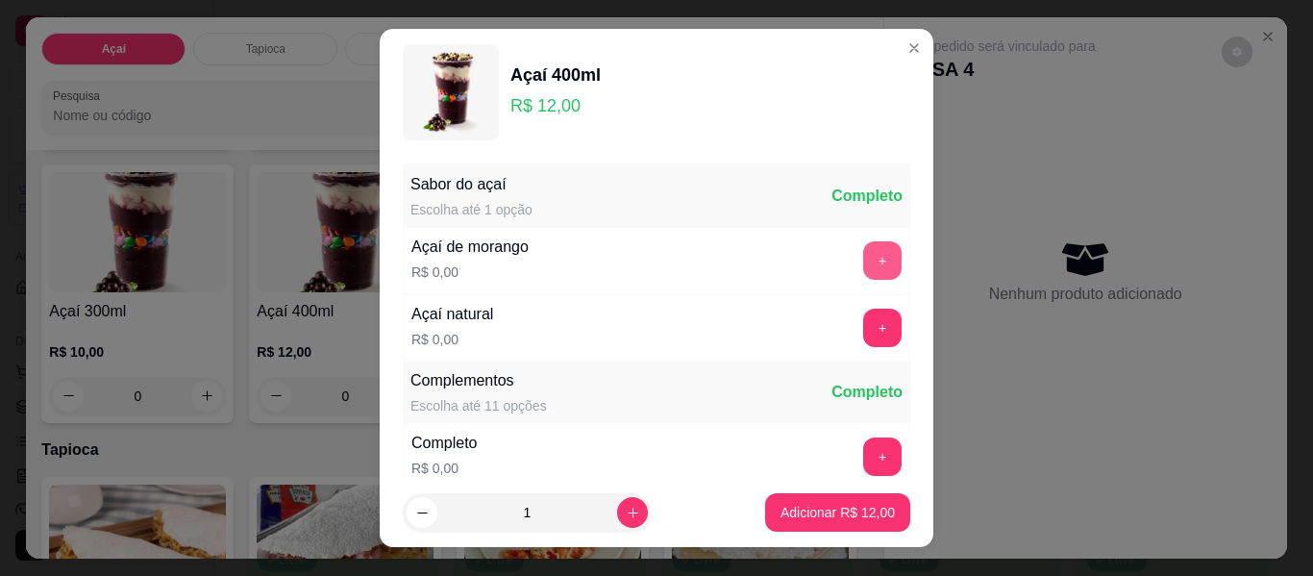
click at [863, 260] on button "+" at bounding box center [882, 260] width 38 height 38
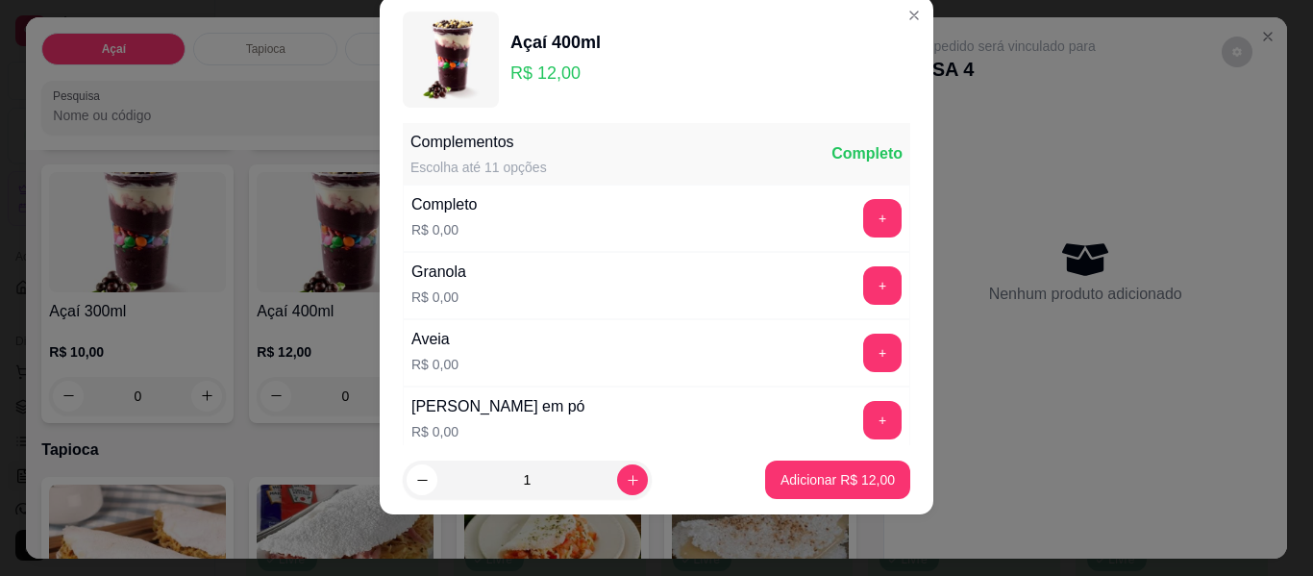
scroll to position [302, 0]
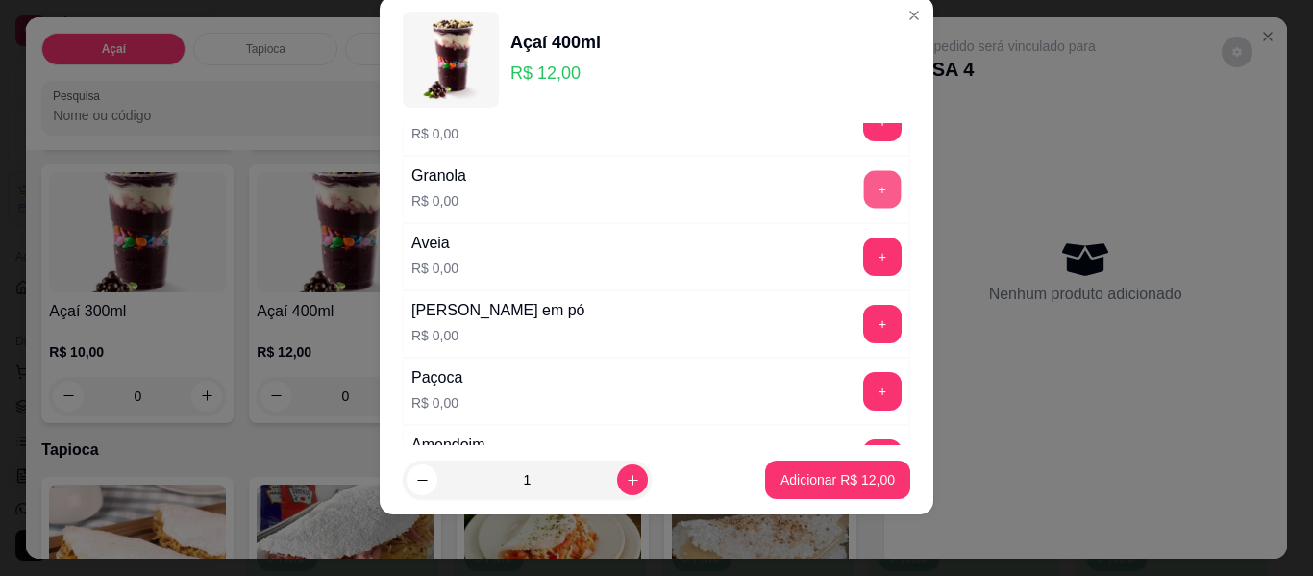
click at [864, 195] on button "+" at bounding box center [882, 189] width 37 height 37
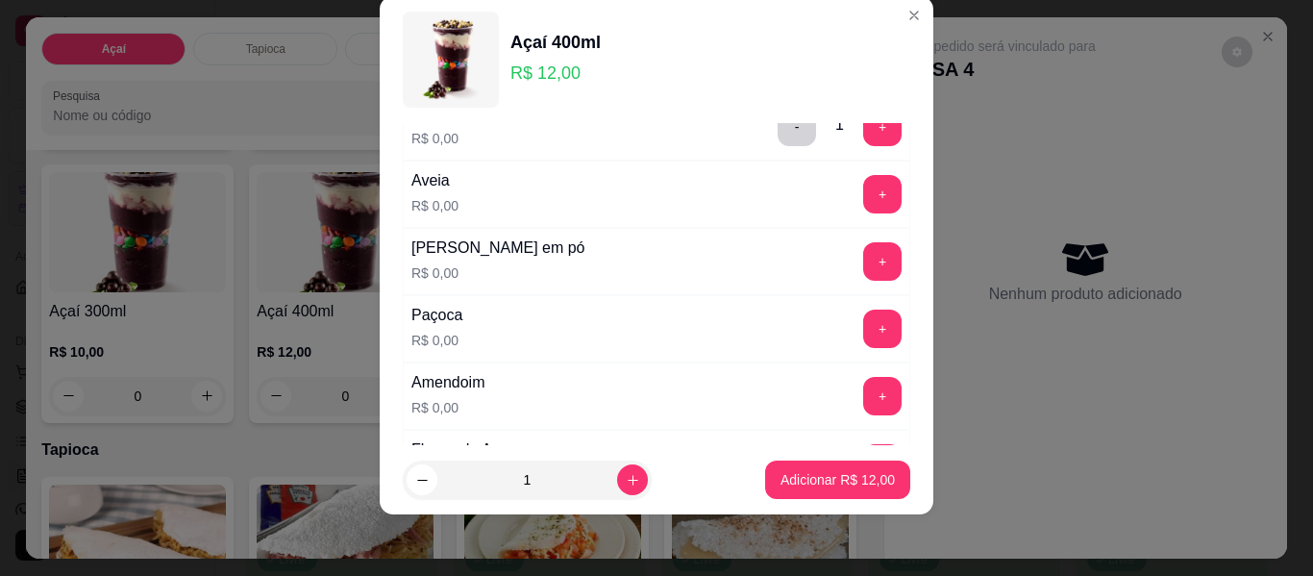
scroll to position [398, 0]
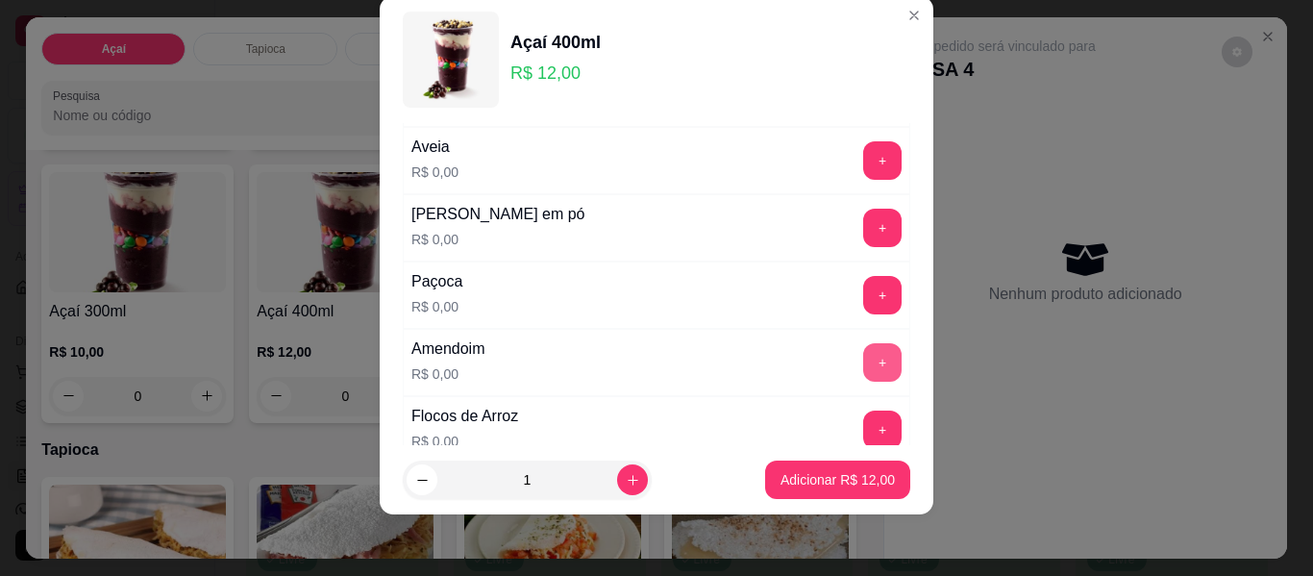
click at [863, 364] on button "+" at bounding box center [882, 362] width 38 height 38
click at [864, 227] on button "+" at bounding box center [882, 228] width 37 height 37
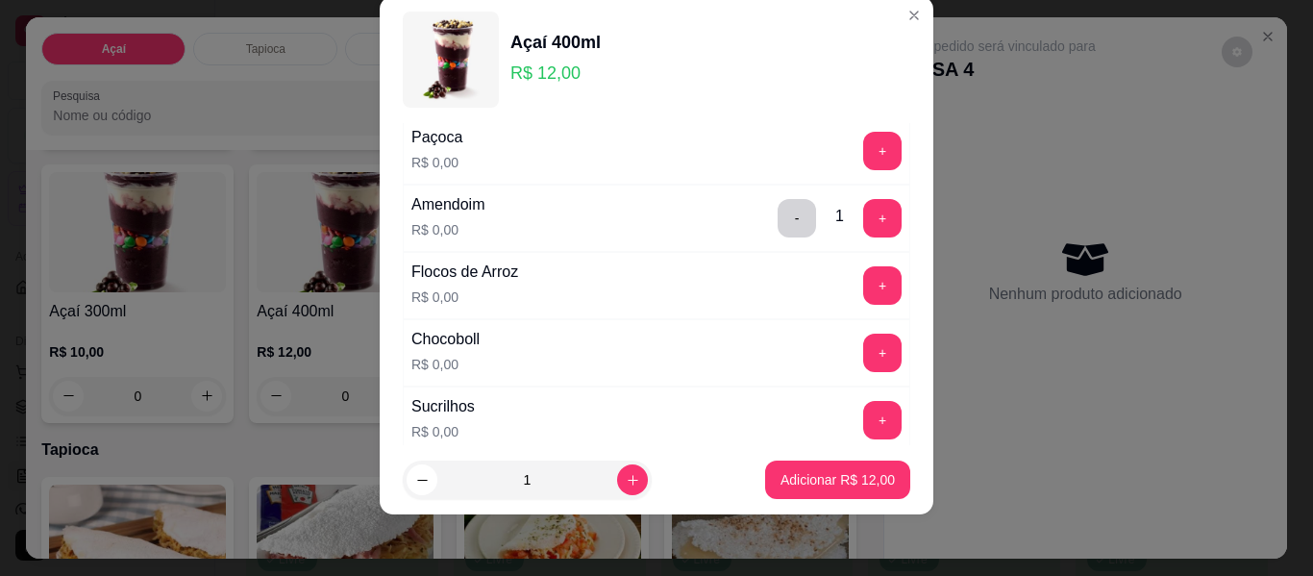
scroll to position [590, 0]
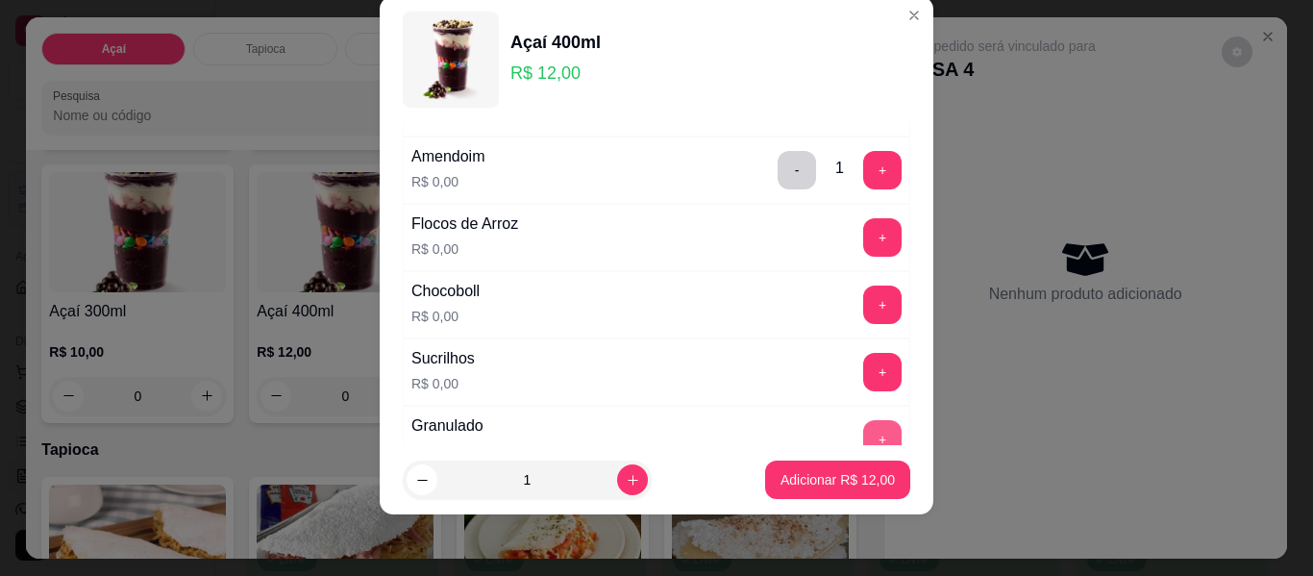
click at [863, 435] on button "+" at bounding box center [882, 439] width 38 height 38
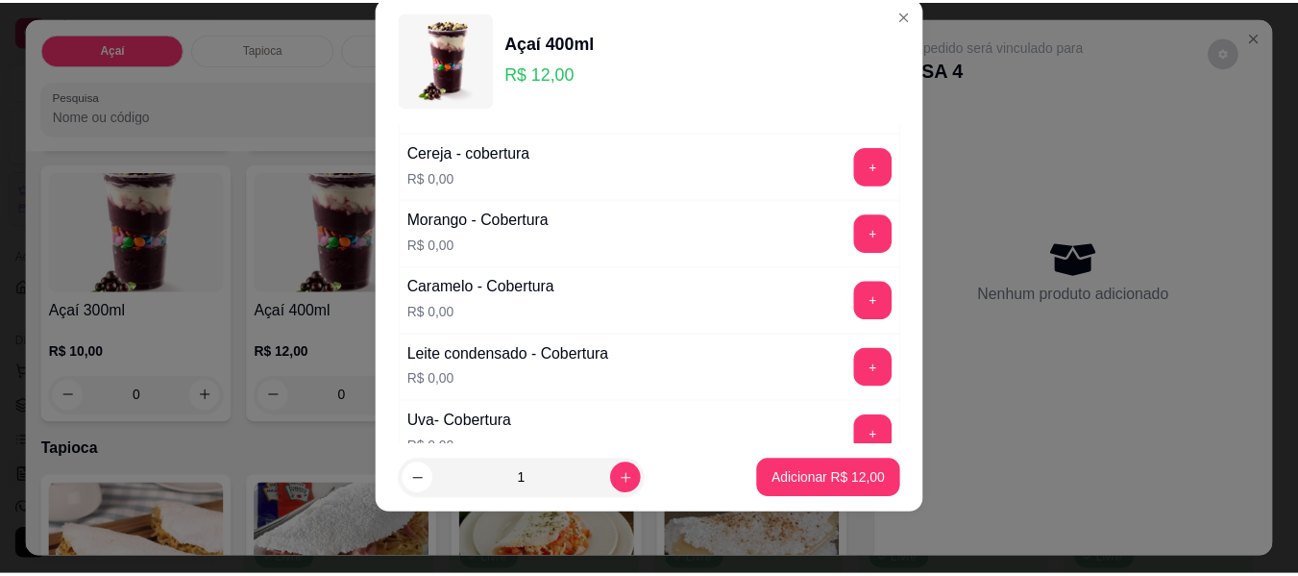
scroll to position [1167, 0]
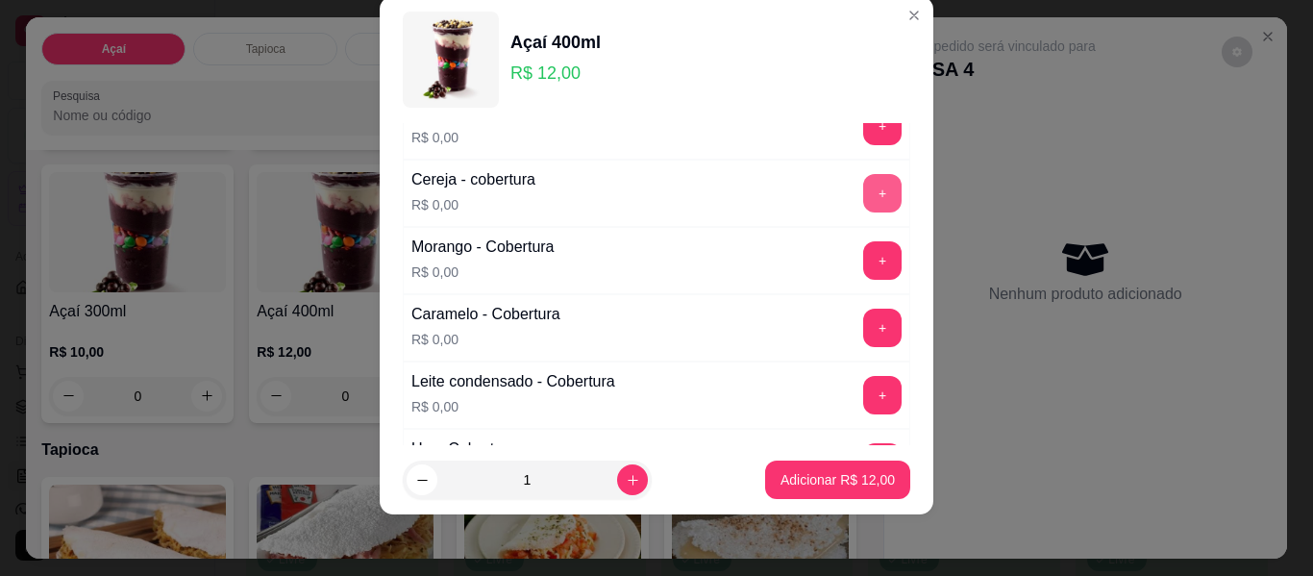
click at [863, 190] on button "+" at bounding box center [882, 193] width 38 height 38
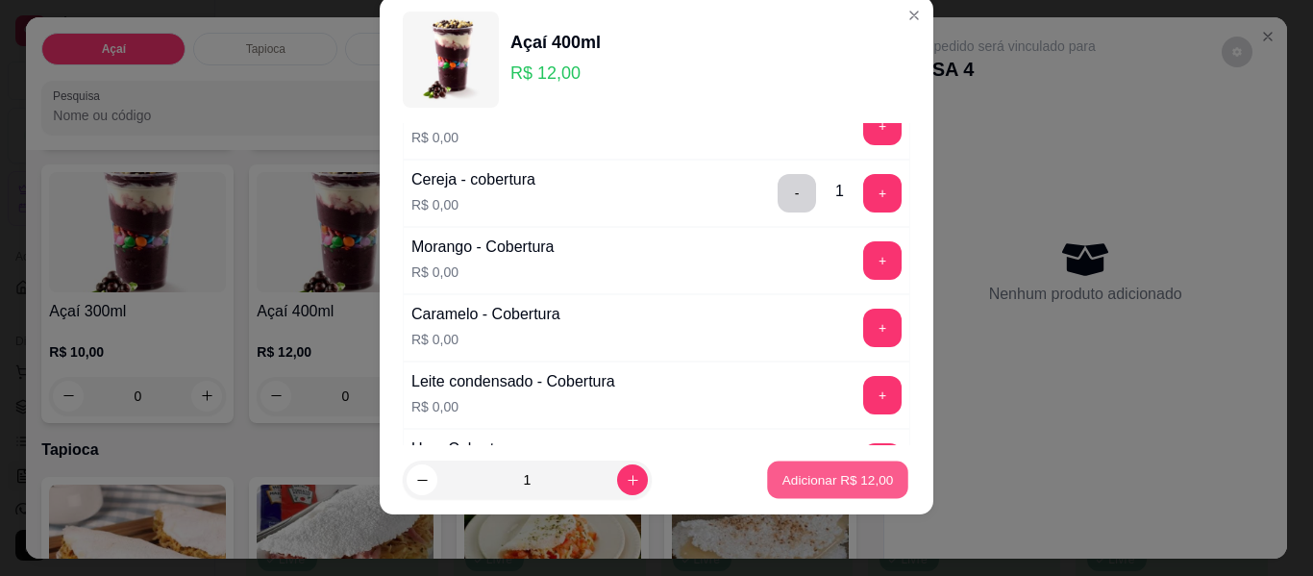
click at [819, 483] on p "Adicionar R$ 12,00" at bounding box center [837, 479] width 111 height 18
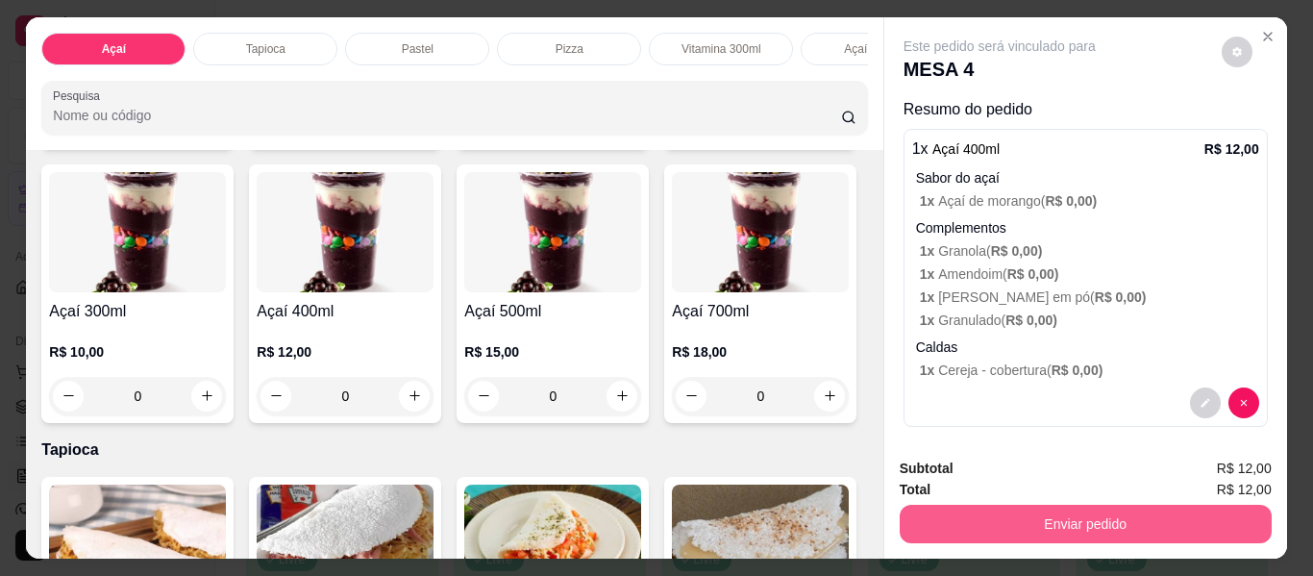
click at [1083, 512] on button "Enviar pedido" at bounding box center [1086, 524] width 372 height 38
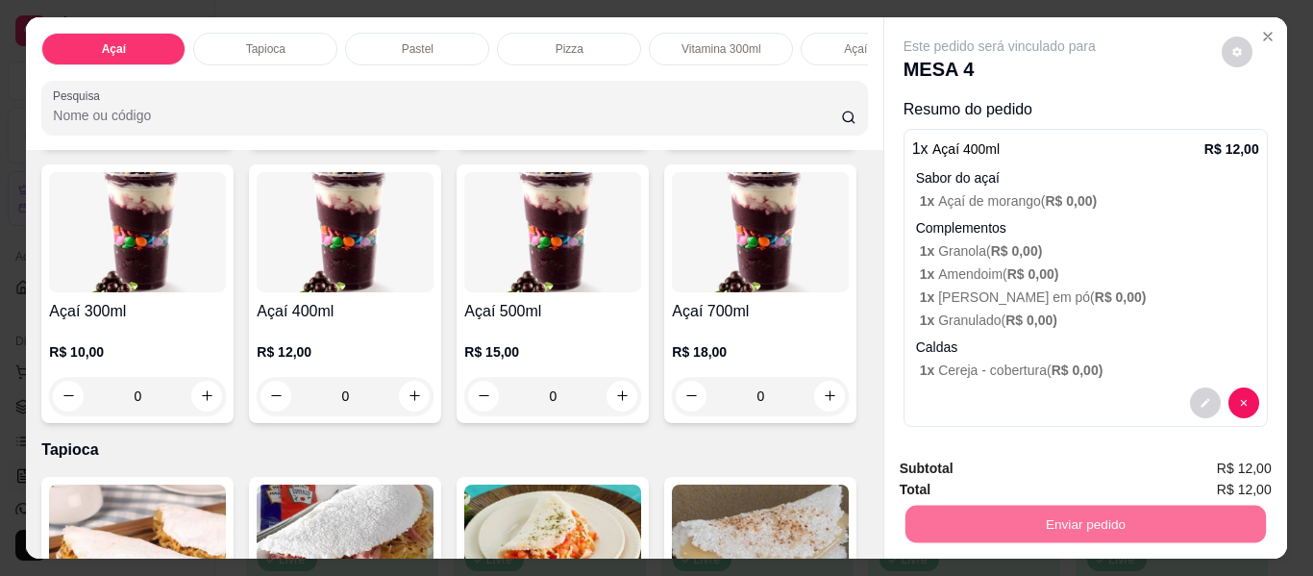
click at [1047, 470] on button "Não registrar e enviar pedido" at bounding box center [1022, 469] width 200 height 37
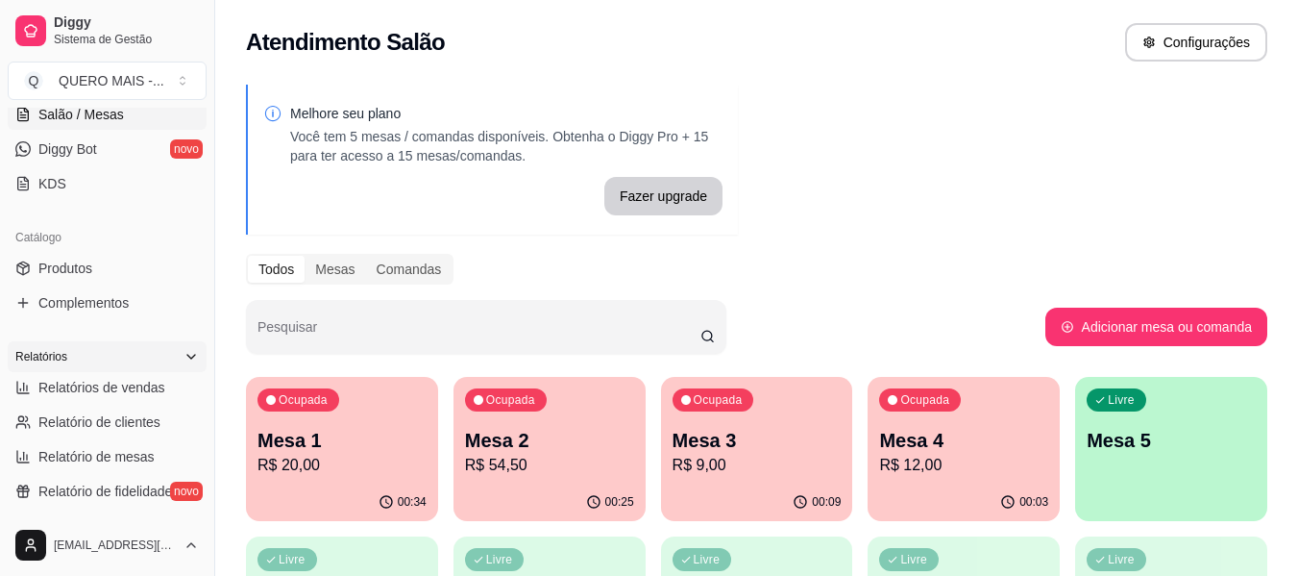
scroll to position [384, 0]
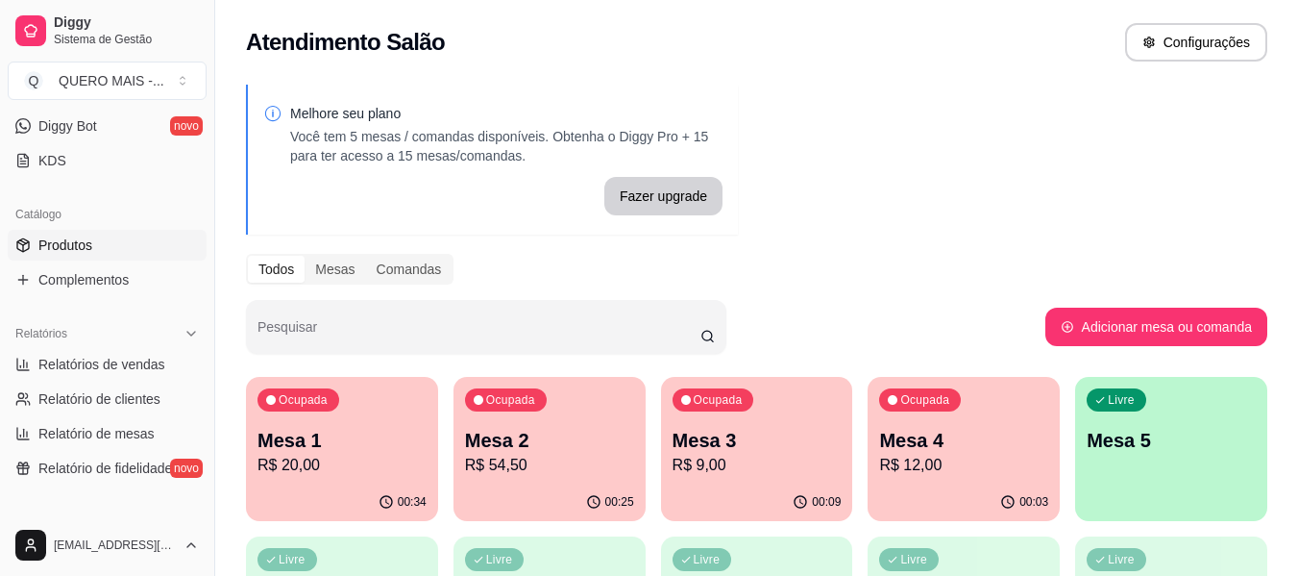
click at [98, 245] on link "Produtos" at bounding box center [107, 245] width 199 height 31
click at [101, 279] on span "Complementos" at bounding box center [83, 279] width 90 height 19
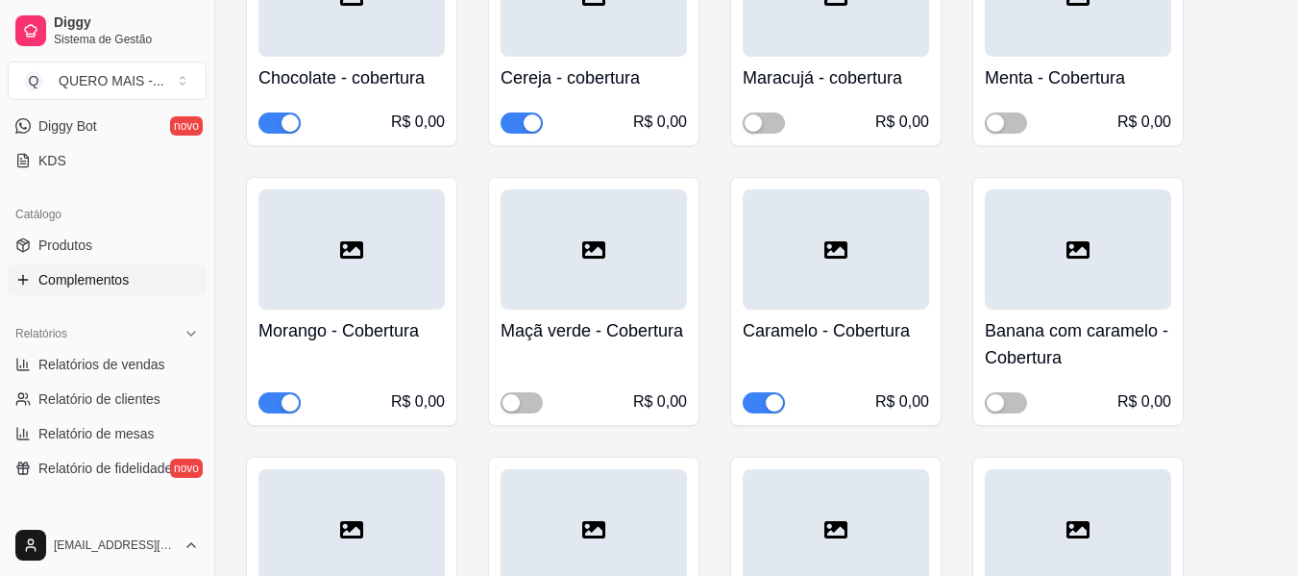
scroll to position [1826, 0]
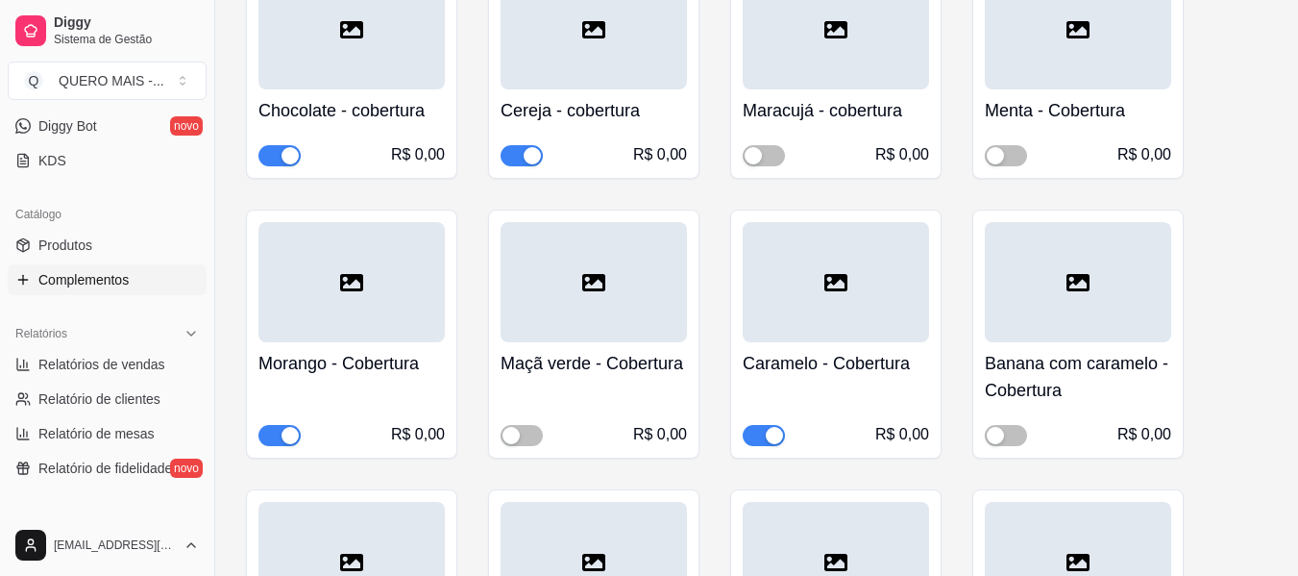
click at [531, 164] on div "button" at bounding box center [532, 155] width 17 height 17
